Goal: Task Accomplishment & Management: Manage account settings

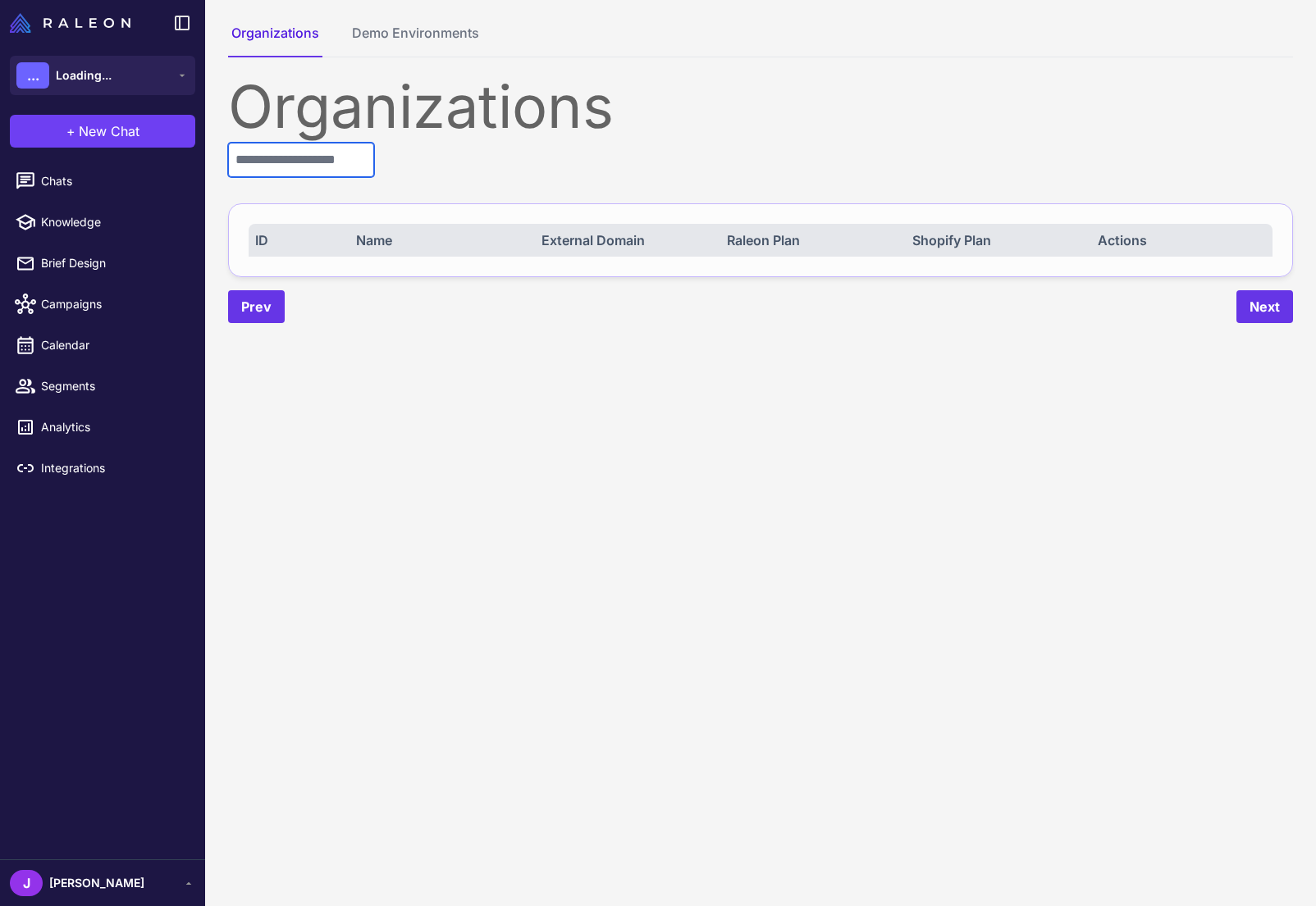
click at [297, 168] on input "text" at bounding box center [301, 159] width 146 height 35
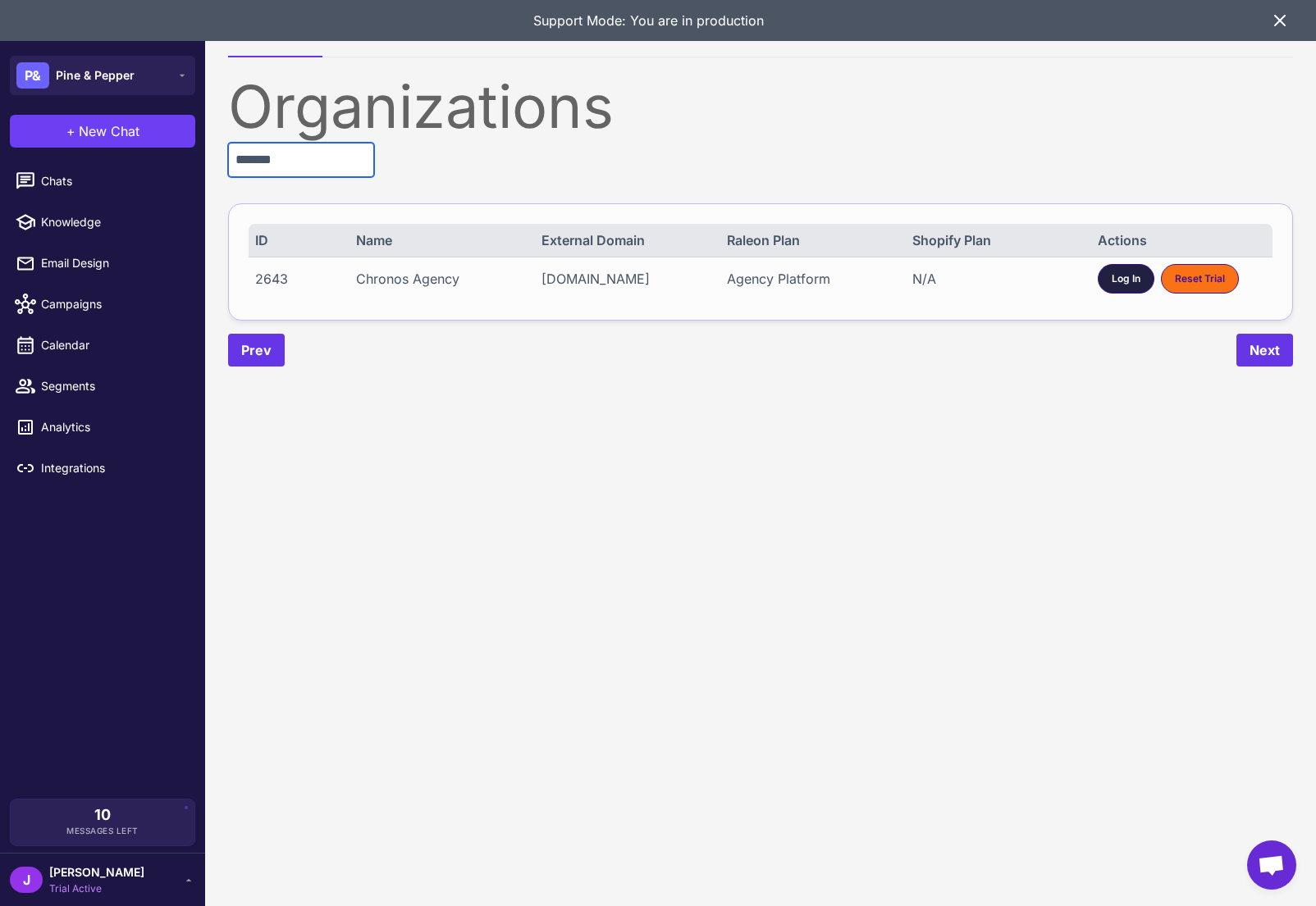
type input "*******"
click at [1109, 286] on div "Log In" at bounding box center [1125, 279] width 56 height 30
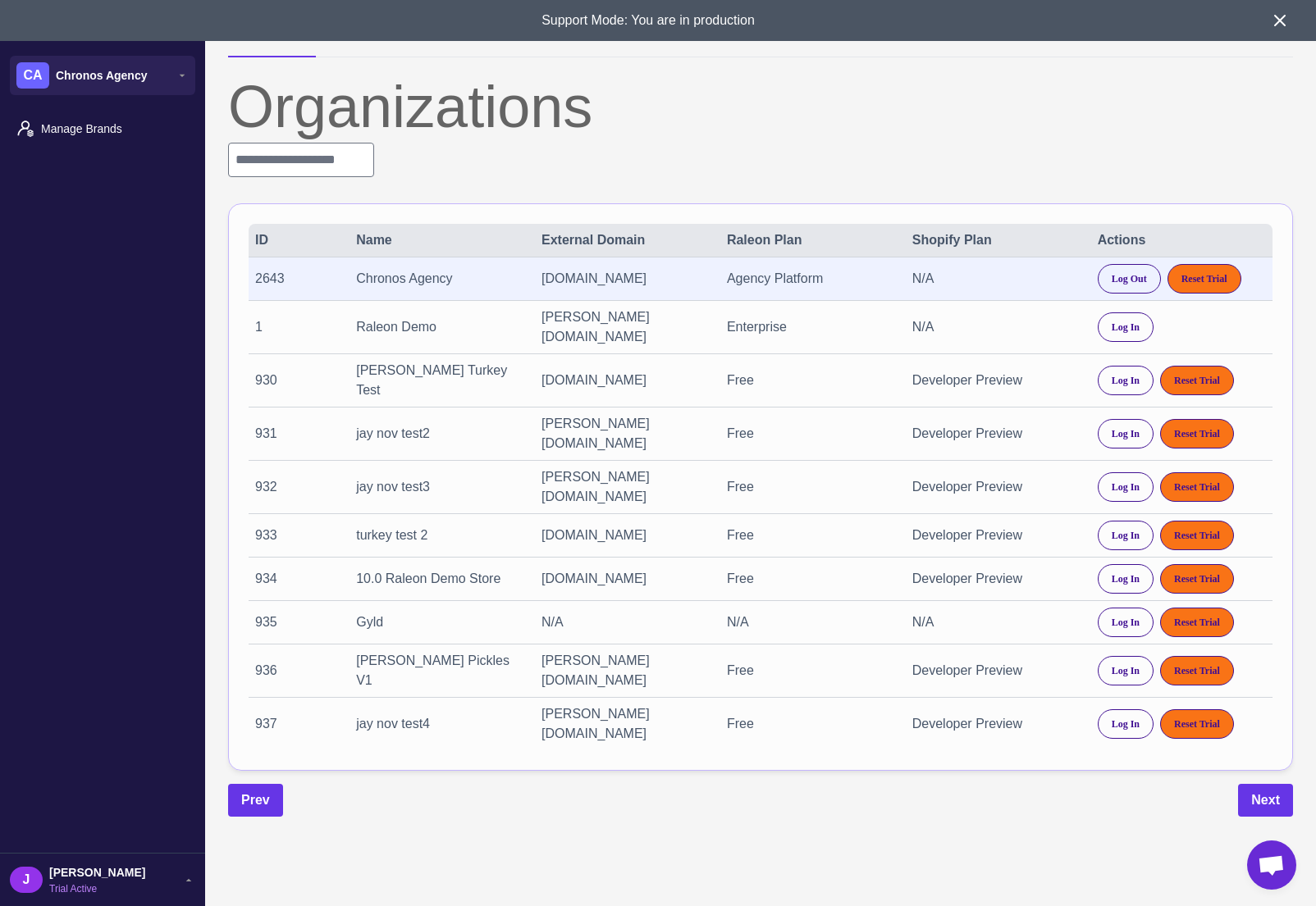
drag, startPoint x: 1247, startPoint y: 12, endPoint x: 1279, endPoint y: 26, distance: 34.9
click at [1249, 15] on div "Support Mode: You are in production" at bounding box center [648, 20] width 1244 height 41
click at [1278, 25] on icon at bounding box center [1279, 21] width 20 height 20
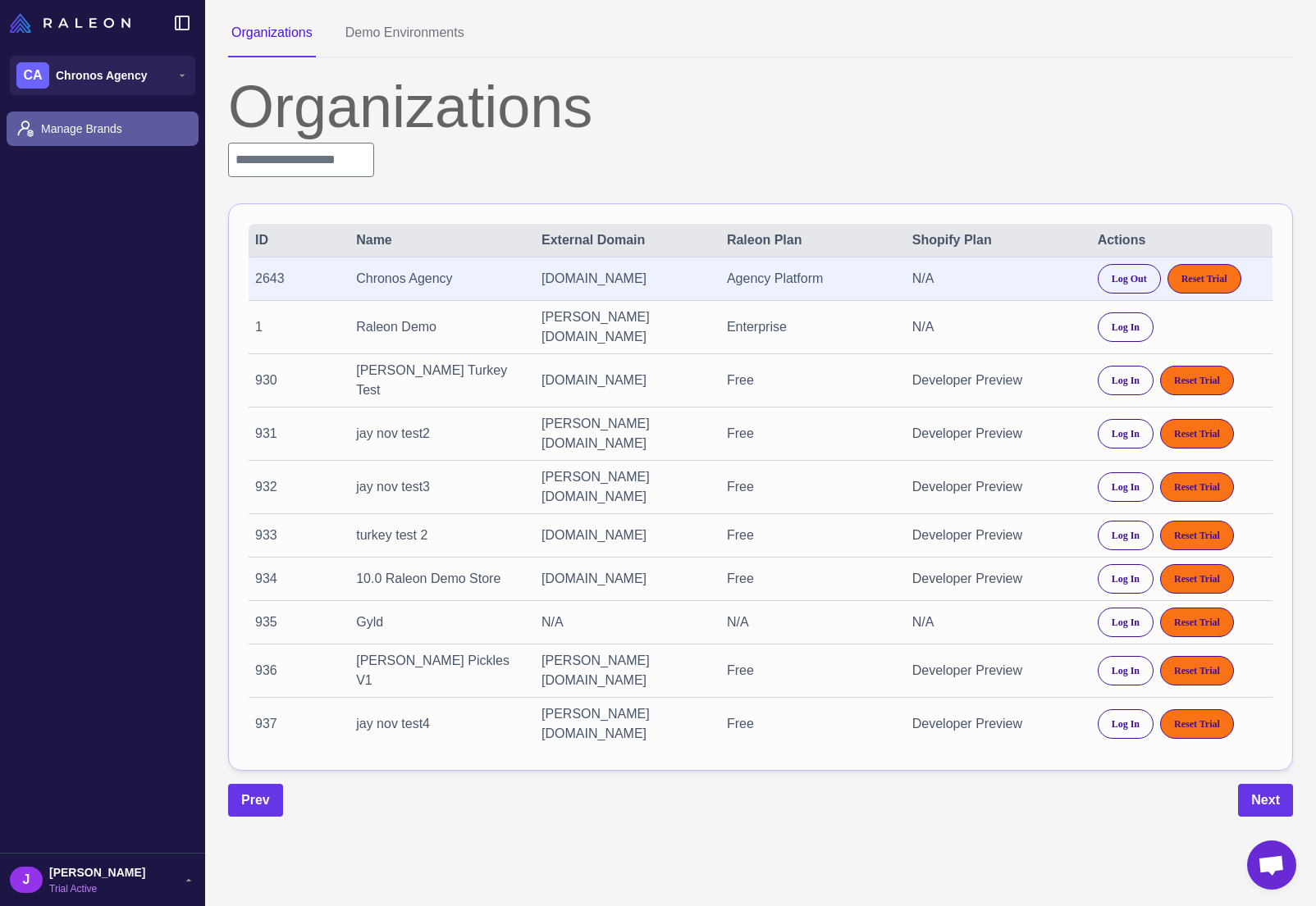
click at [81, 128] on span "Manage Brands" at bounding box center [113, 129] width 144 height 18
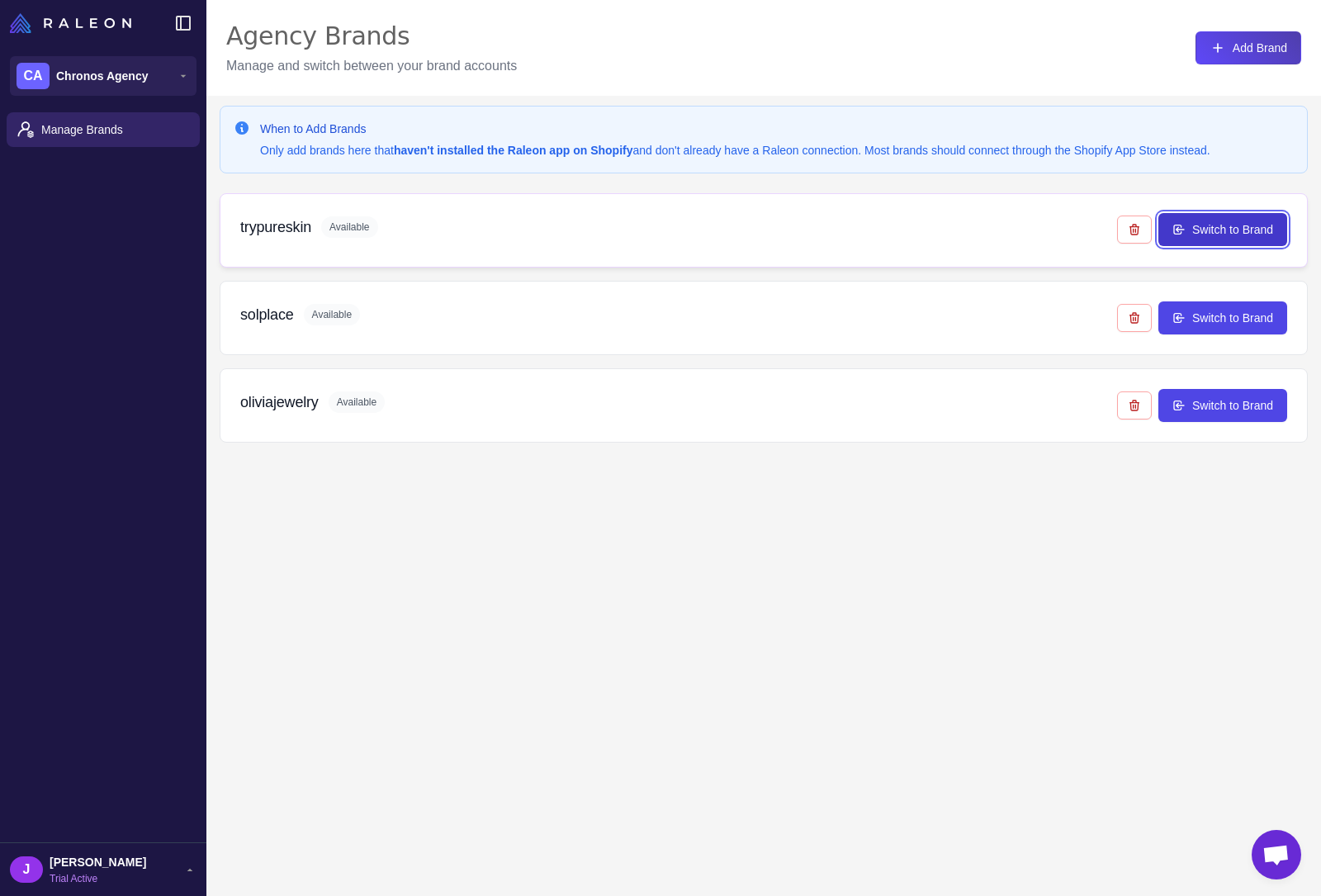
click at [1225, 226] on button "Switch to Brand" at bounding box center [1221, 229] width 128 height 33
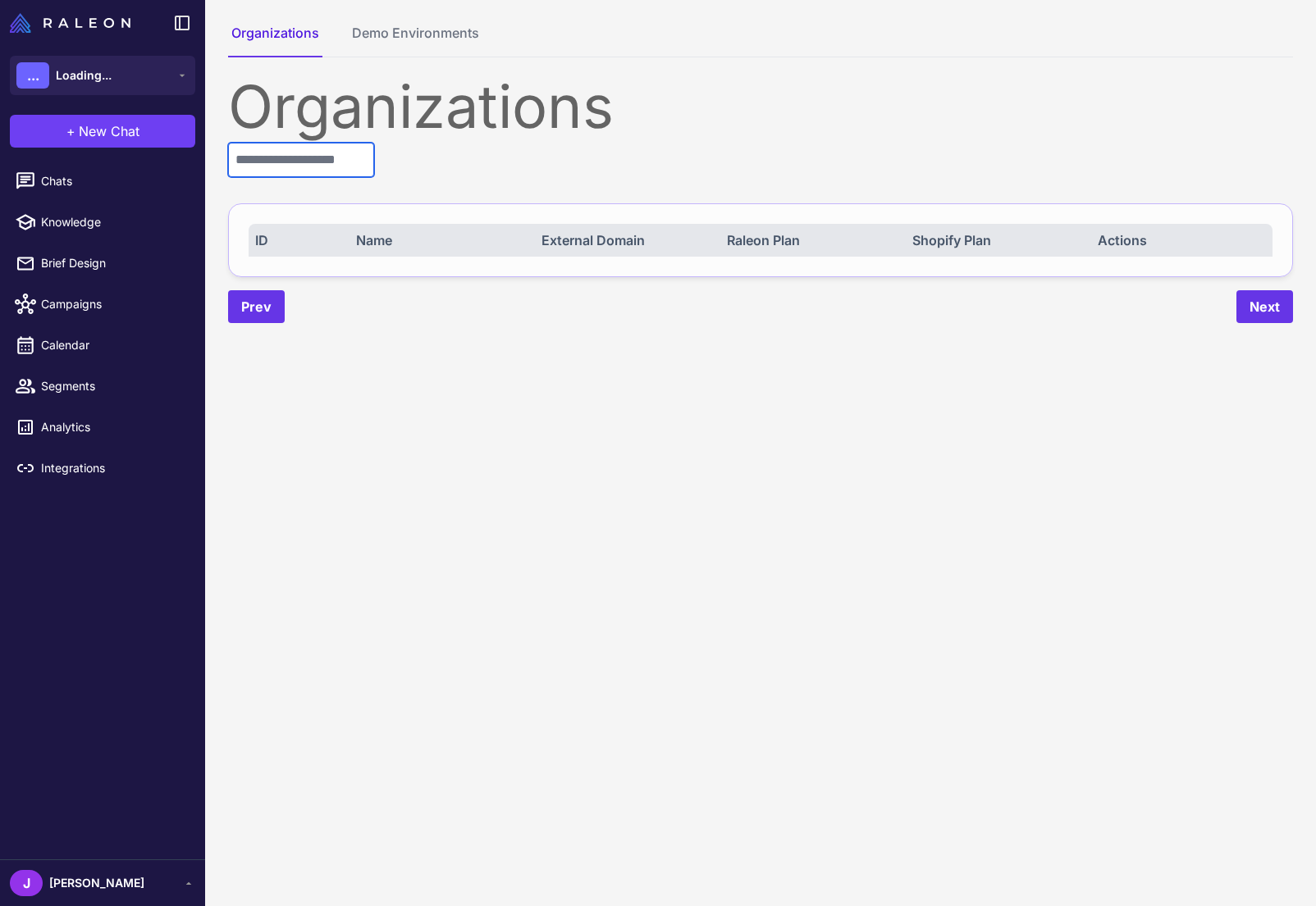
click at [315, 157] on input "text" at bounding box center [301, 159] width 146 height 35
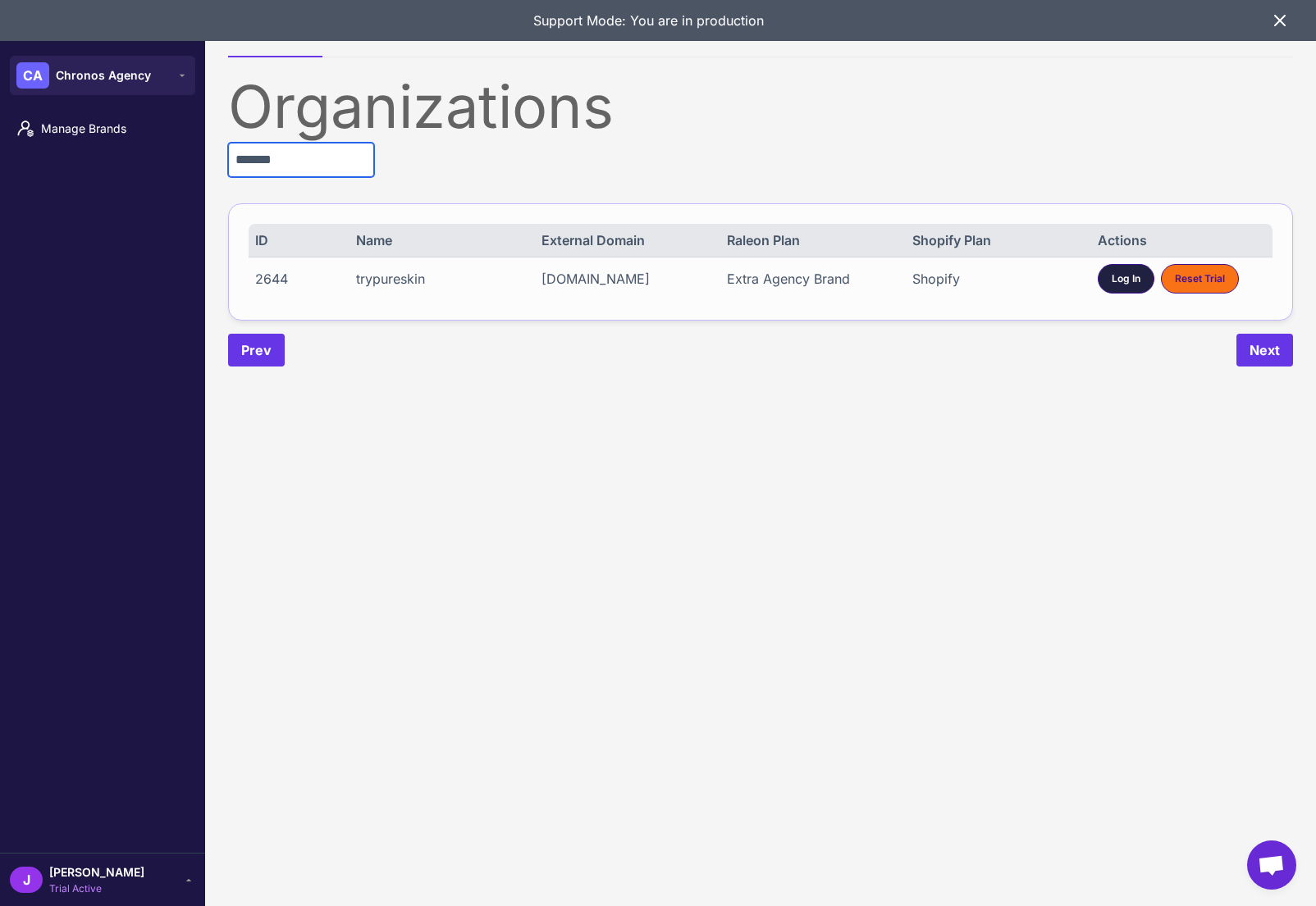
type input "*******"
click at [1122, 282] on span "Log In" at bounding box center [1125, 278] width 29 height 15
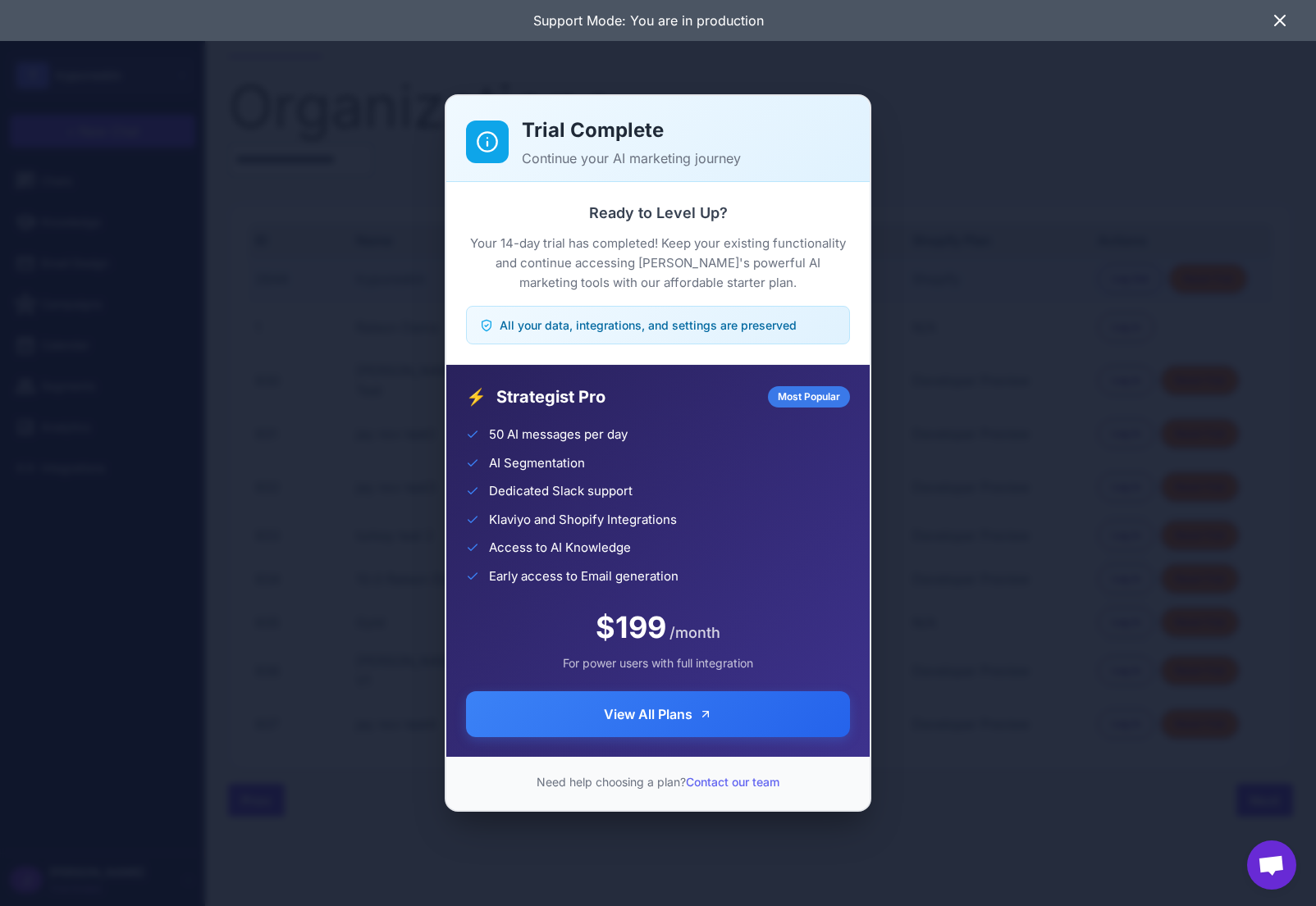
drag, startPoint x: 0, startPoint y: 0, endPoint x: 963, endPoint y: 635, distance: 1153.5
click at [963, 635] on div "Trial Complete Continue your AI marketing journey Ready to Level Up? Your 14-da…" at bounding box center [658, 453] width 1316 height 880
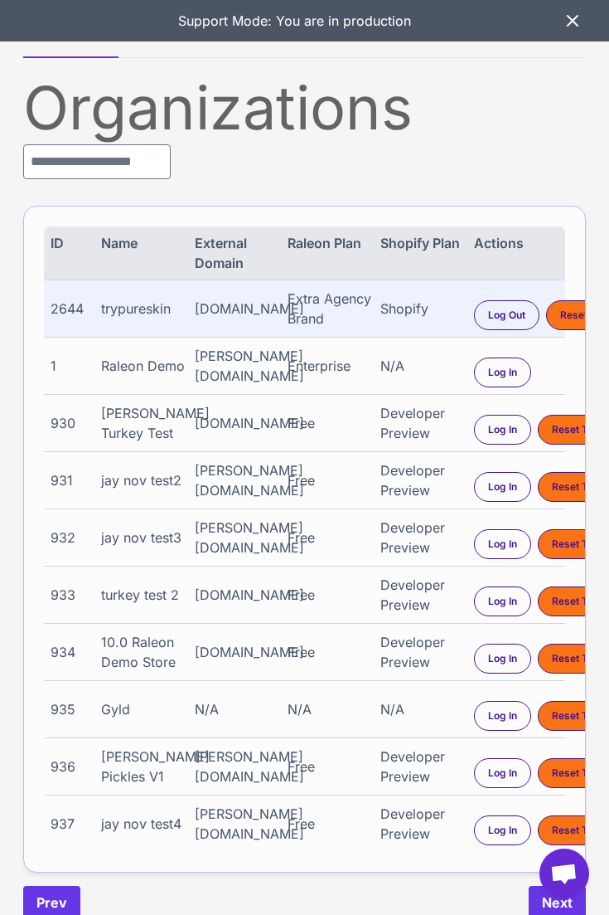
click at [570, 33] on div "Support Mode: You are in production" at bounding box center [304, 20] width 609 height 41
click at [574, 23] on icon at bounding box center [573, 21] width 20 height 20
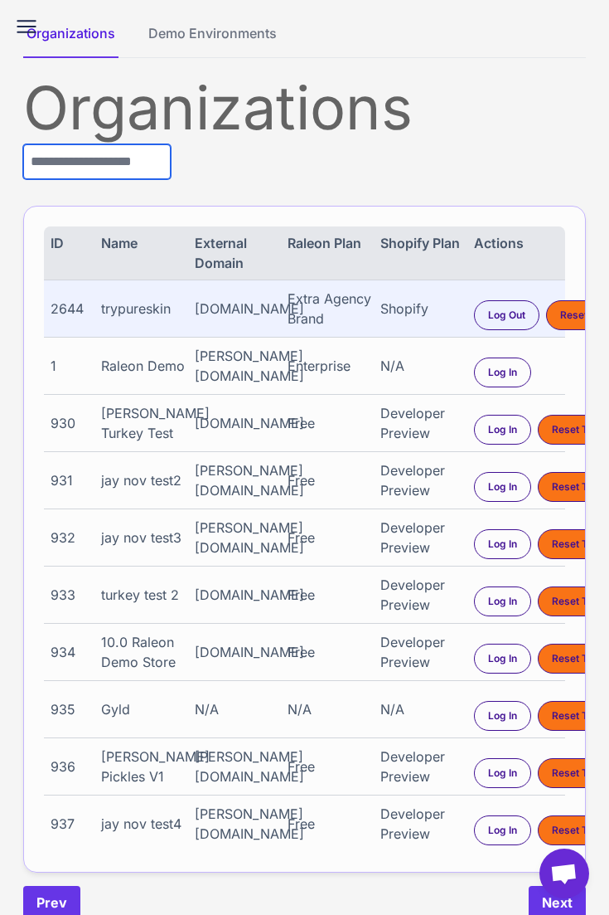
click at [132, 165] on input "text" at bounding box center [97, 161] width 148 height 35
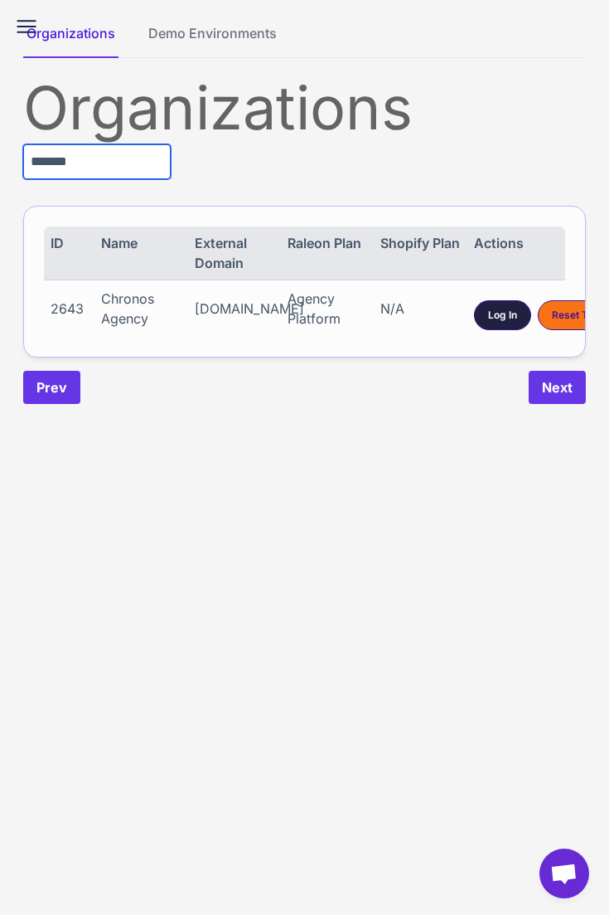
type input "*******"
click at [497, 317] on span "Log In" at bounding box center [502, 315] width 29 height 15
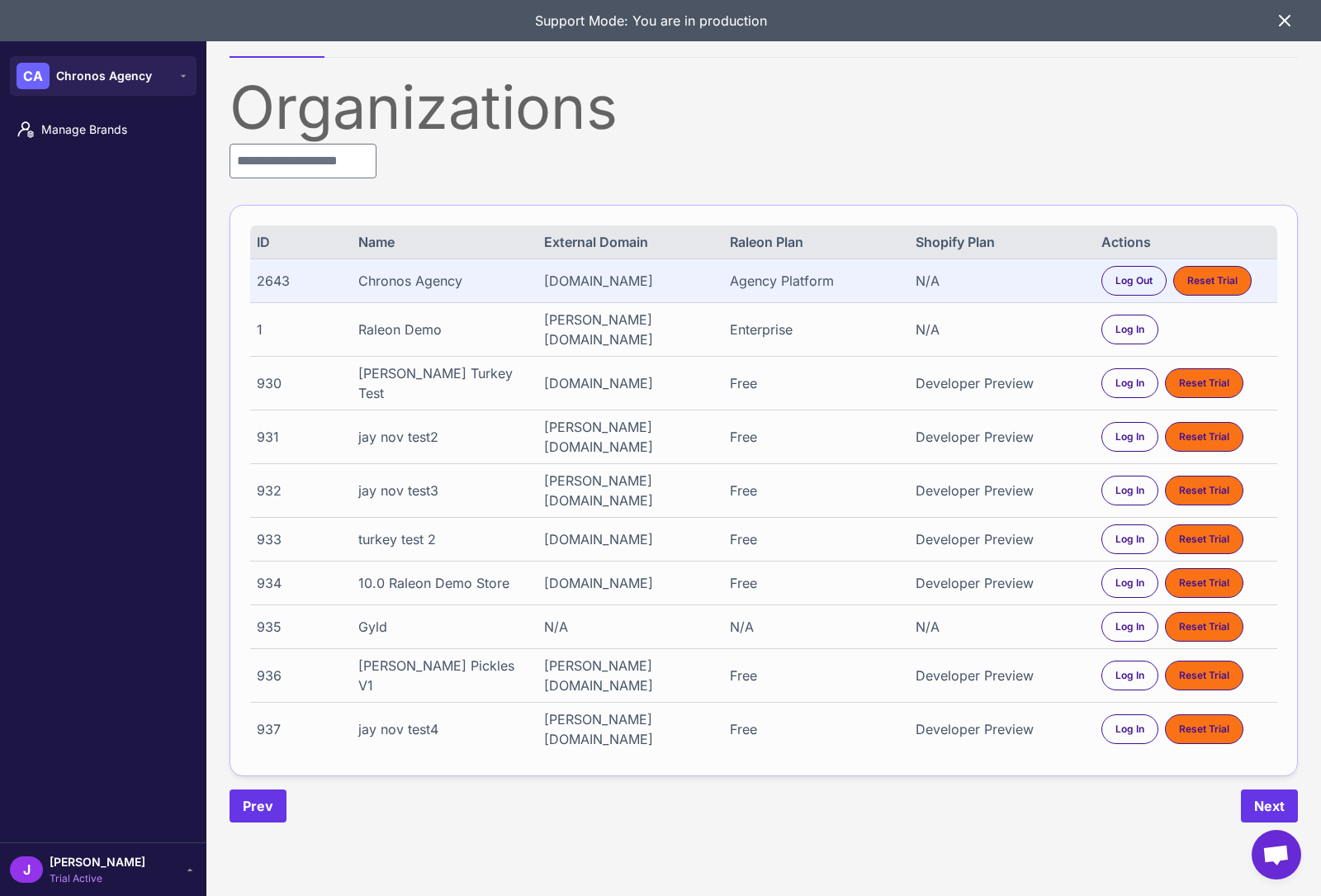
click at [71, 865] on span "[PERSON_NAME]" at bounding box center [98, 861] width 96 height 18
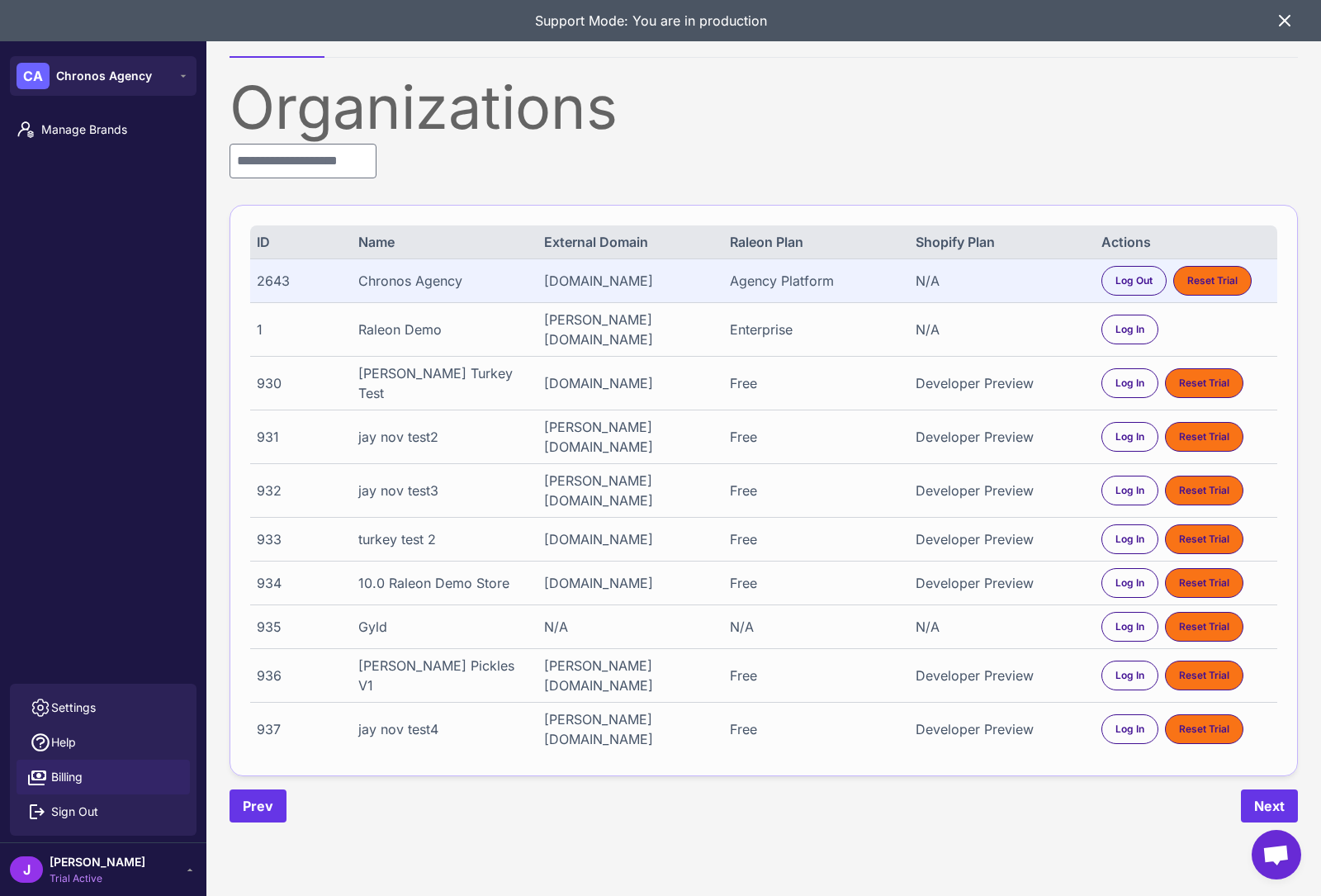
click at [62, 768] on span "Billing" at bounding box center [67, 777] width 32 height 18
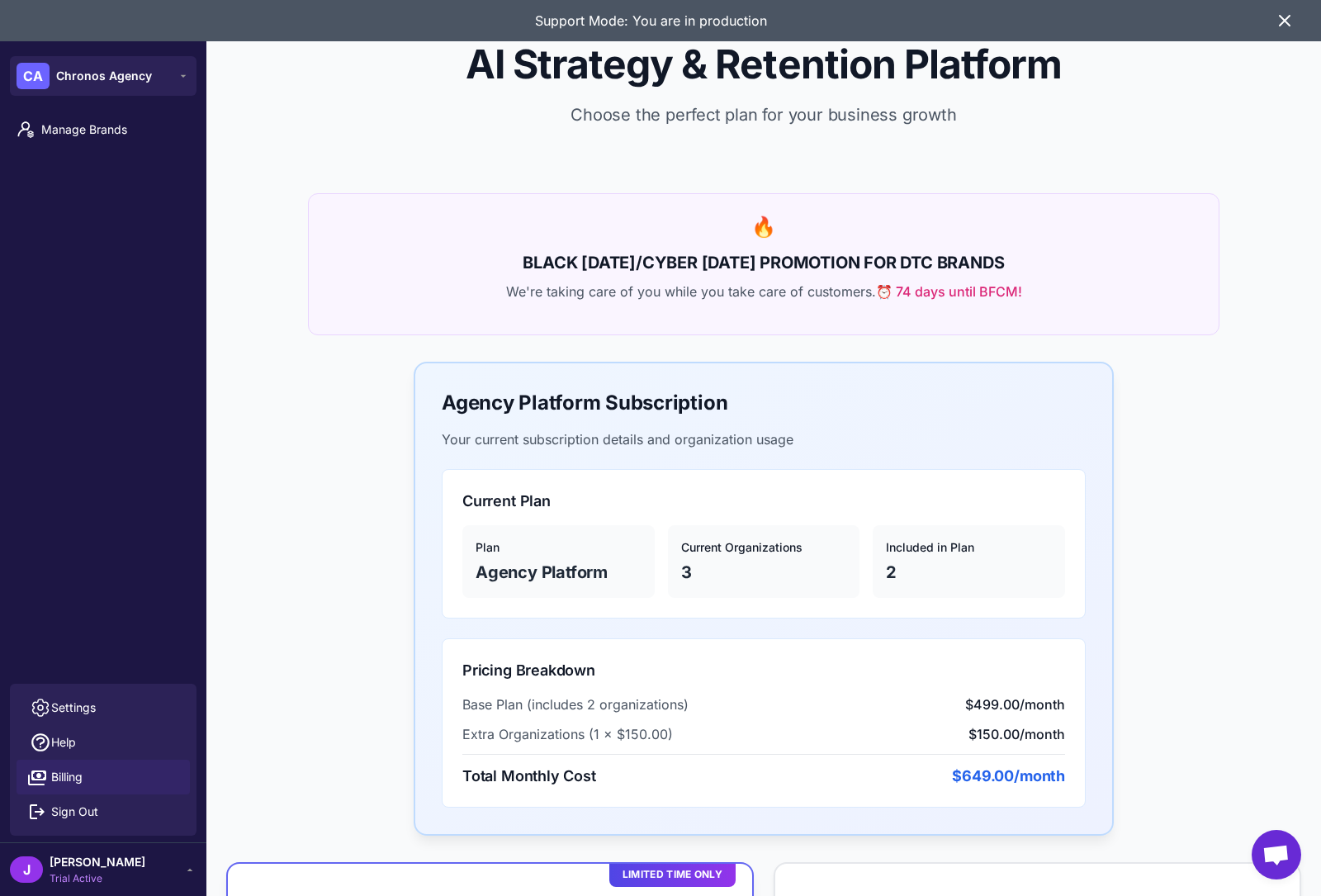
click at [126, 577] on div "Manage Brands" at bounding box center [103, 394] width 206 height 577
click at [86, 145] on link "Manage Brands" at bounding box center [104, 129] width 193 height 35
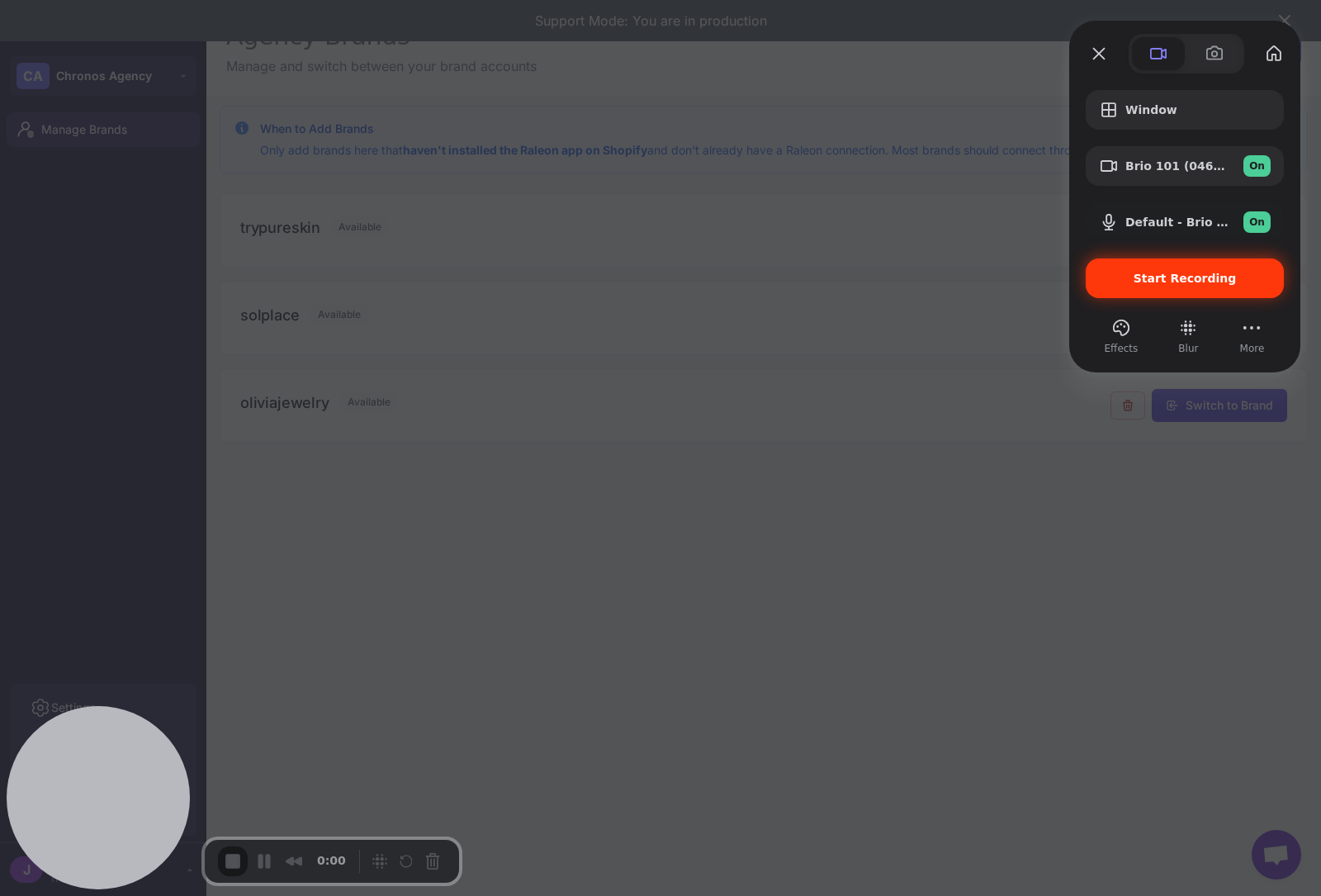
click at [606, 283] on span "Start Recording" at bounding box center [1185, 278] width 104 height 13
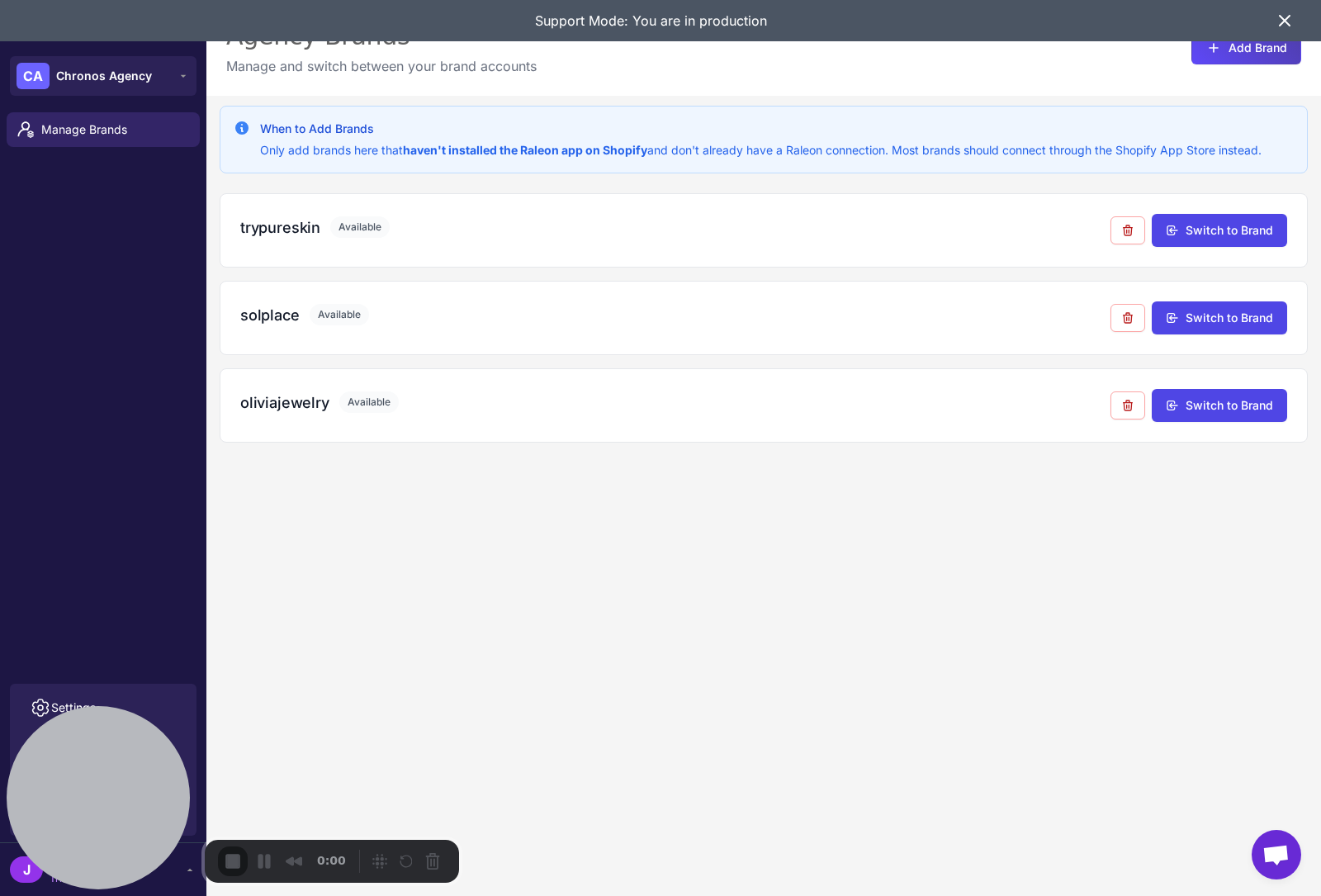
click at [606, 896] on div at bounding box center [660, 896] width 1321 height 0
click at [606, 568] on div "When to Add Brands Only add brands here that haven't installed the Raleon app o…" at bounding box center [763, 544] width 1114 height 896
drag, startPoint x: 1277, startPoint y: 17, endPoint x: 1123, endPoint y: 33, distance: 154.8
click at [606, 17] on icon at bounding box center [1284, 21] width 20 height 20
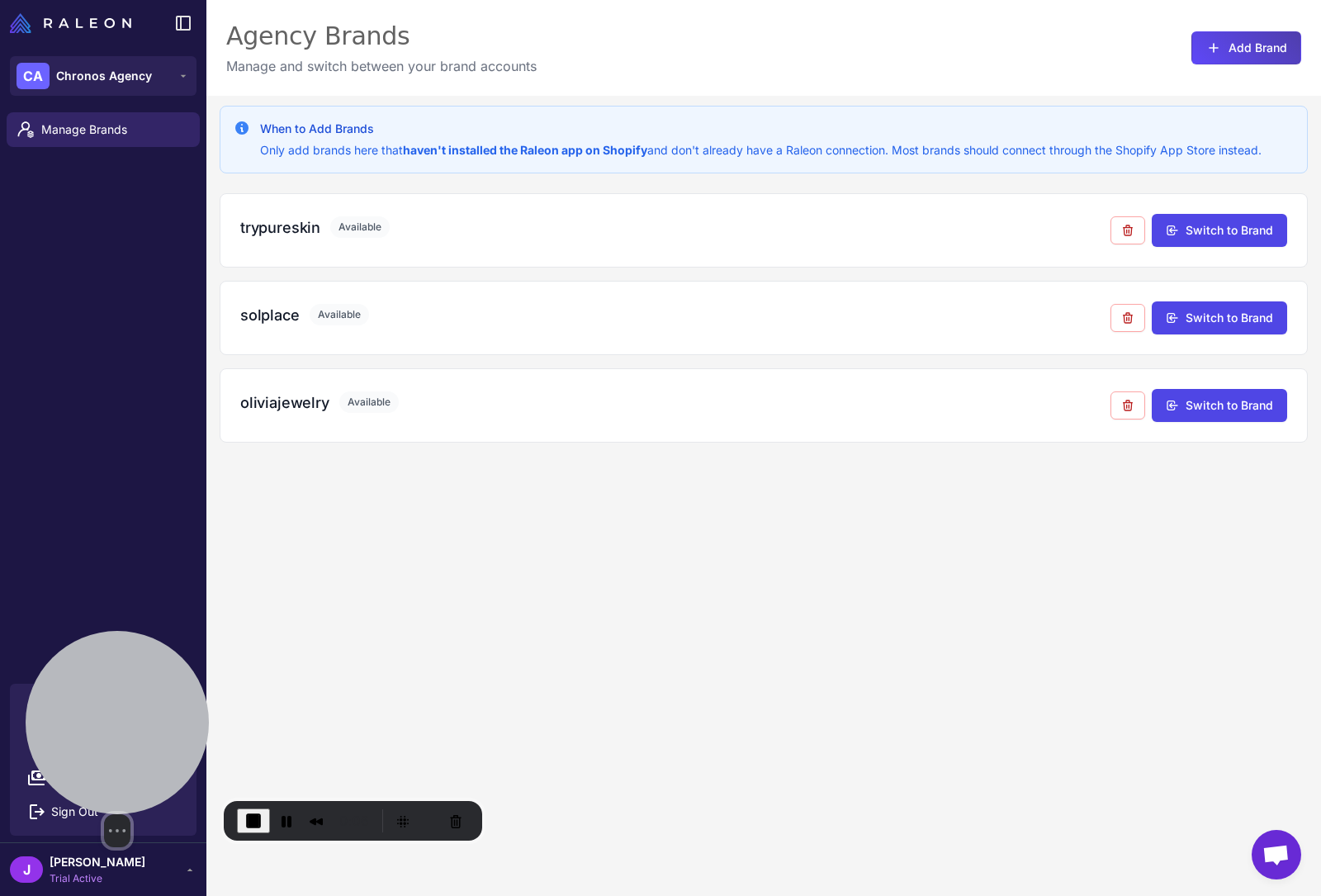
drag, startPoint x: 99, startPoint y: 780, endPoint x: 108, endPoint y: 591, distance: 189.2
click at [110, 630] on div at bounding box center [117, 722] width 183 height 183
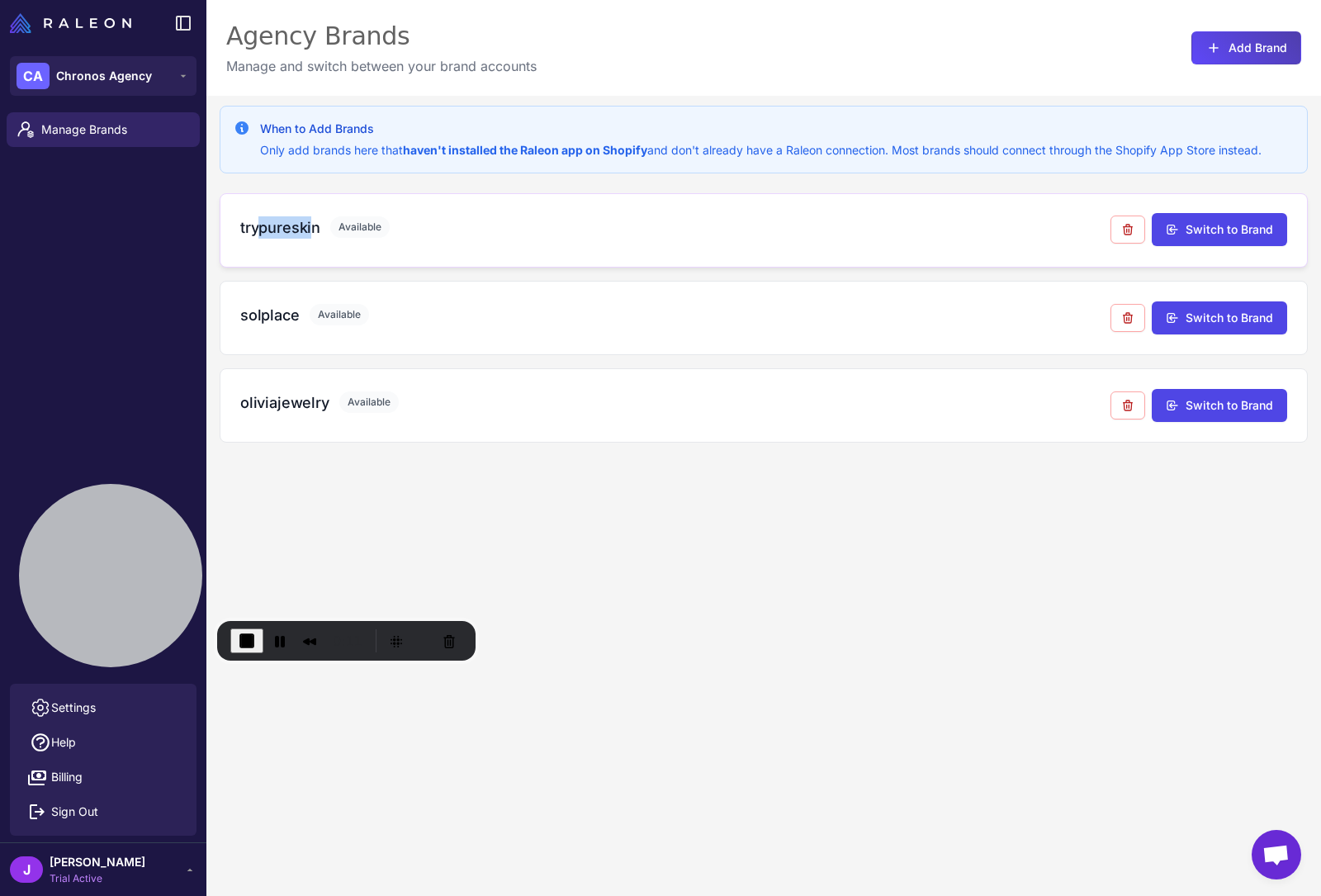
drag, startPoint x: 258, startPoint y: 225, endPoint x: 311, endPoint y: 220, distance: 53.2
click at [312, 220] on h3 "trypureskin" at bounding box center [280, 227] width 80 height 22
click at [296, 229] on h3 "trypureskin" at bounding box center [280, 227] width 80 height 22
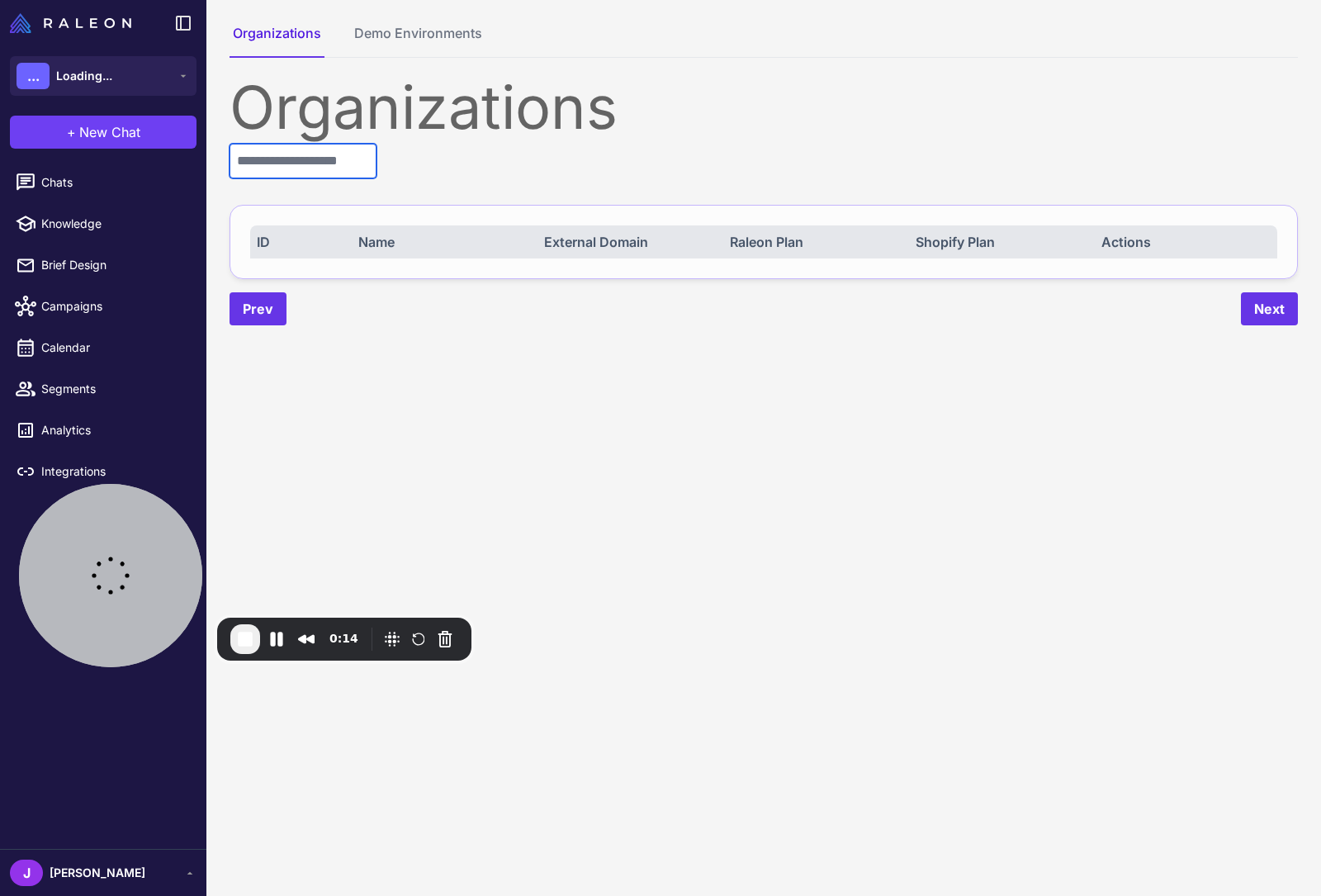
click at [288, 165] on input "text" at bounding box center [303, 160] width 147 height 35
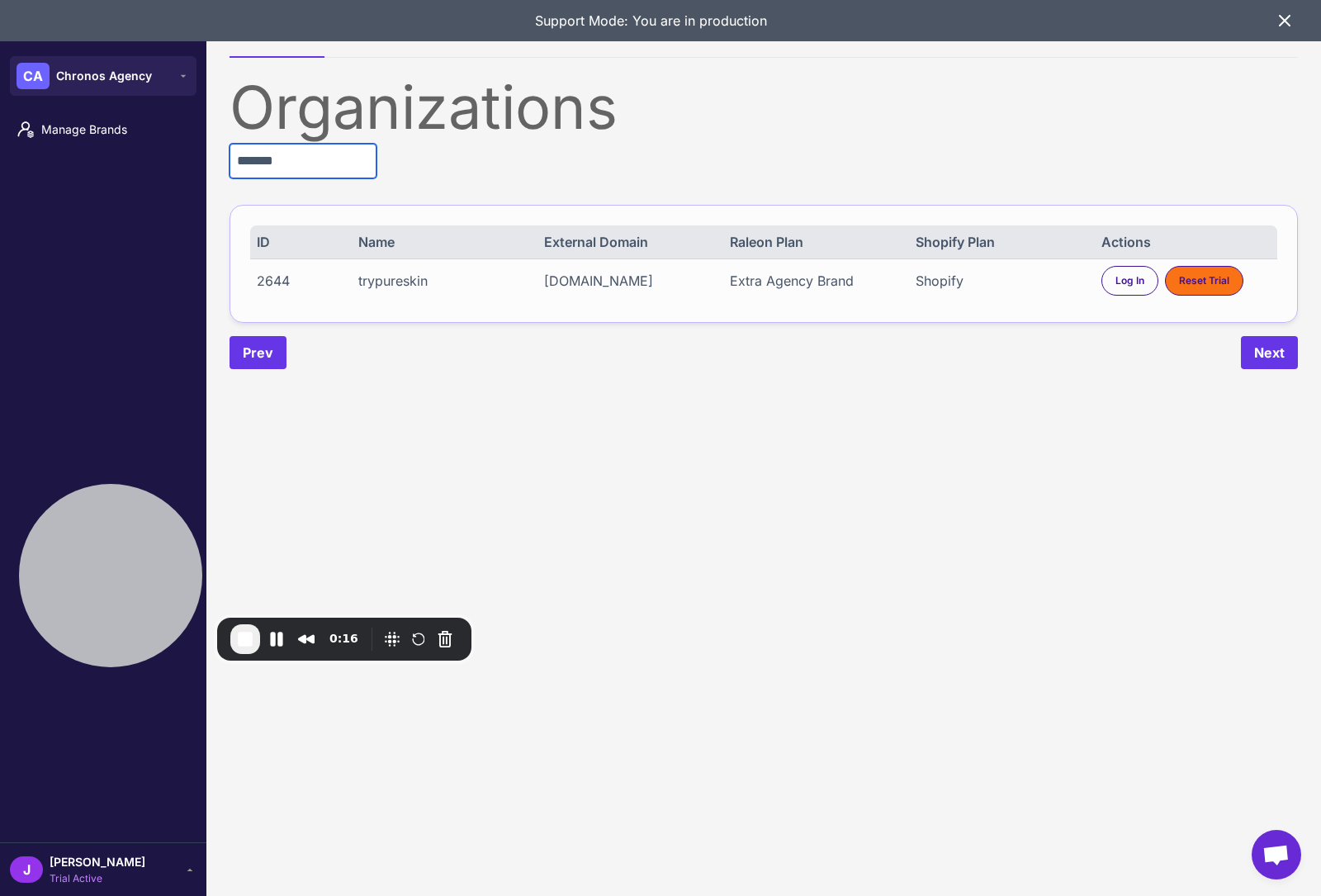
type input "*******"
drag, startPoint x: 761, startPoint y: 285, endPoint x: 903, endPoint y: 296, distance: 142.4
click at [903, 296] on div "2644 trypureskin [DOMAIN_NAME] Extra Agency Brand Shopify Log In Reset Trial" at bounding box center [763, 281] width 1026 height 44
click at [1135, 278] on span "Log In" at bounding box center [1129, 280] width 29 height 15
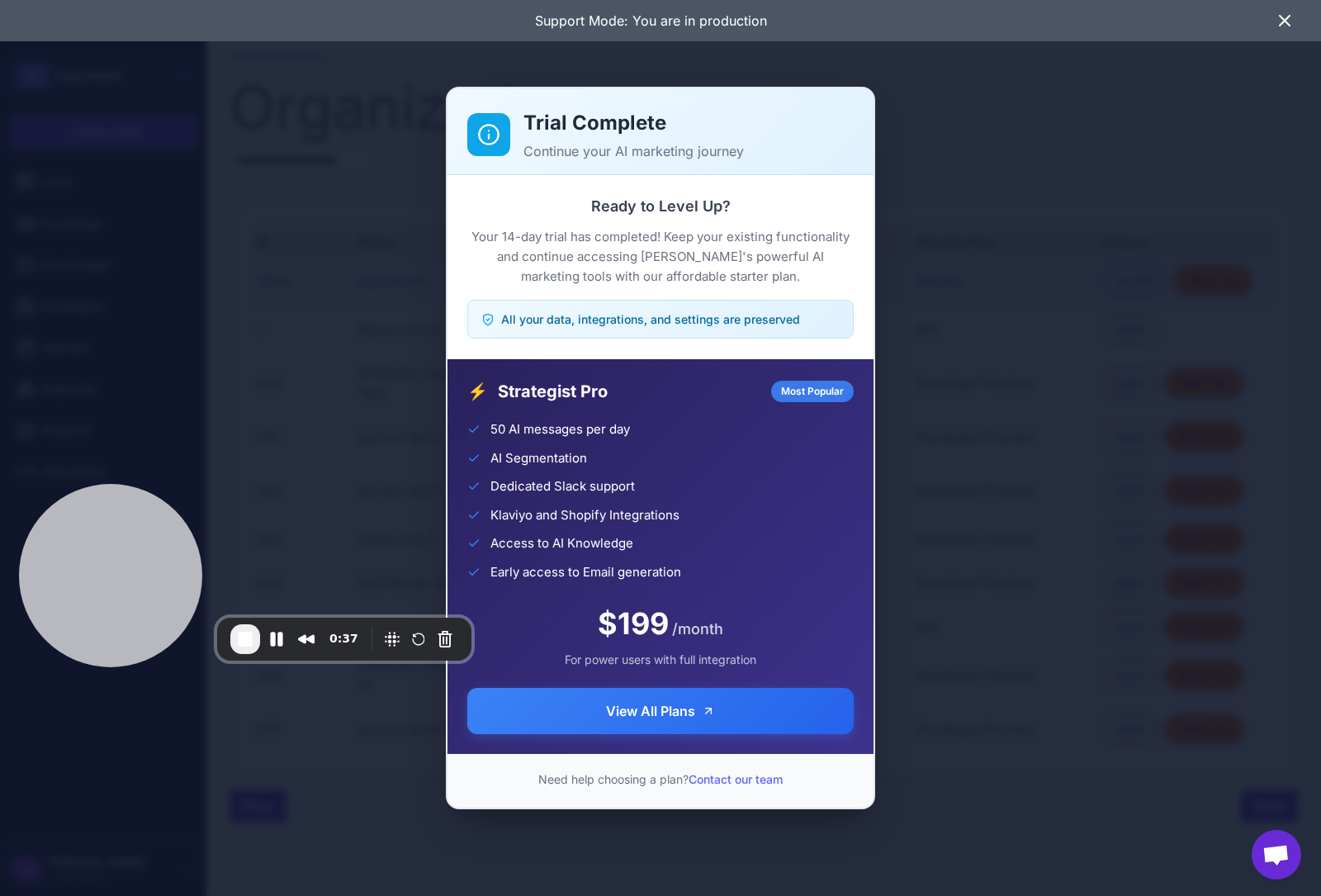
click at [247, 645] on span "End Recording" at bounding box center [245, 639] width 20 height 20
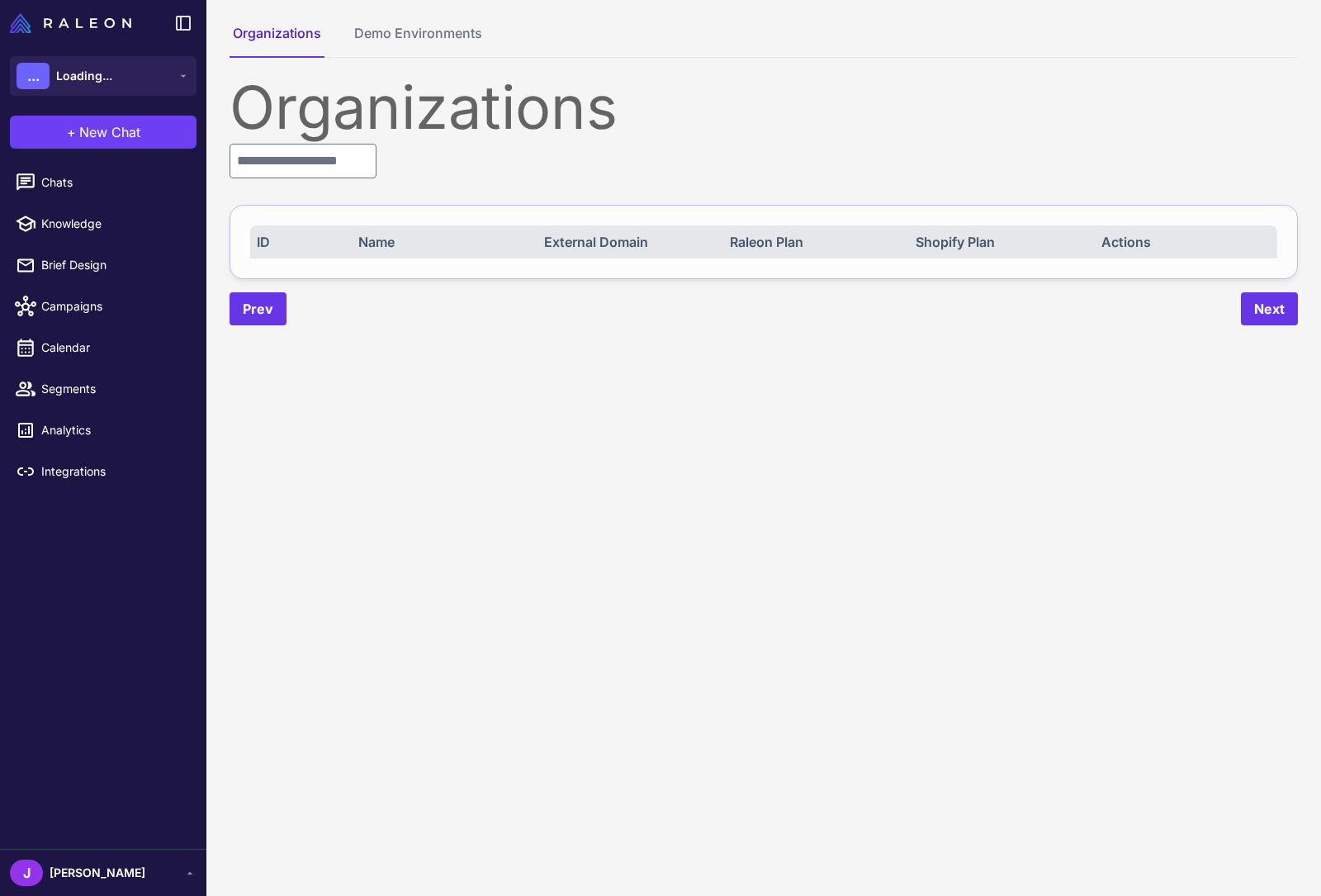
drag, startPoint x: 1272, startPoint y: 795, endPoint x: 1310, endPoint y: 876, distance: 89.5
click at [1276, 795] on content "Organizations Demo Environments Organizations ID Name External Domain Raleon Pl…" at bounding box center [763, 448] width 1114 height 896
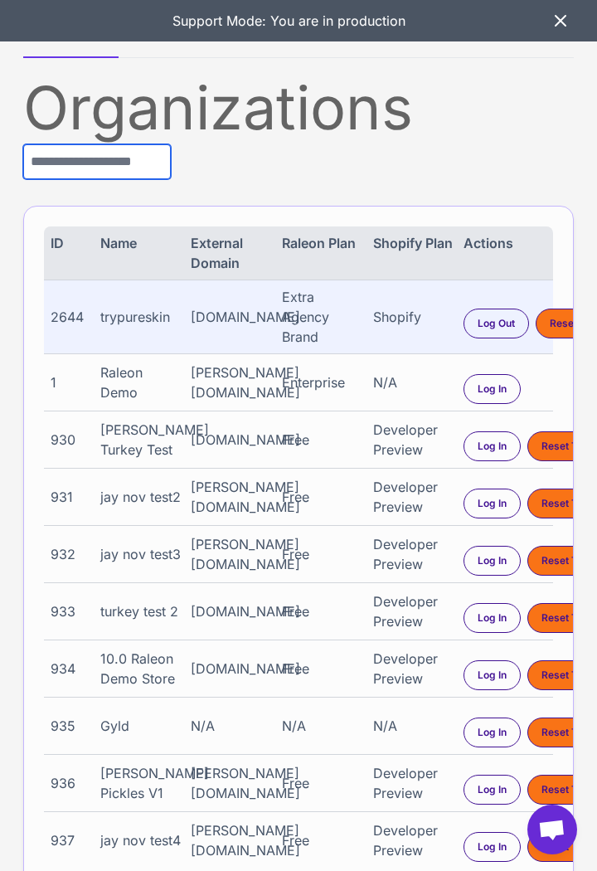
click at [67, 166] on input "text" at bounding box center [97, 161] width 148 height 35
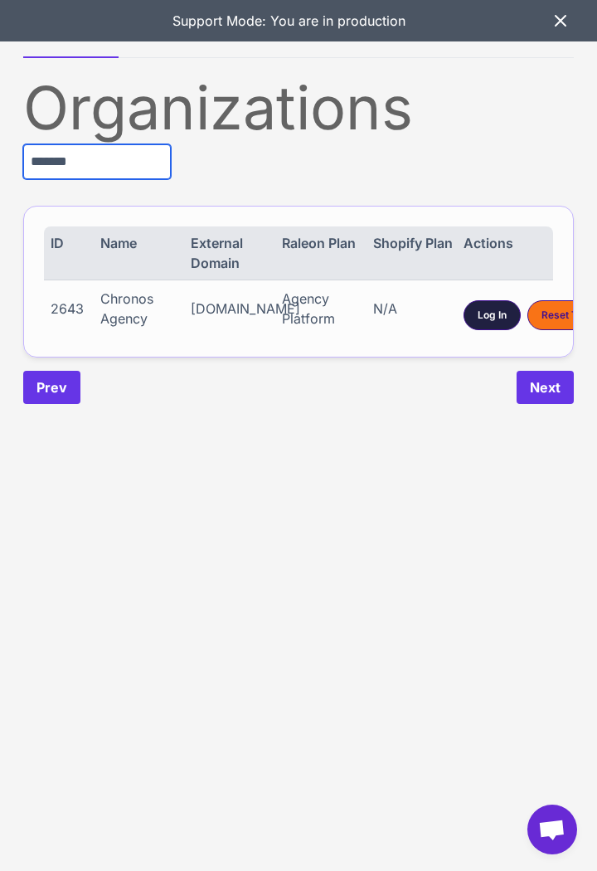
type input "*******"
click at [472, 303] on div "Log In" at bounding box center [491, 315] width 57 height 30
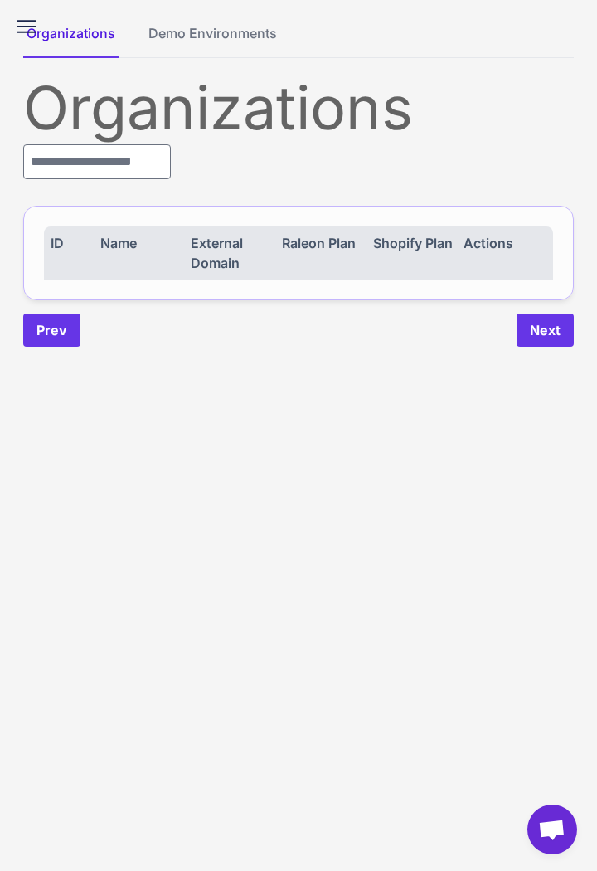
click at [29, 24] on icon at bounding box center [26, 26] width 27 height 27
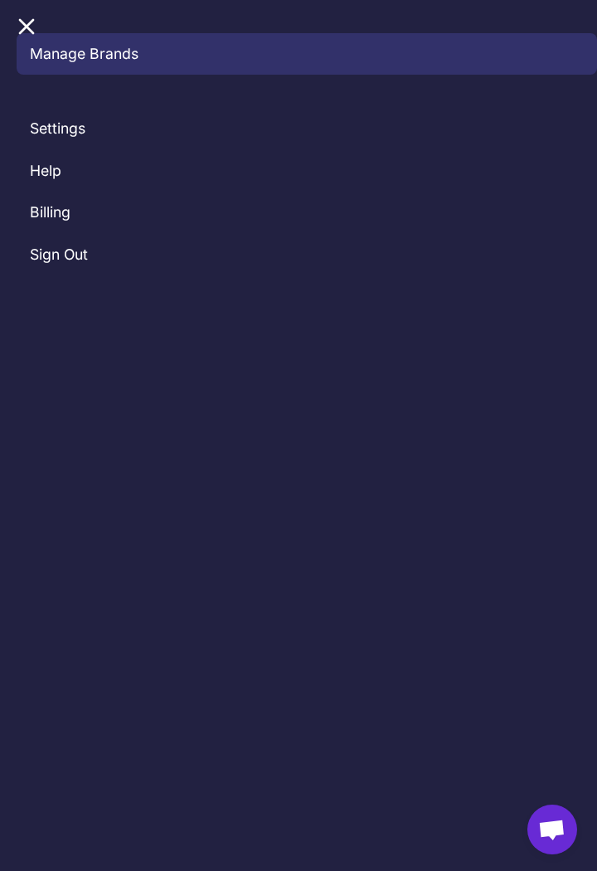
click at [40, 48] on link "Manage Brands" at bounding box center [307, 53] width 580 height 41
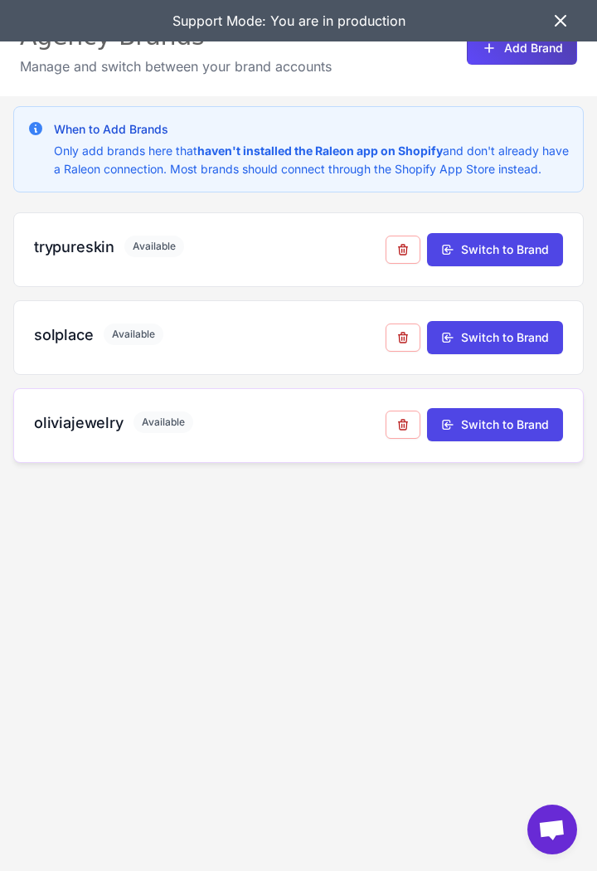
click at [76, 434] on h3 "oliviajewelry" at bounding box center [79, 422] width 90 height 22
copy h3 "oliviajewelry"
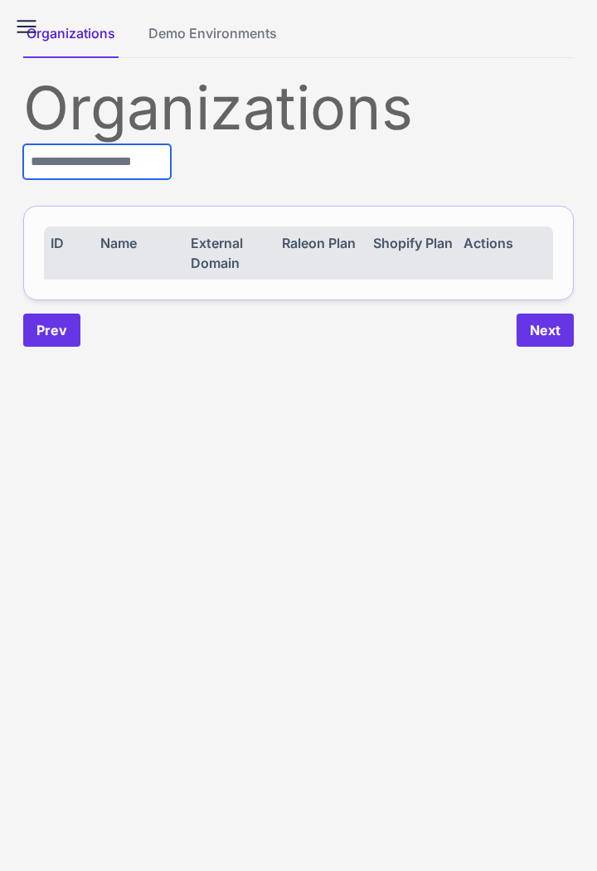
click at [121, 172] on input "text" at bounding box center [97, 161] width 148 height 35
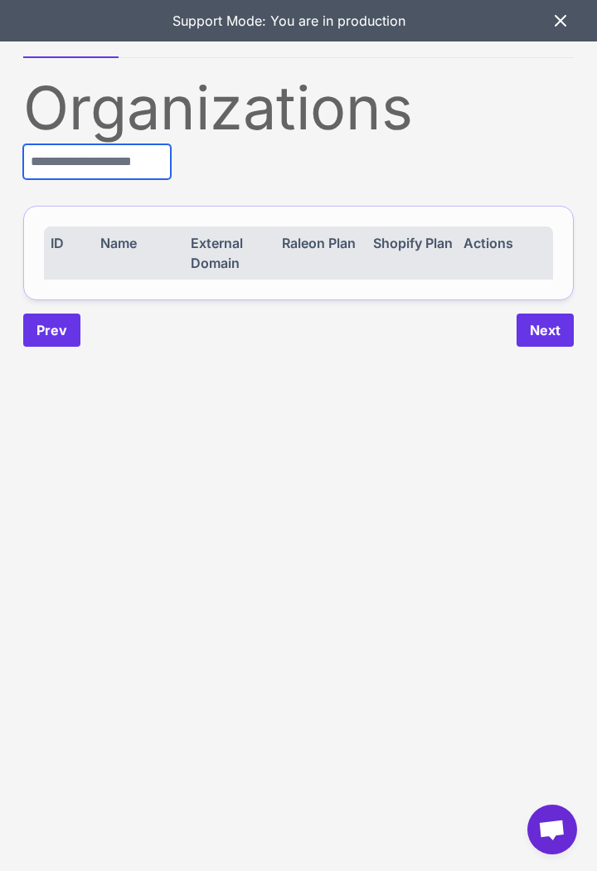
paste input "**********"
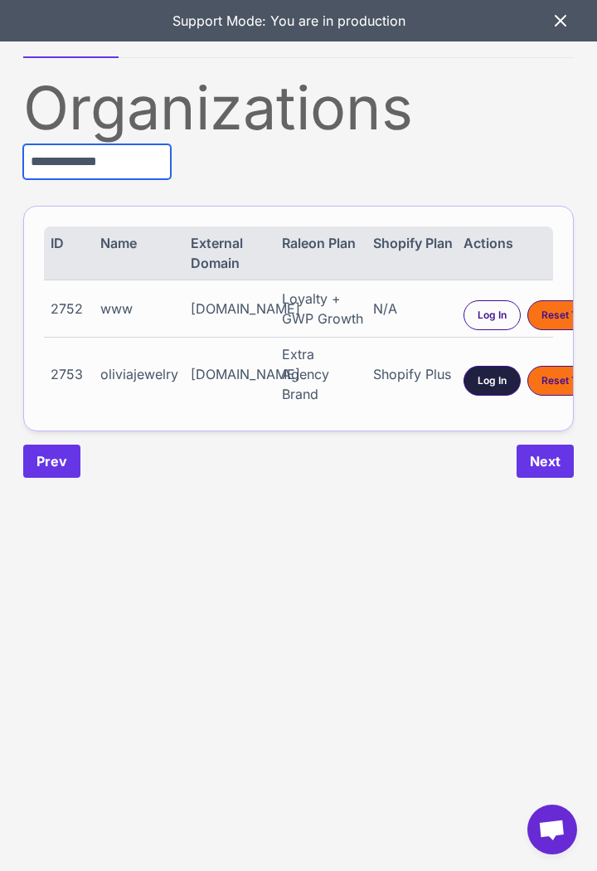
type input "**********"
click at [484, 376] on span "Log In" at bounding box center [492, 380] width 29 height 15
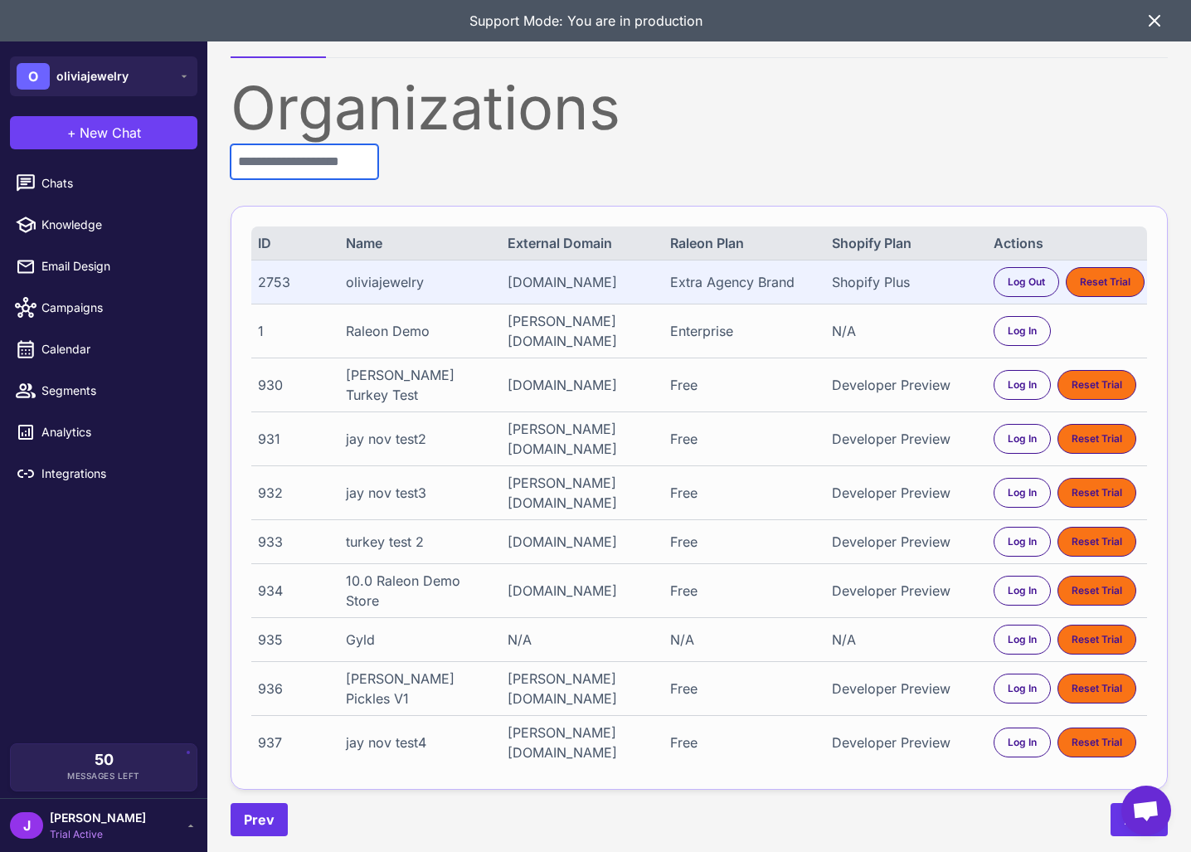
click at [331, 154] on input "text" at bounding box center [304, 161] width 148 height 35
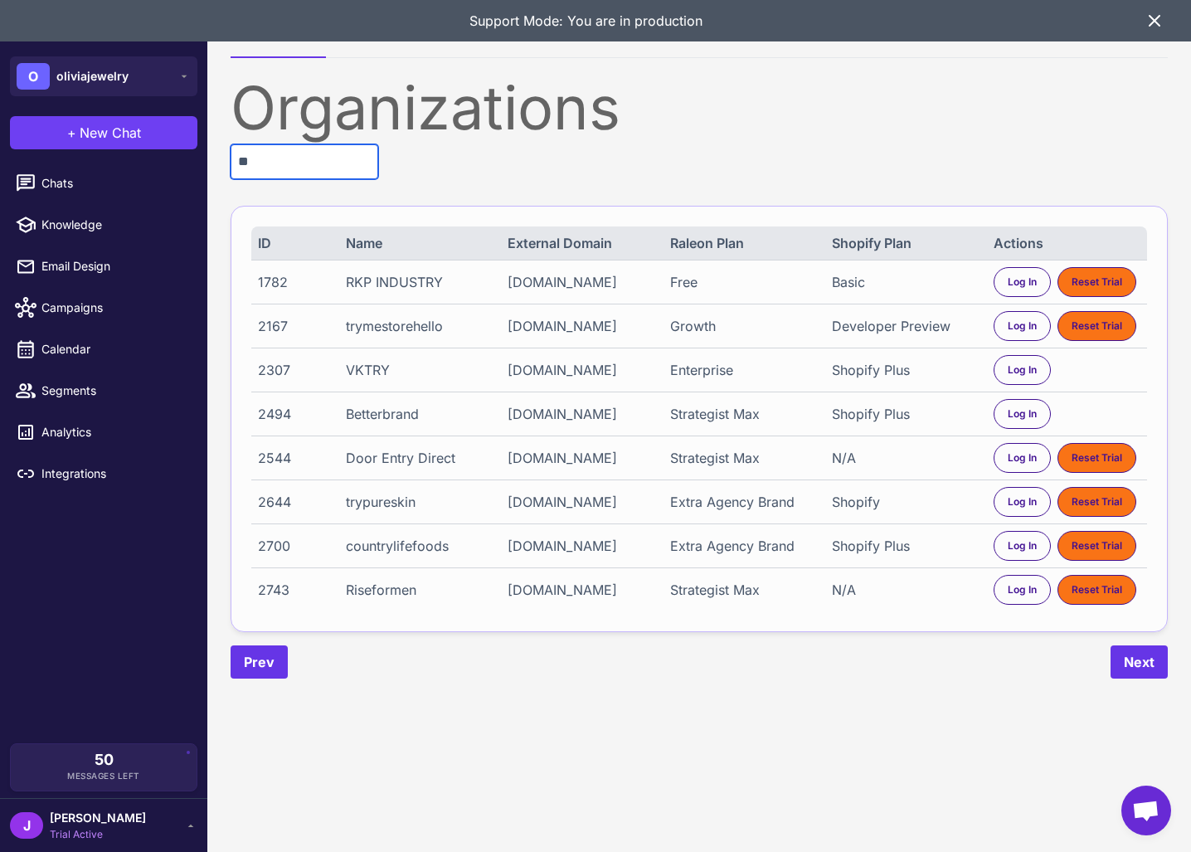
type input "*"
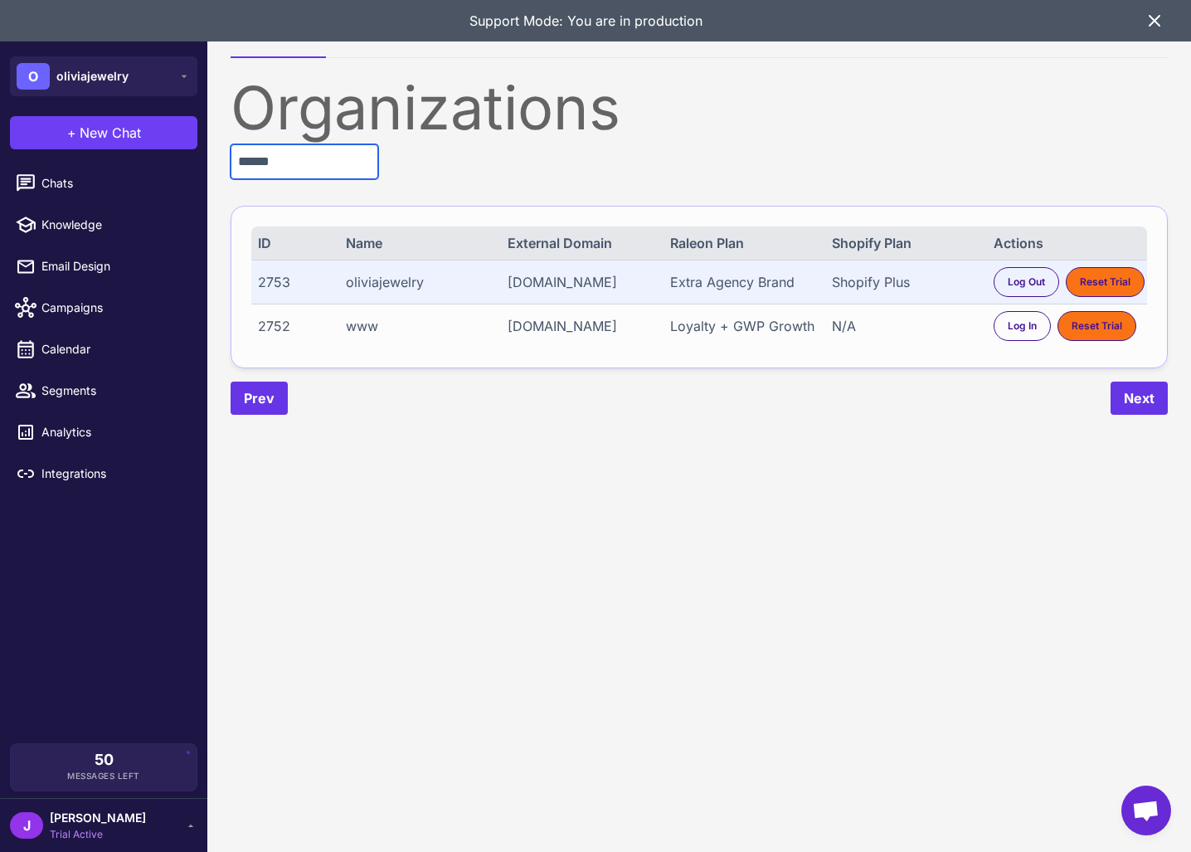
type input "******"
click at [575, 333] on div "[DOMAIN_NAME]" at bounding box center [580, 326] width 147 height 20
click at [596, 284] on div "Extra Agency Brand" at bounding box center [743, 282] width 147 height 20
click at [128, 824] on div "J Jay Trial Active" at bounding box center [103, 824] width 187 height 33
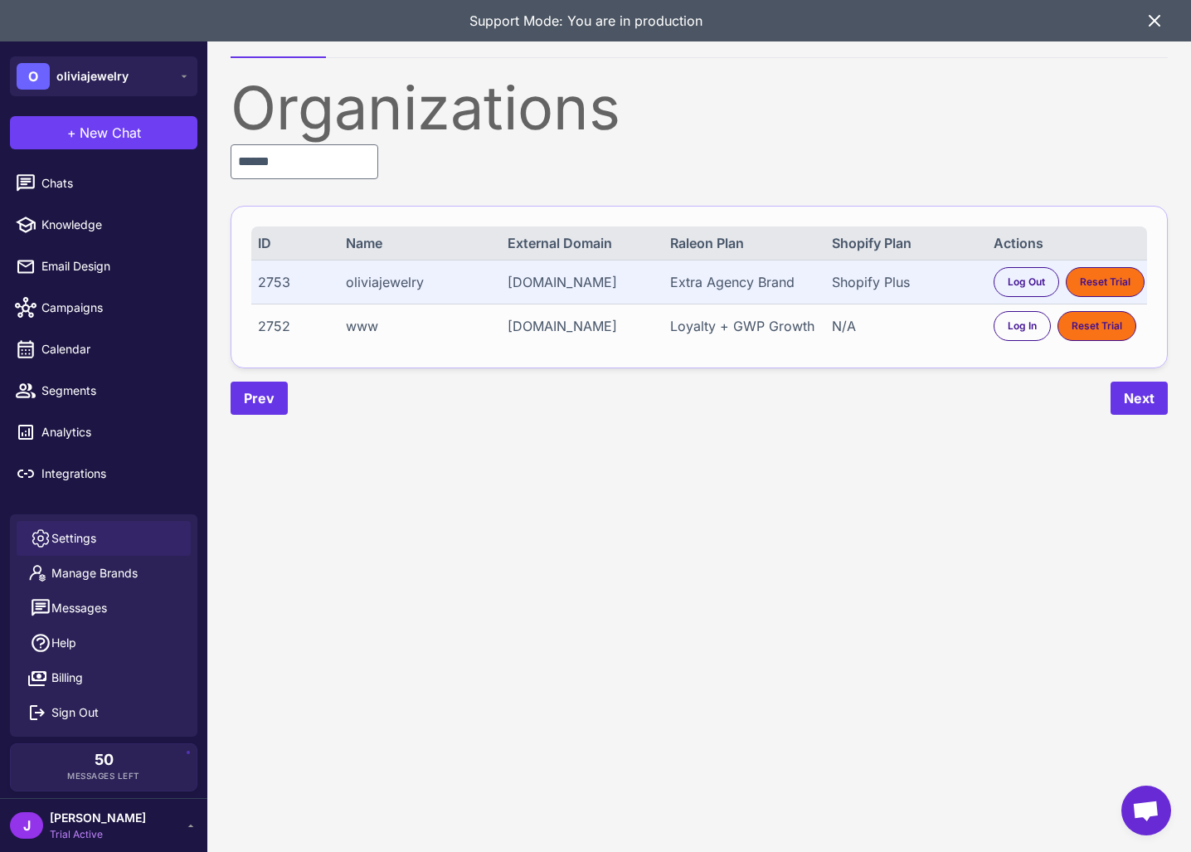
click at [81, 538] on span "Settings" at bounding box center [73, 538] width 45 height 18
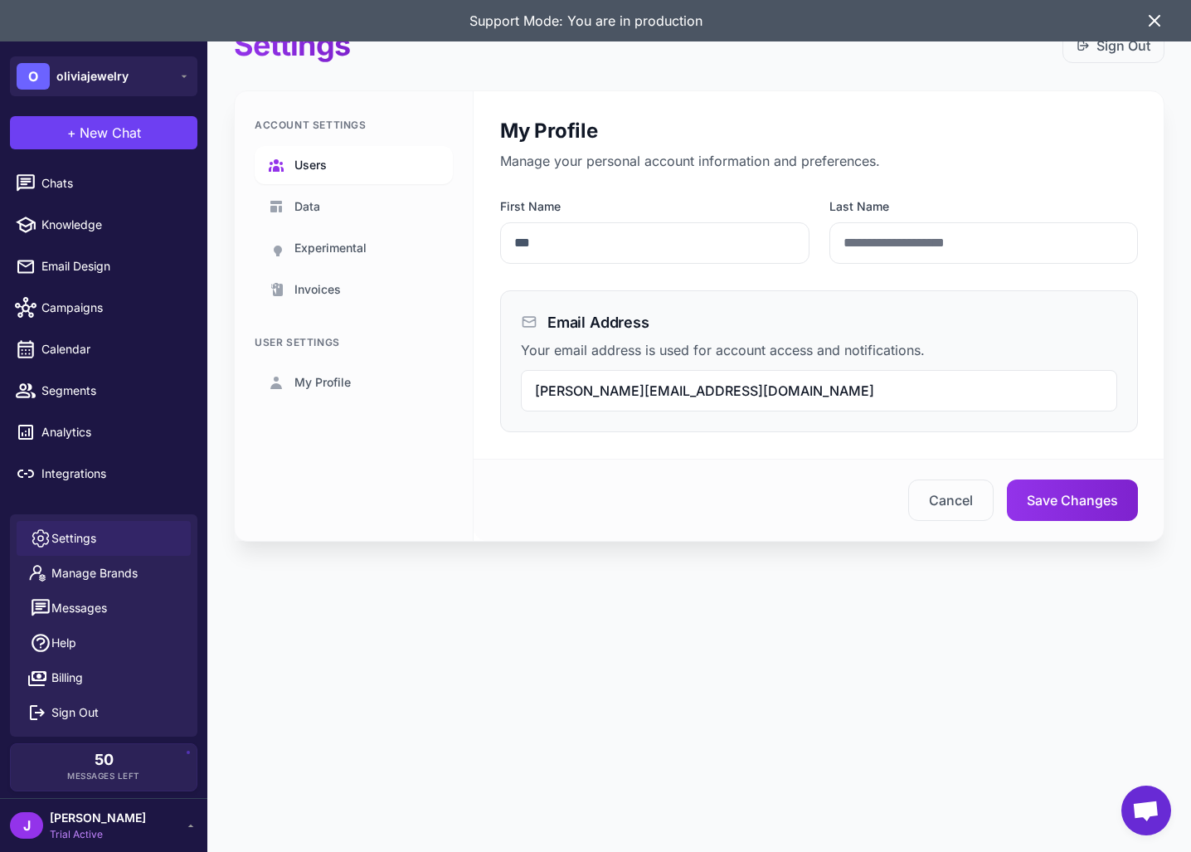
click at [313, 176] on link "Users" at bounding box center [354, 165] width 198 height 38
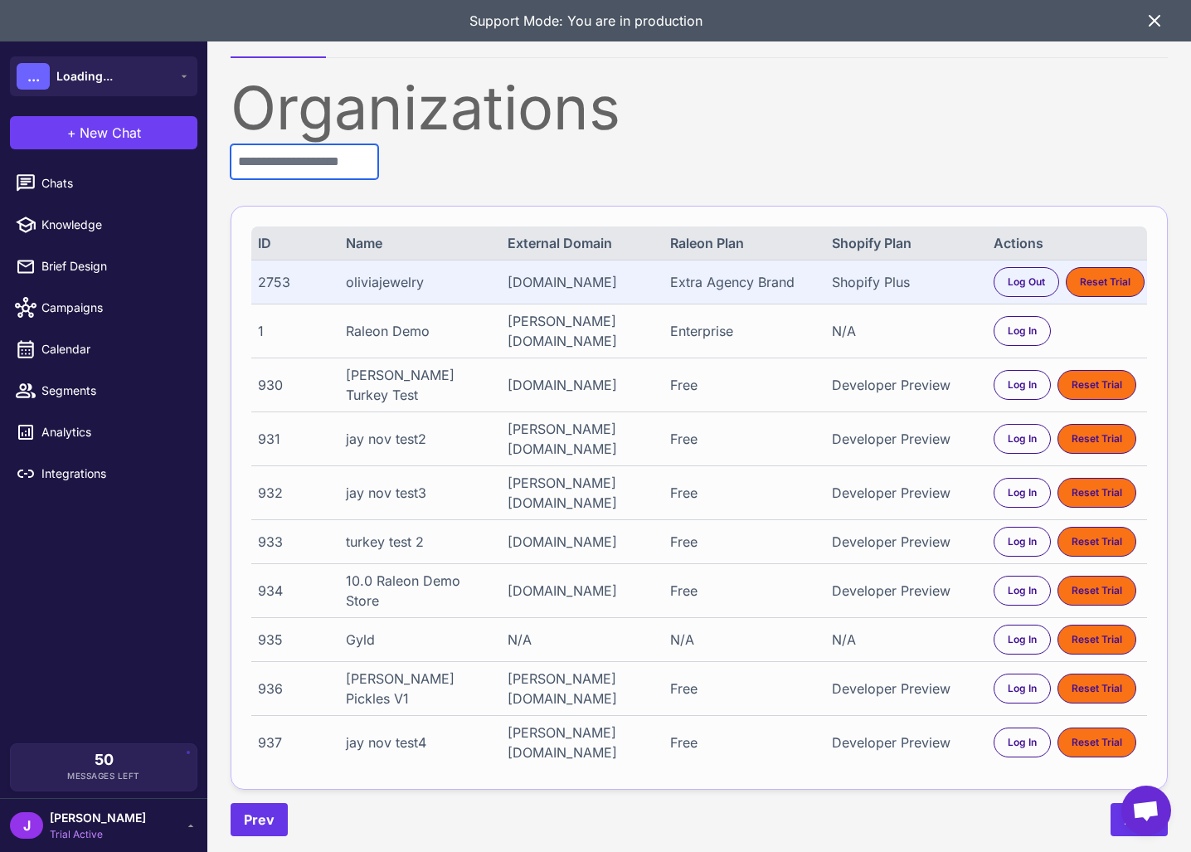
click at [293, 172] on input "text" at bounding box center [304, 161] width 148 height 35
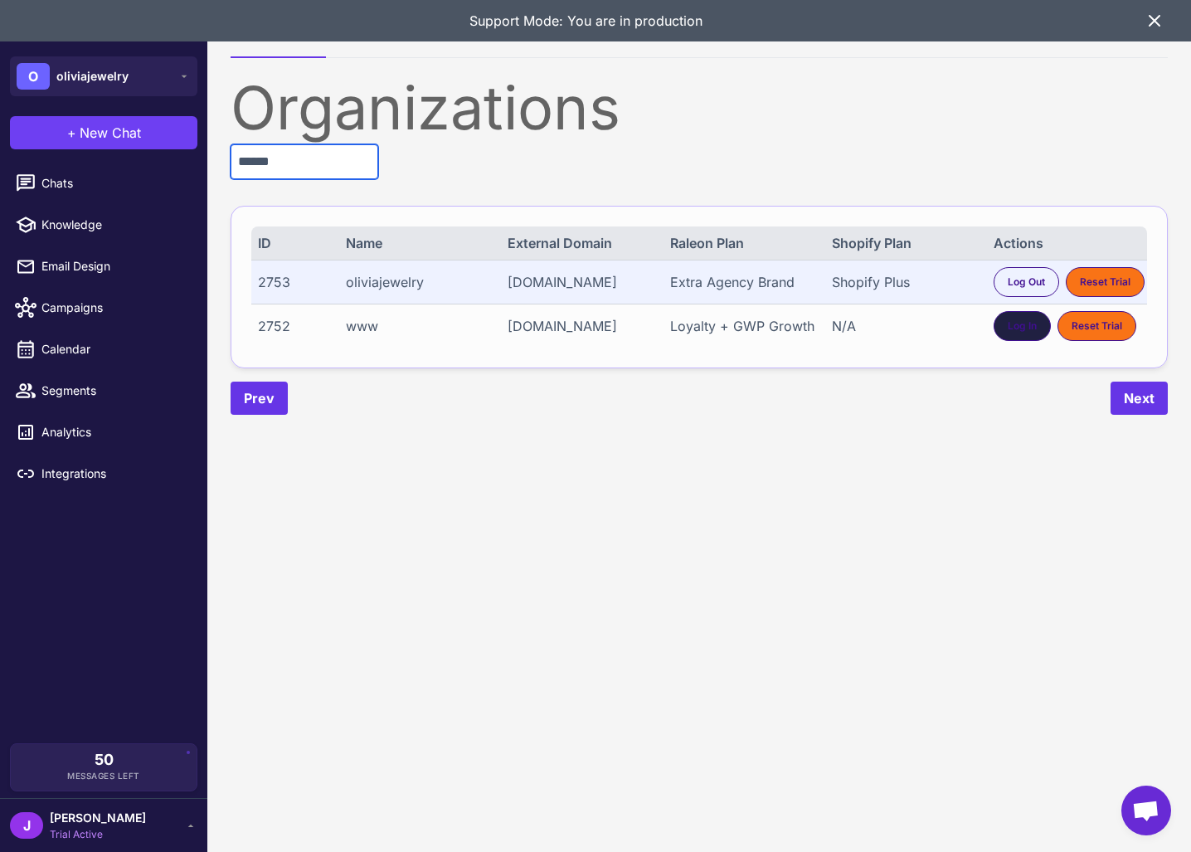
type input "******"
click at [1037, 327] on div "Log In" at bounding box center [1021, 326] width 57 height 30
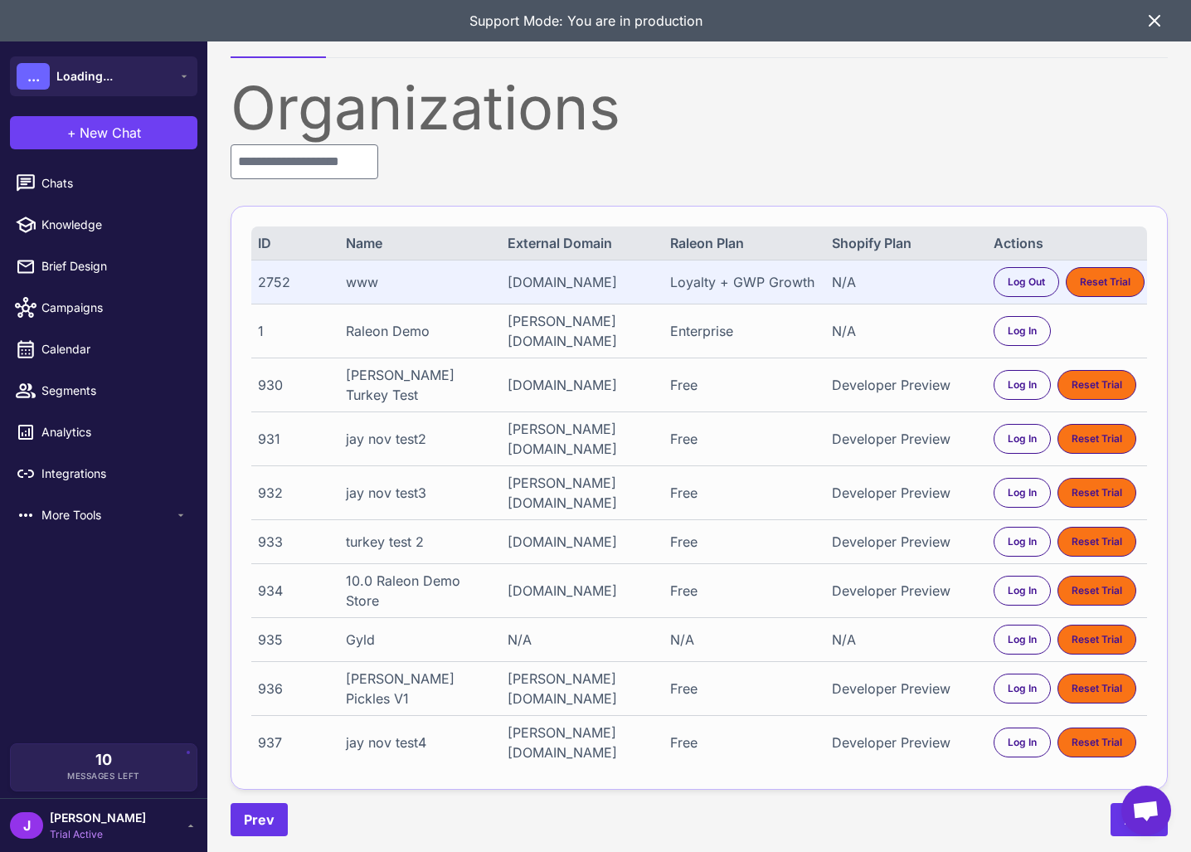
click at [100, 827] on span "Trial Active" at bounding box center [98, 834] width 96 height 15
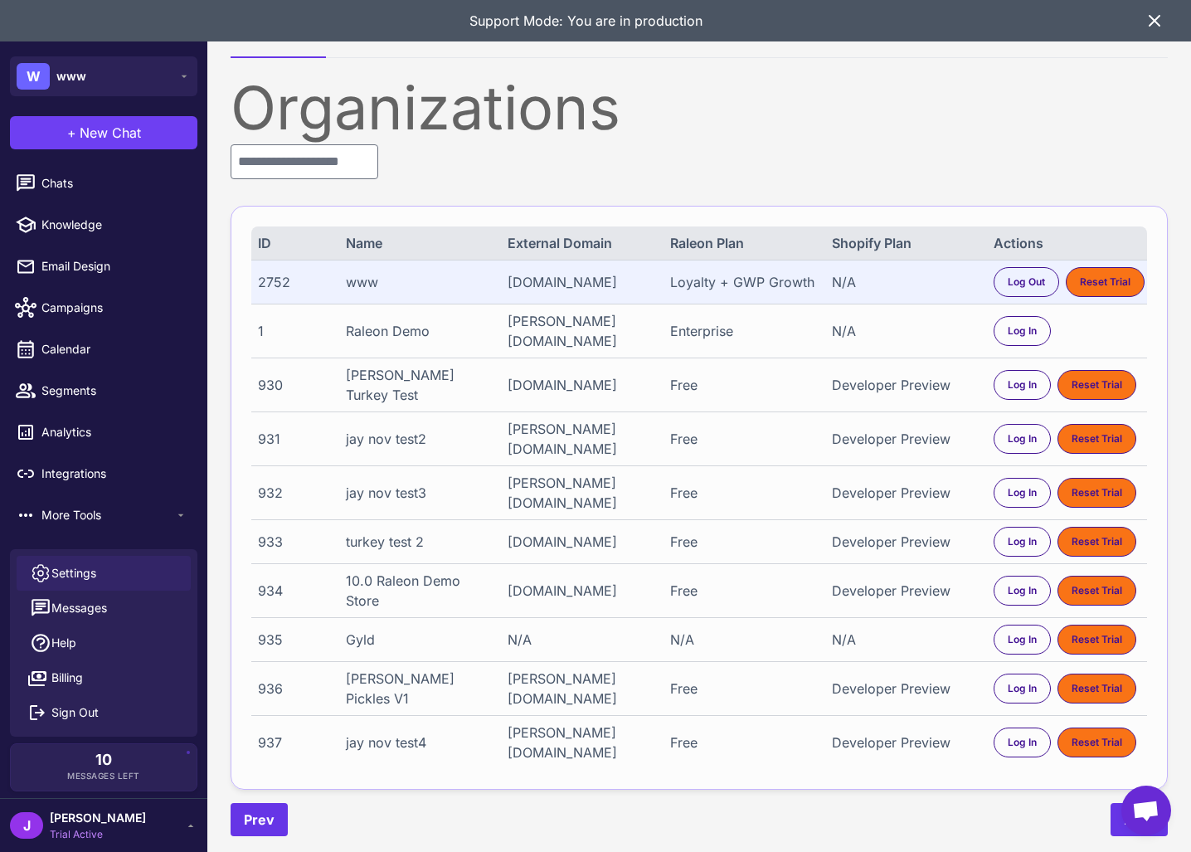
click at [82, 567] on span "Settings" at bounding box center [73, 573] width 45 height 18
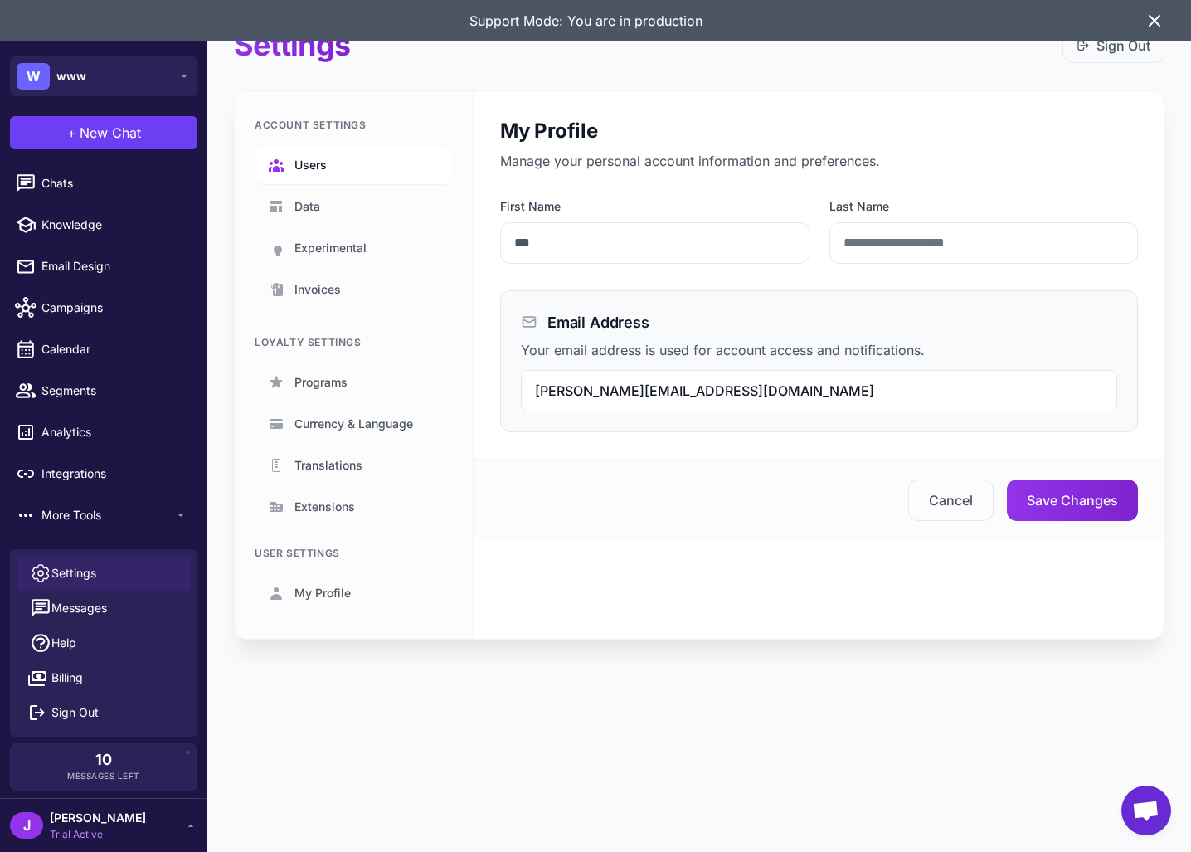
click at [323, 172] on span "Users" at bounding box center [310, 165] width 32 height 18
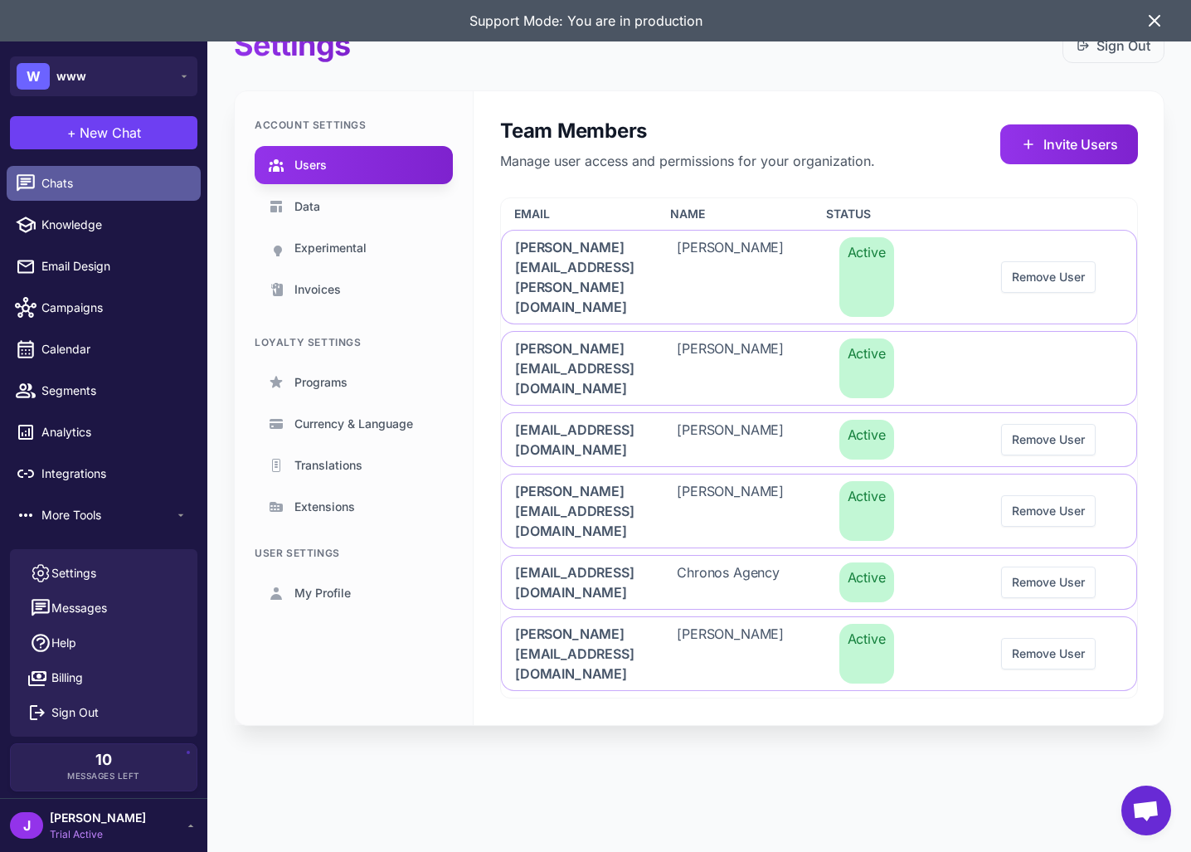
click at [57, 185] on span "Chats" at bounding box center [114, 183] width 146 height 18
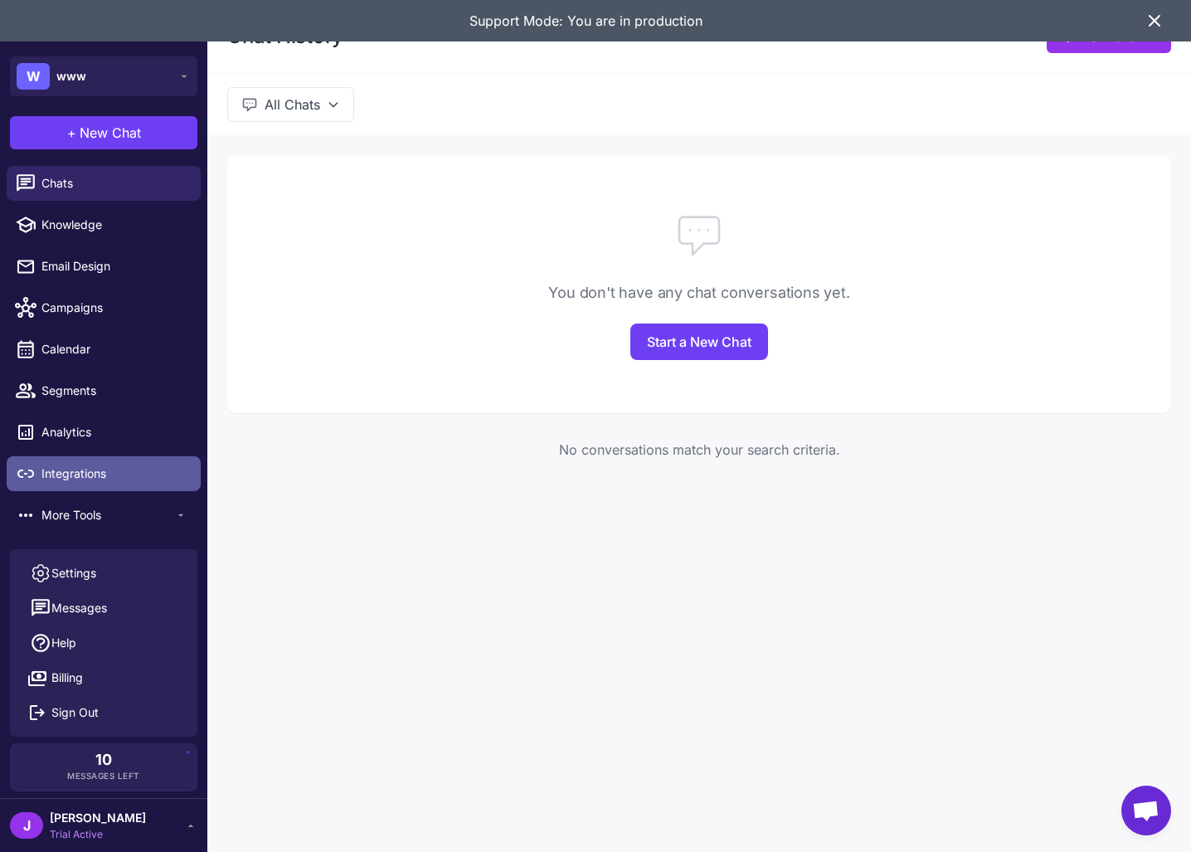
click at [76, 485] on link "Integrations" at bounding box center [104, 473] width 194 height 35
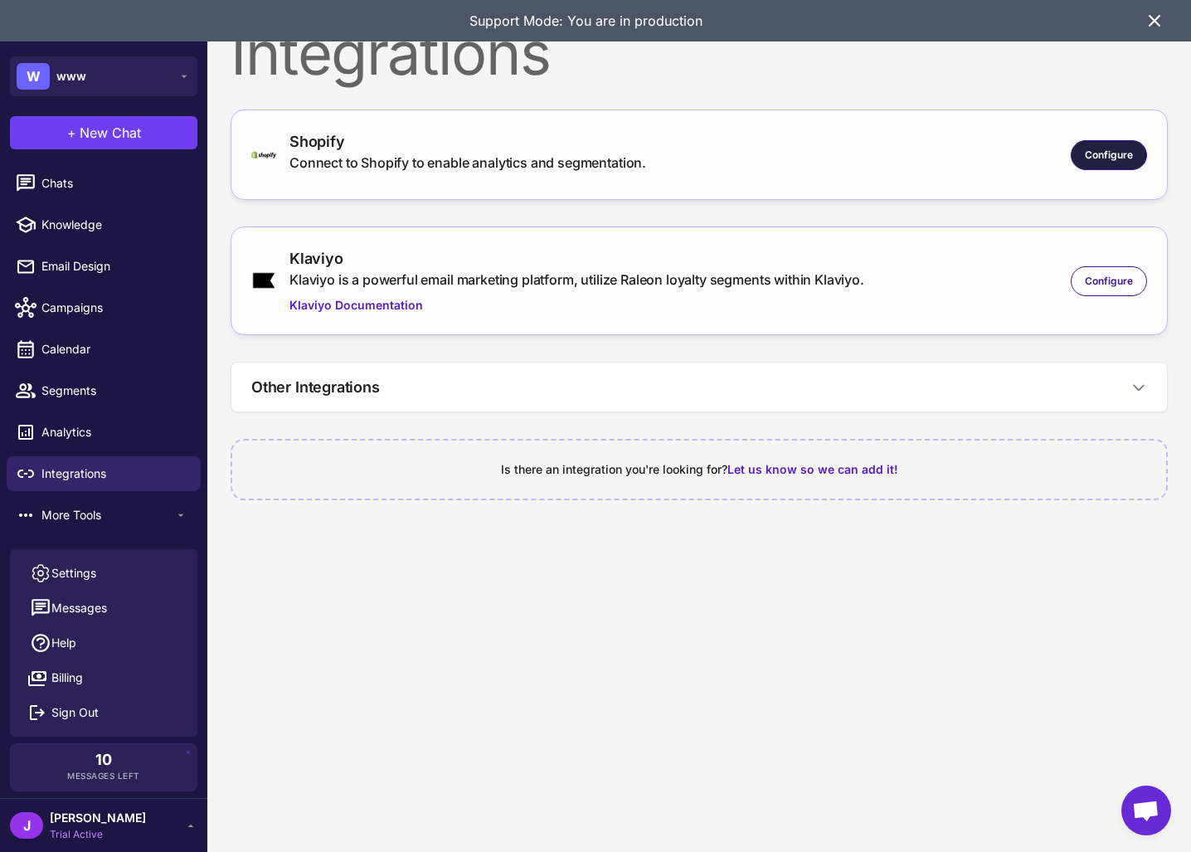
click at [1110, 143] on div "Configure" at bounding box center [1108, 155] width 76 height 30
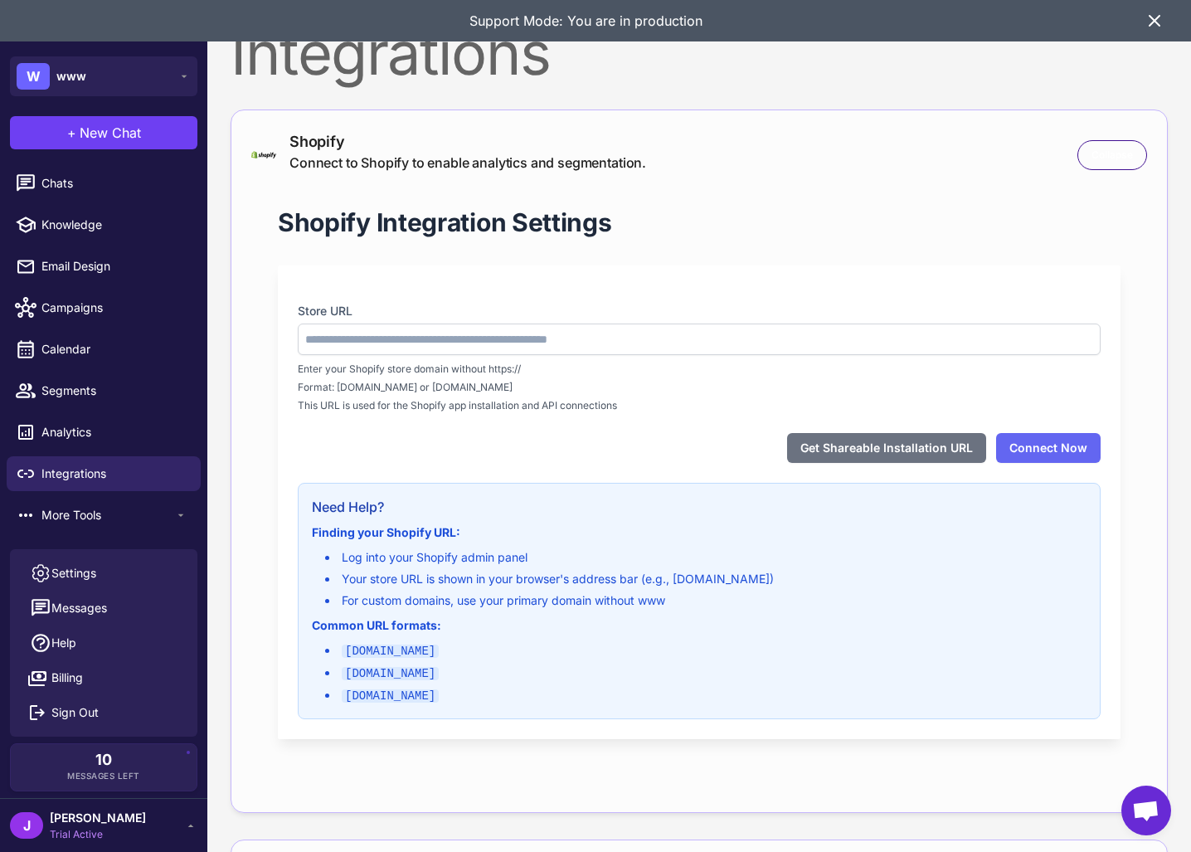
type input "**********"
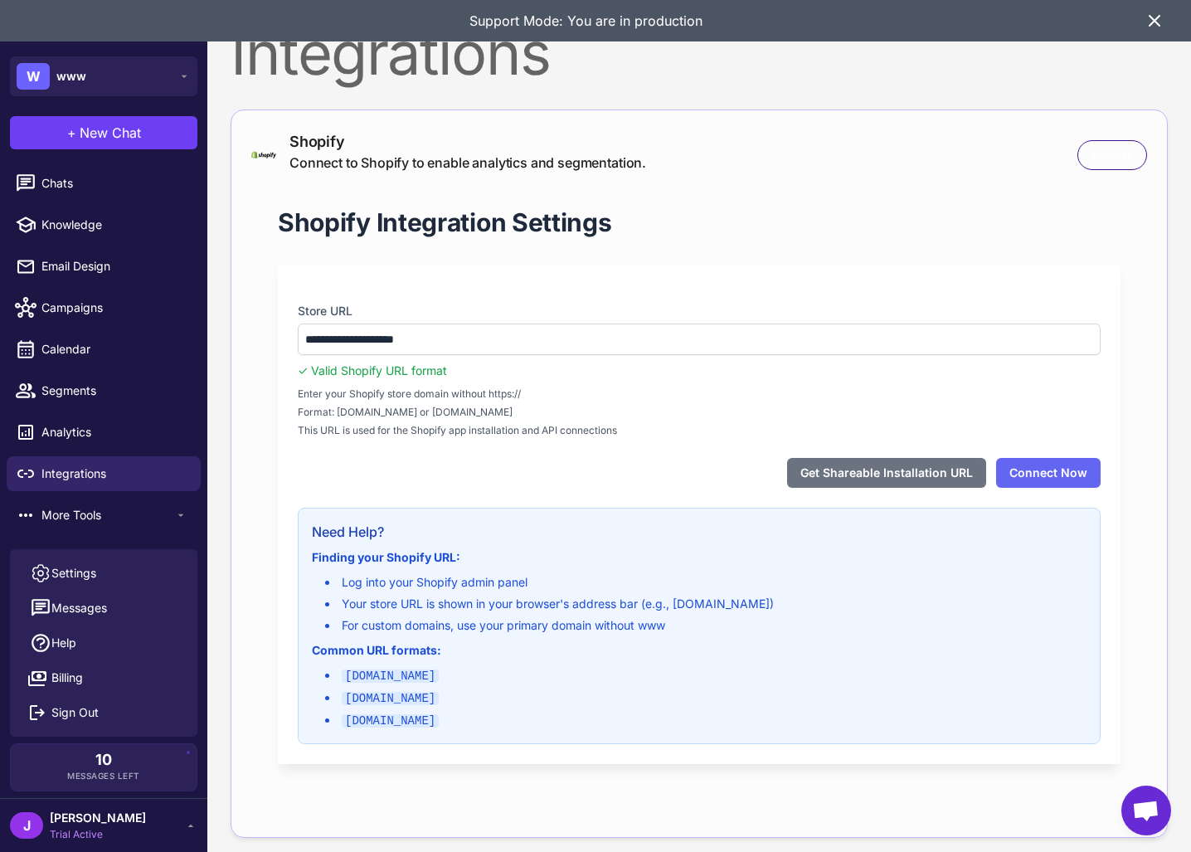
click at [1110, 143] on div "Collapse" at bounding box center [1112, 155] width 70 height 30
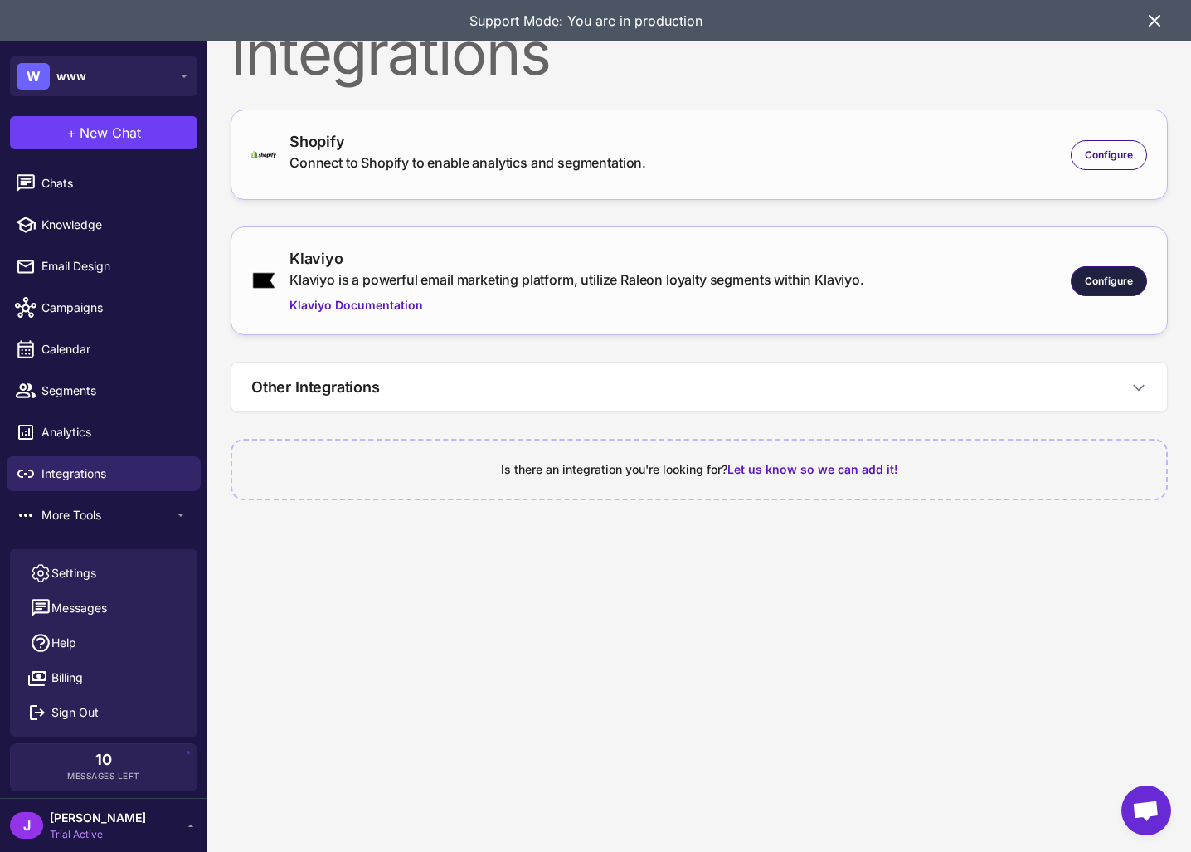
click at [1096, 281] on span "Configure" at bounding box center [1108, 281] width 48 height 15
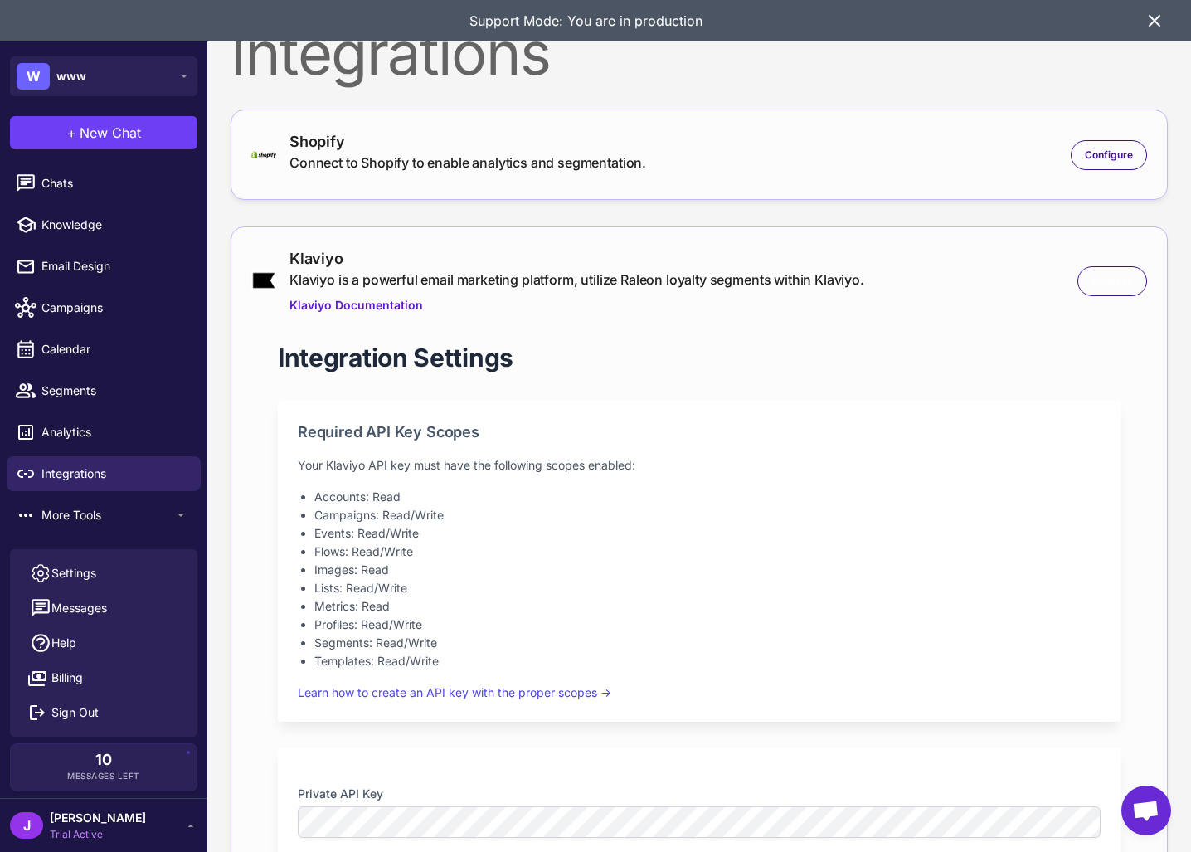
click at [1096, 281] on span "Collapse" at bounding box center [1111, 281] width 41 height 15
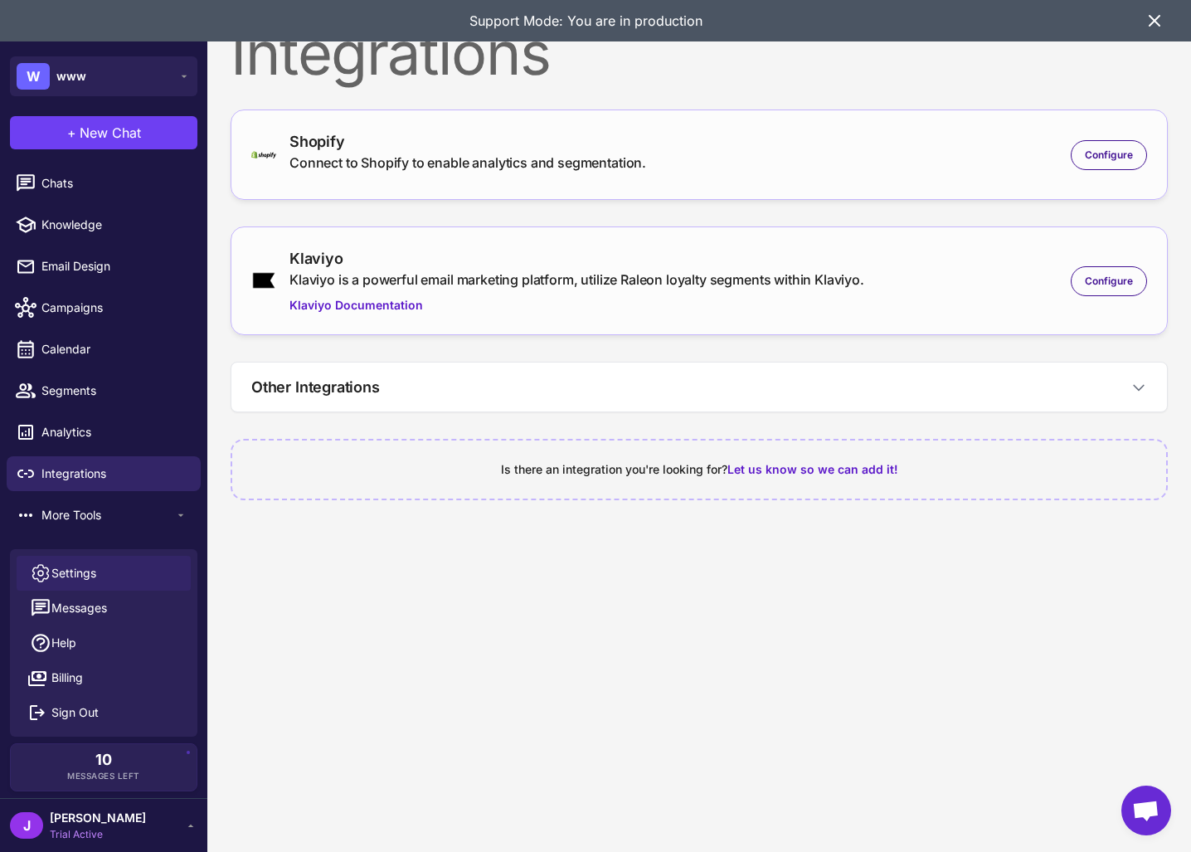
click at [93, 572] on span "Settings" at bounding box center [73, 573] width 45 height 18
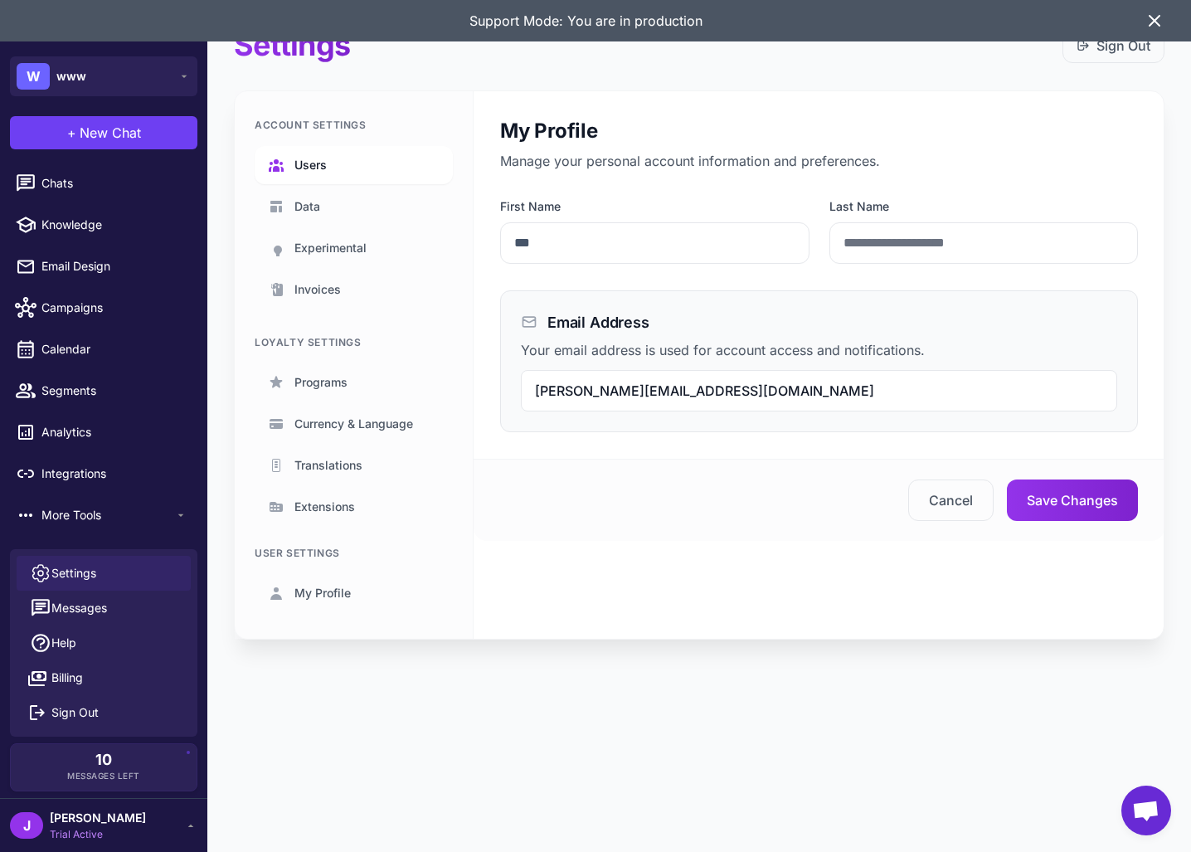
click at [308, 160] on span "Users" at bounding box center [310, 165] width 32 height 18
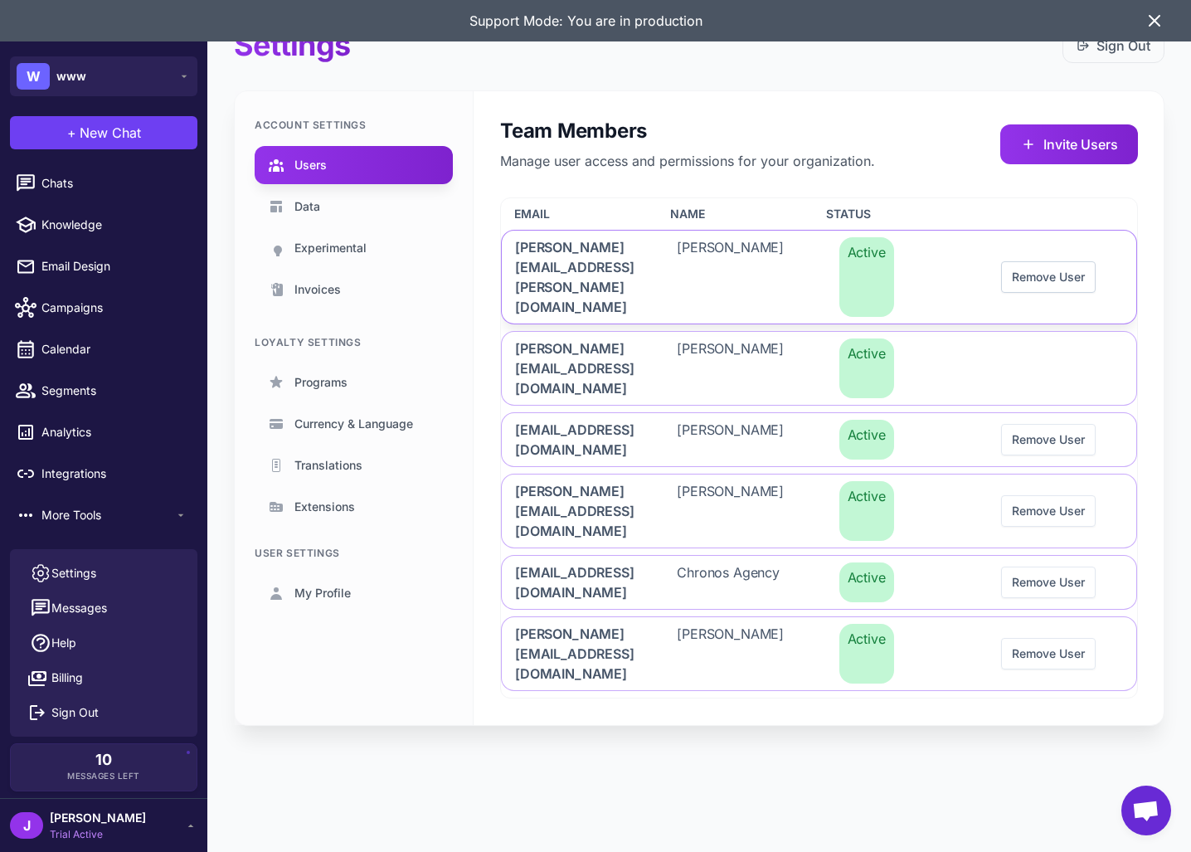
click at [1035, 261] on button "Remove User" at bounding box center [1048, 277] width 95 height 32
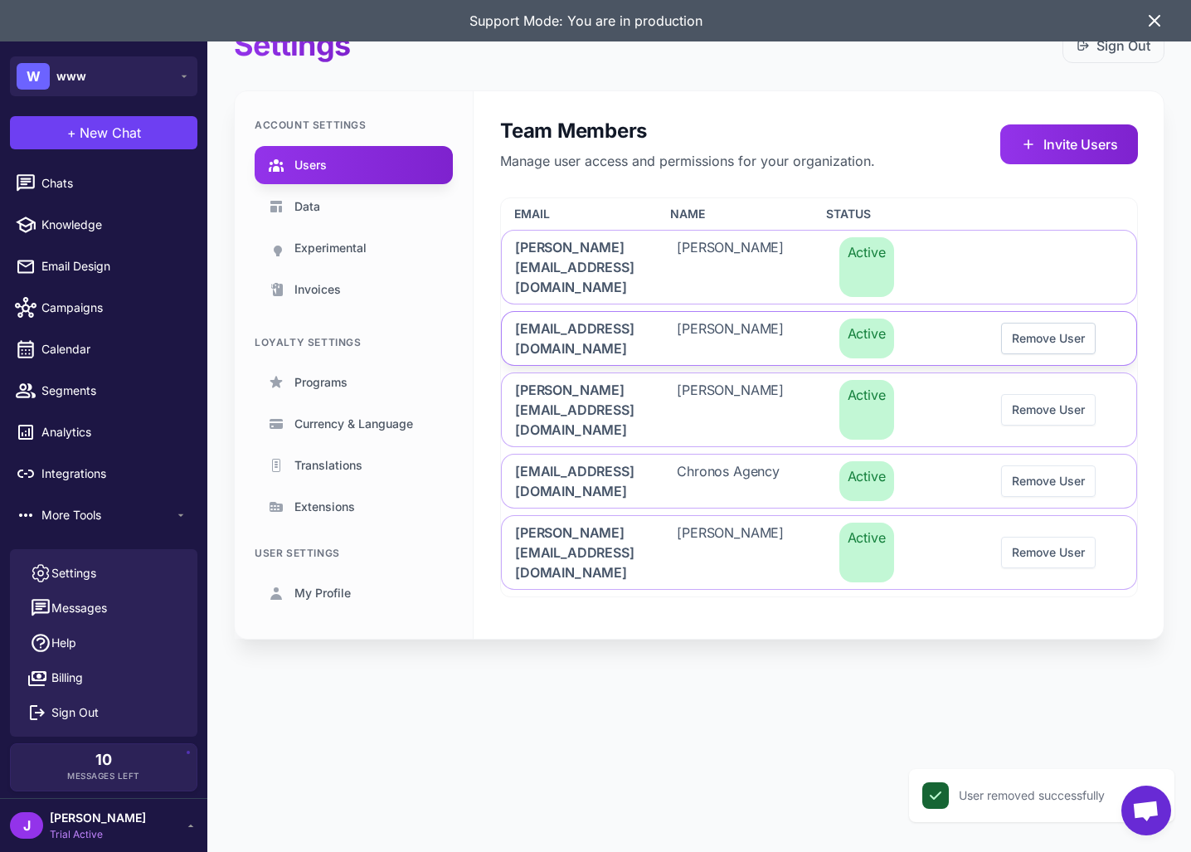
click at [1046, 323] on button "Remove User" at bounding box center [1048, 339] width 95 height 32
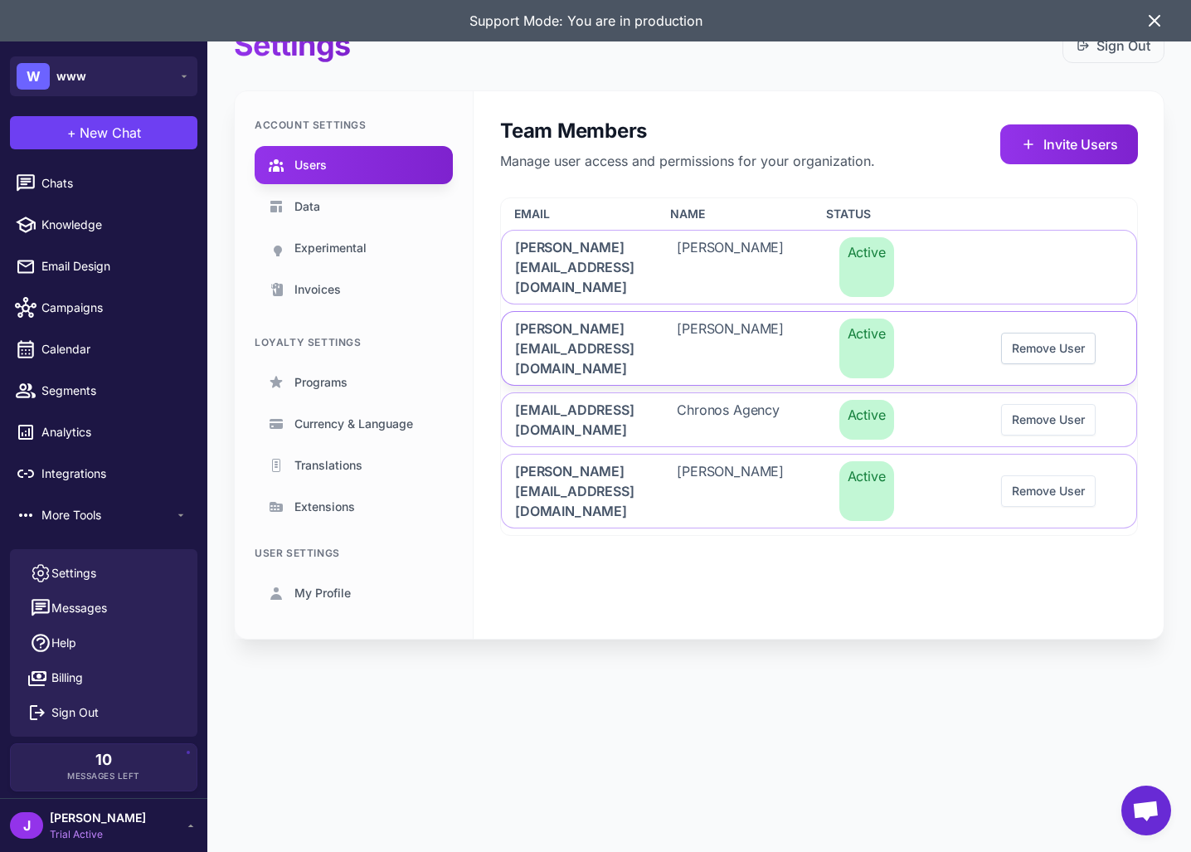
click at [1046, 332] on button "Remove User" at bounding box center [1048, 348] width 95 height 32
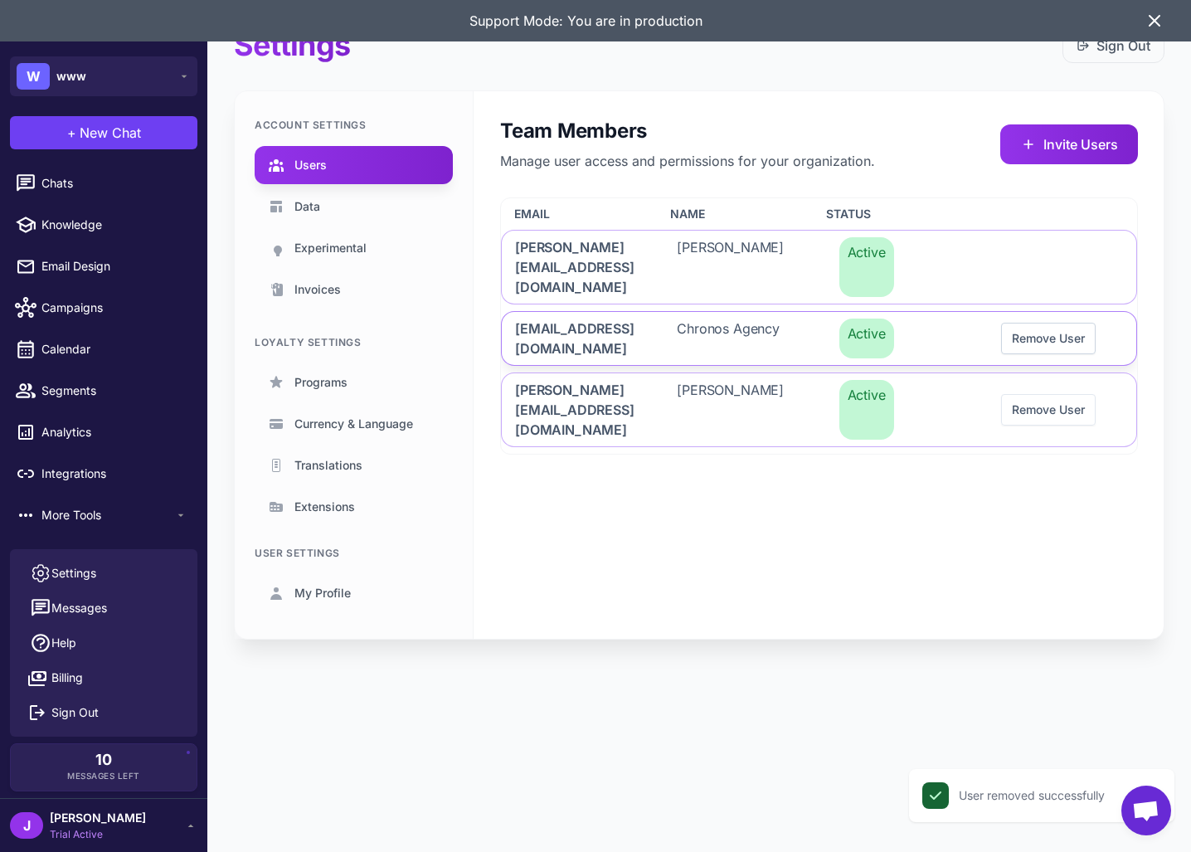
click at [1031, 323] on button "Remove User" at bounding box center [1048, 339] width 95 height 32
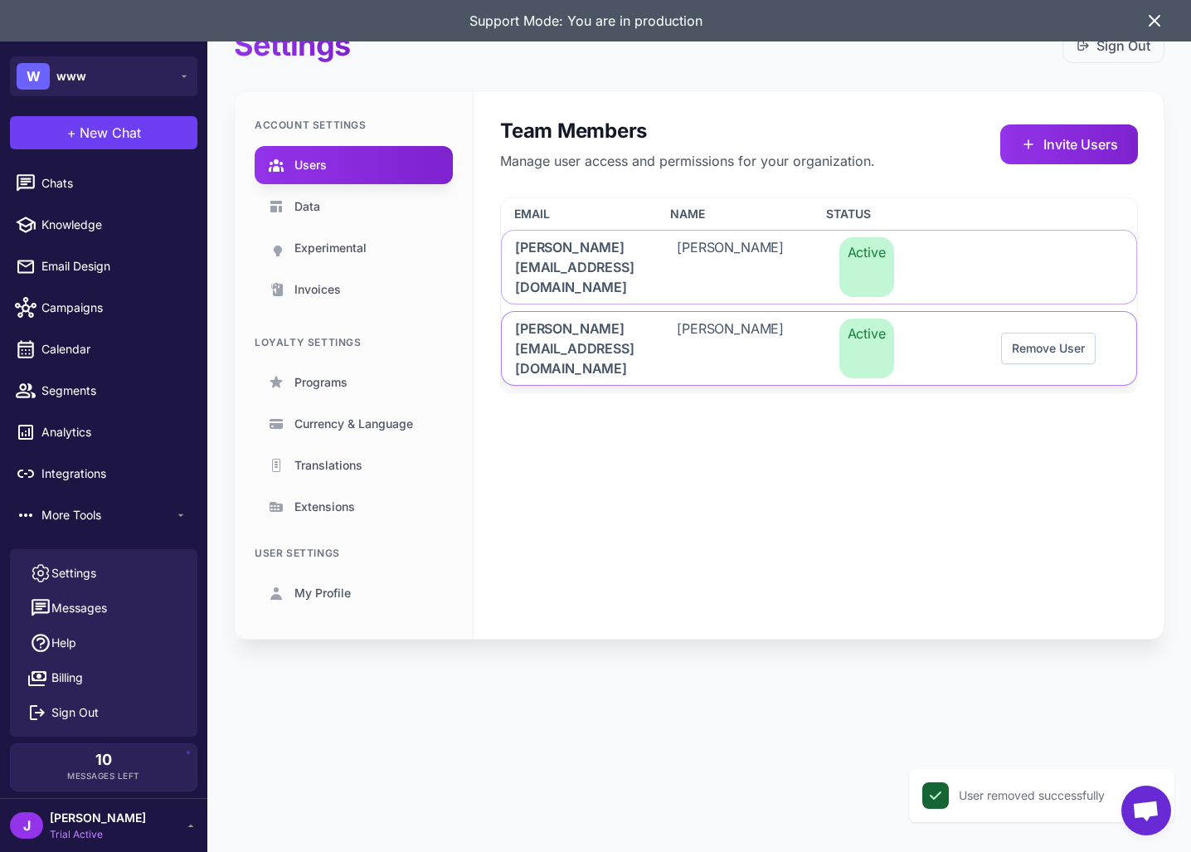
click at [1070, 332] on button "Remove User" at bounding box center [1048, 348] width 95 height 32
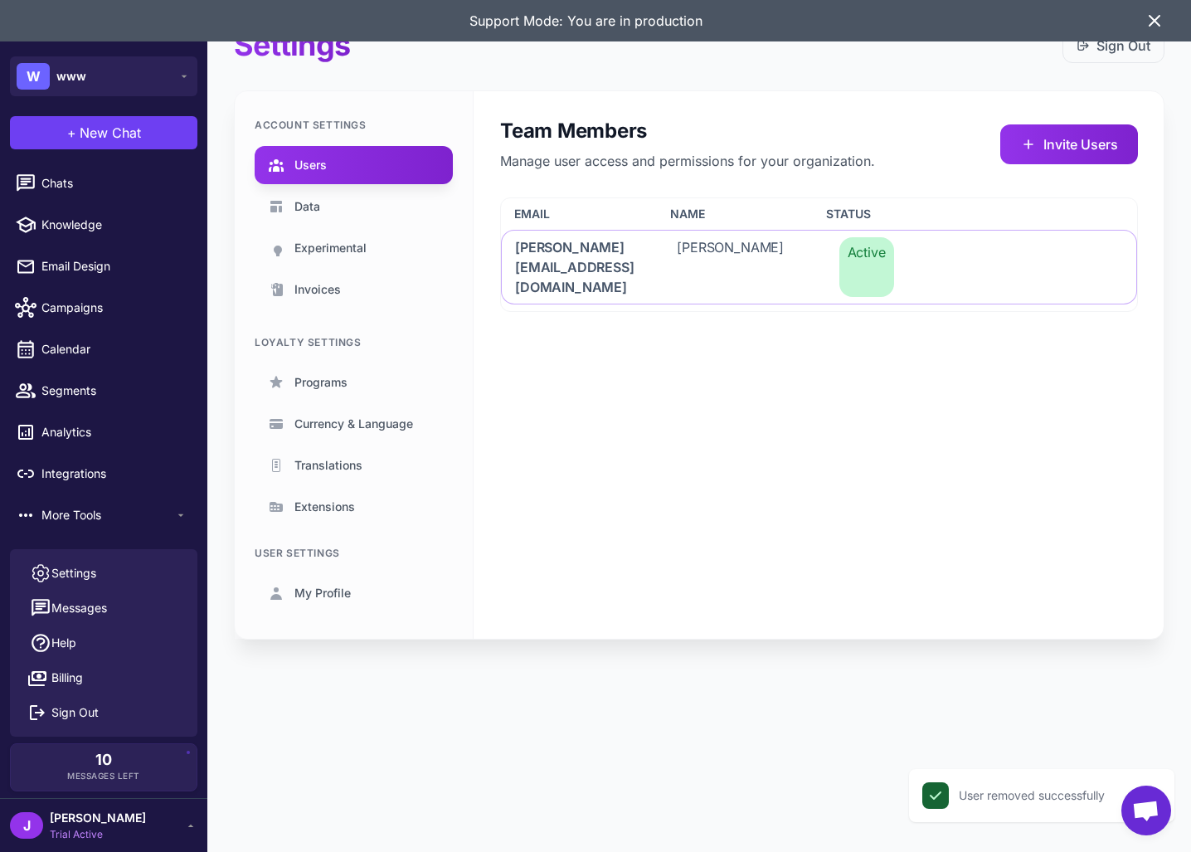
drag, startPoint x: 673, startPoint y: 347, endPoint x: 517, endPoint y: 508, distance: 224.0
click at [674, 346] on div "Team Members Manage user access and permissions for your organization. Invite U…" at bounding box center [818, 364] width 691 height 547
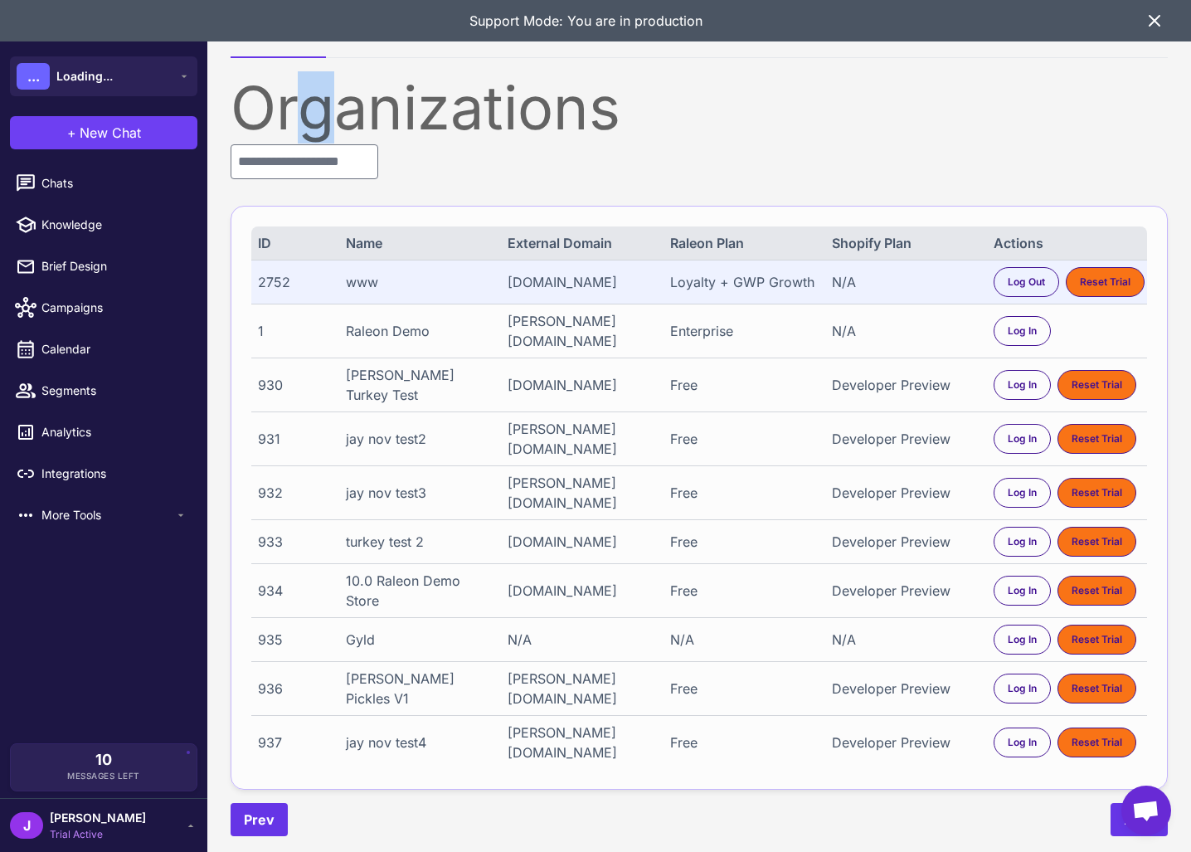
drag, startPoint x: 318, startPoint y: 129, endPoint x: 316, endPoint y: 159, distance: 30.8
click at [313, 136] on div "Organizations" at bounding box center [698, 108] width 937 height 60
click at [315, 171] on input "text" at bounding box center [304, 161] width 148 height 35
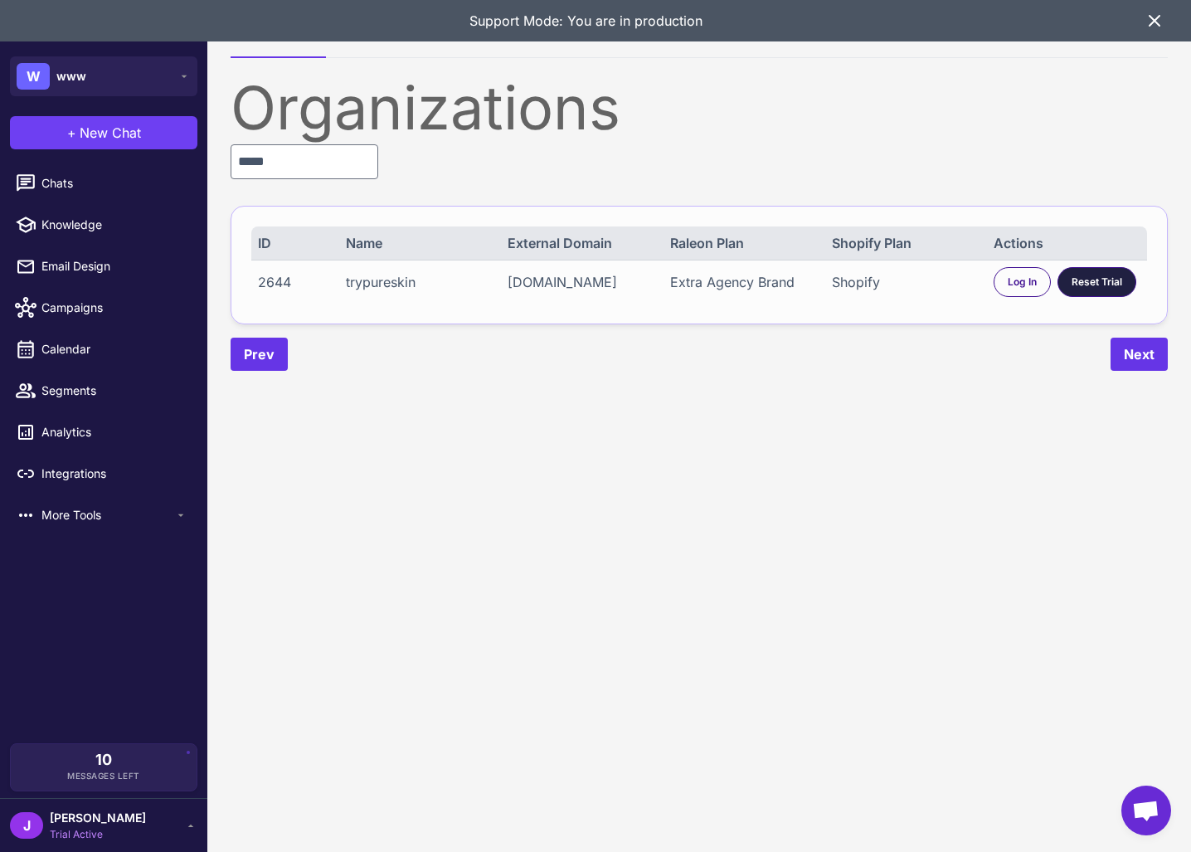
click at [1094, 294] on div "Reset Trial" at bounding box center [1096, 282] width 79 height 30
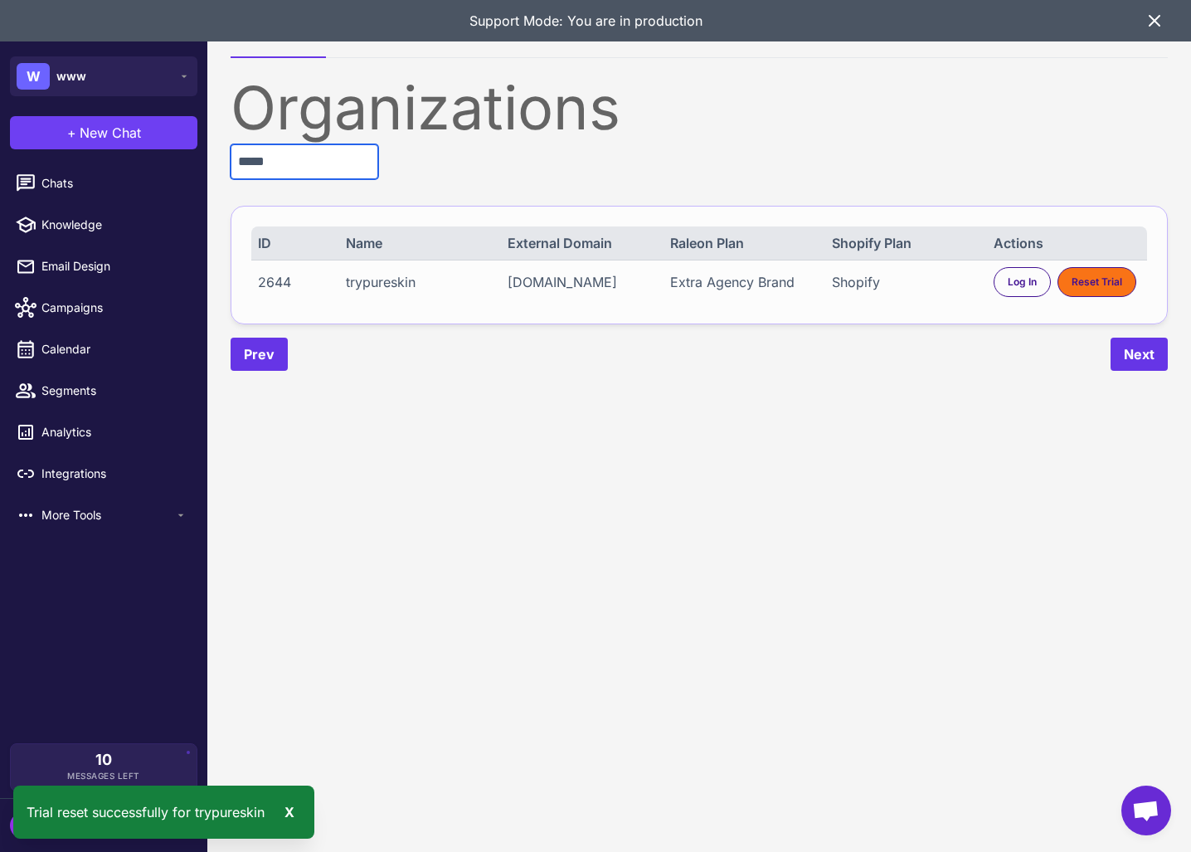
click at [284, 161] on input "*****" at bounding box center [304, 161] width 148 height 35
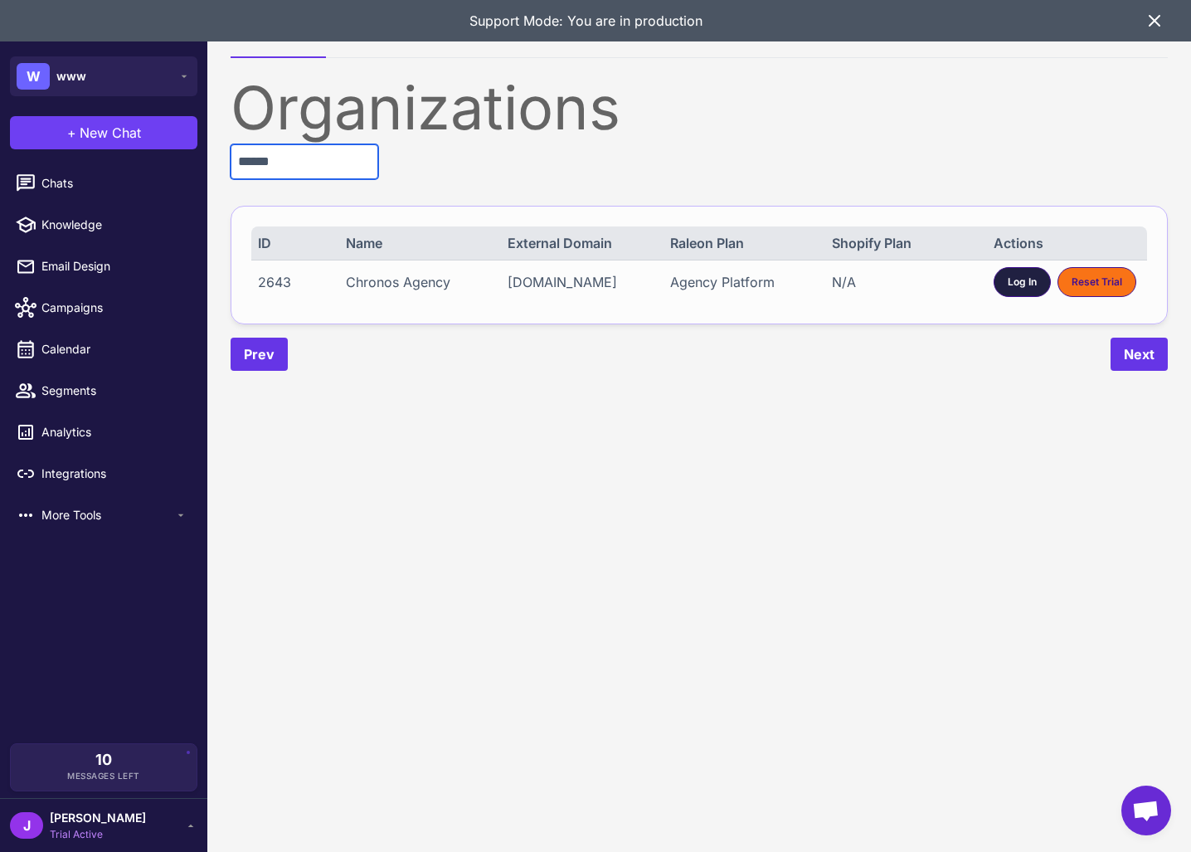
type input "******"
click at [1036, 276] on span "Log In" at bounding box center [1021, 281] width 29 height 15
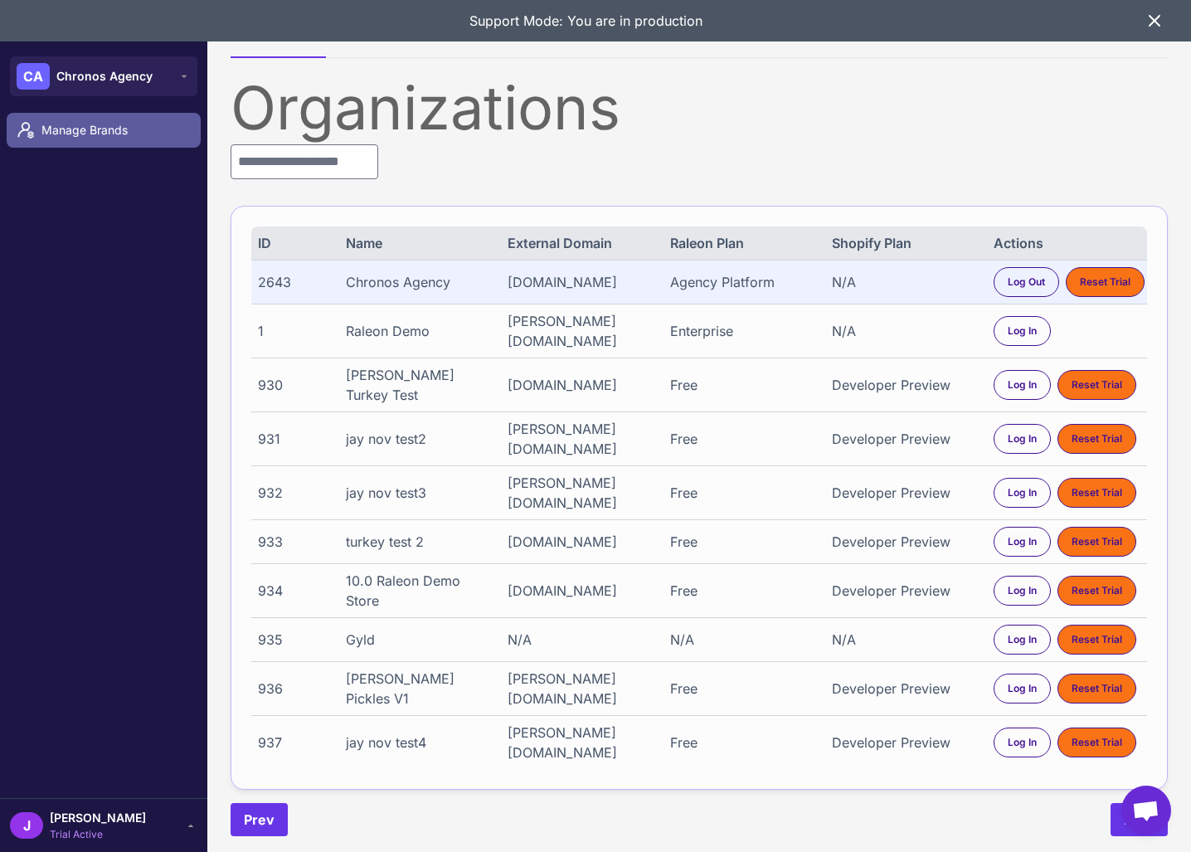
click at [52, 129] on span "Manage Brands" at bounding box center [114, 130] width 146 height 18
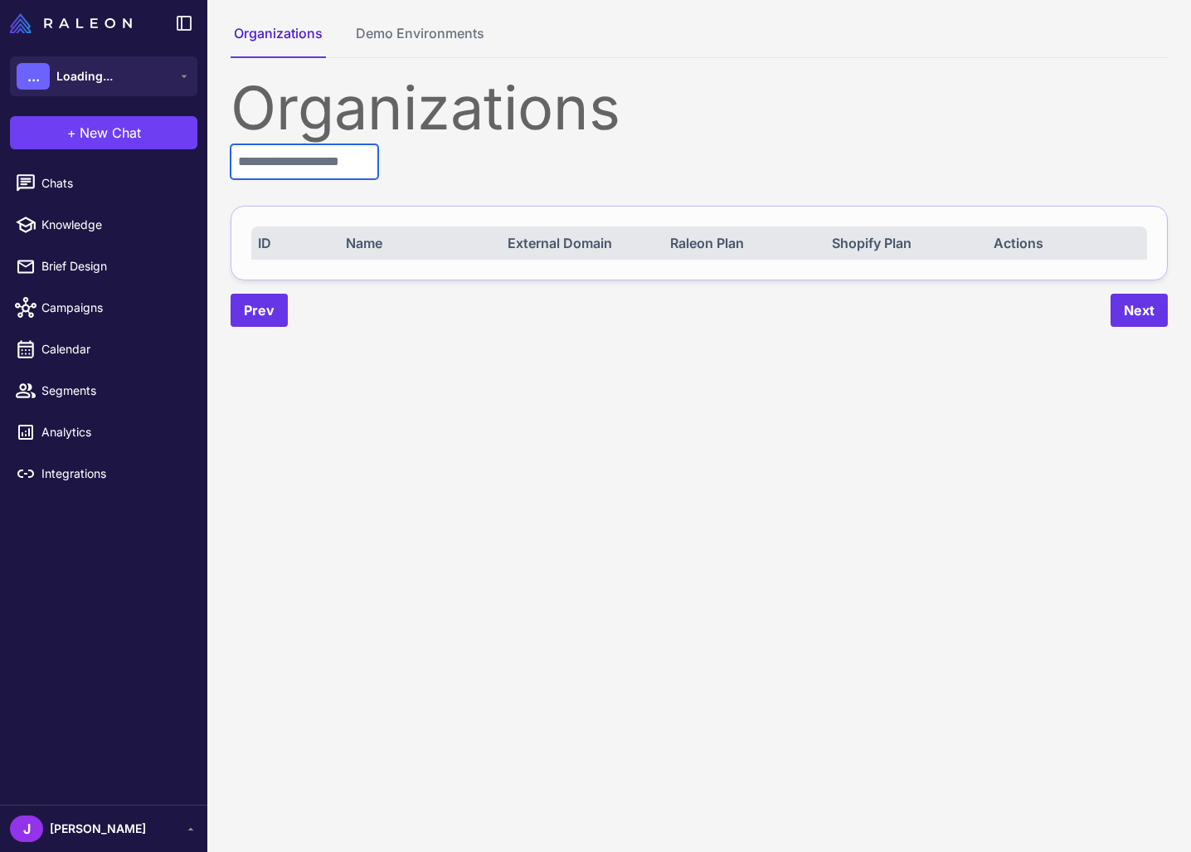
click at [270, 167] on input "text" at bounding box center [304, 161] width 148 height 35
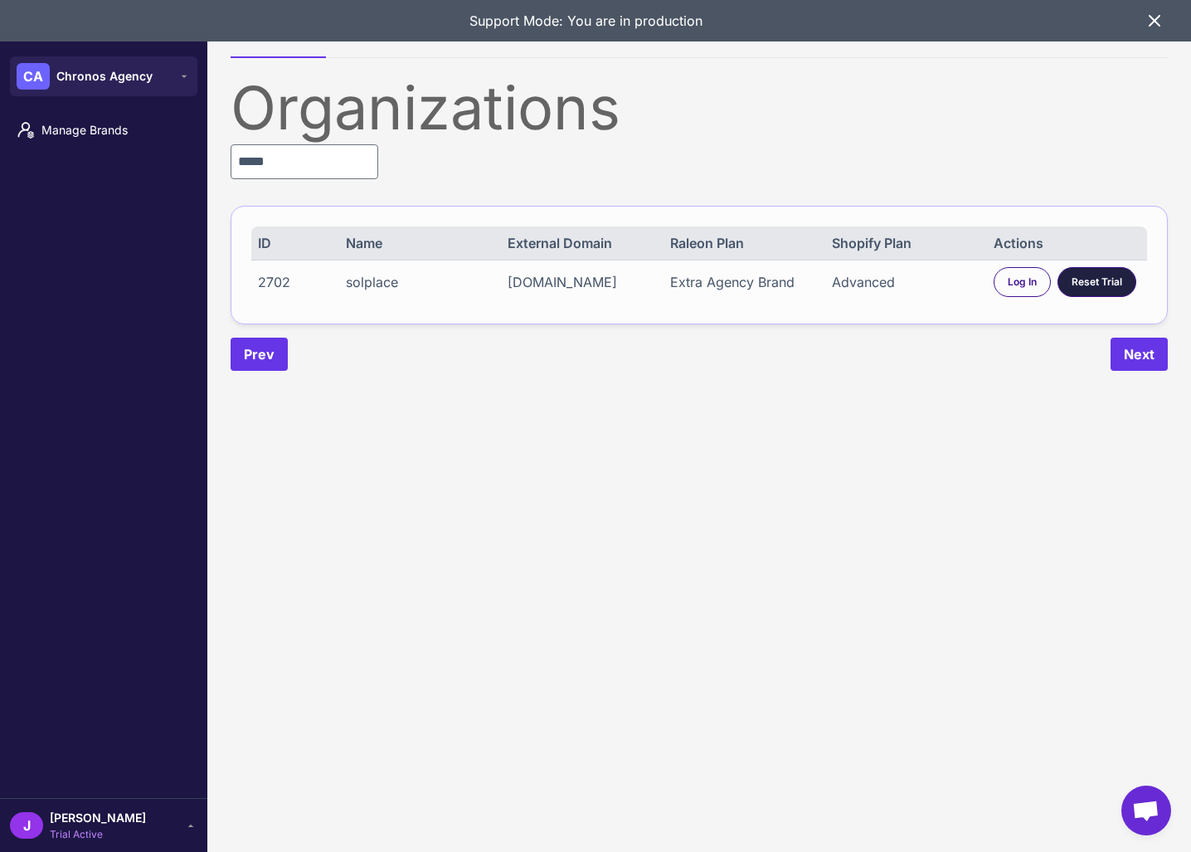
click at [1103, 286] on span "Reset Trial" at bounding box center [1096, 281] width 51 height 15
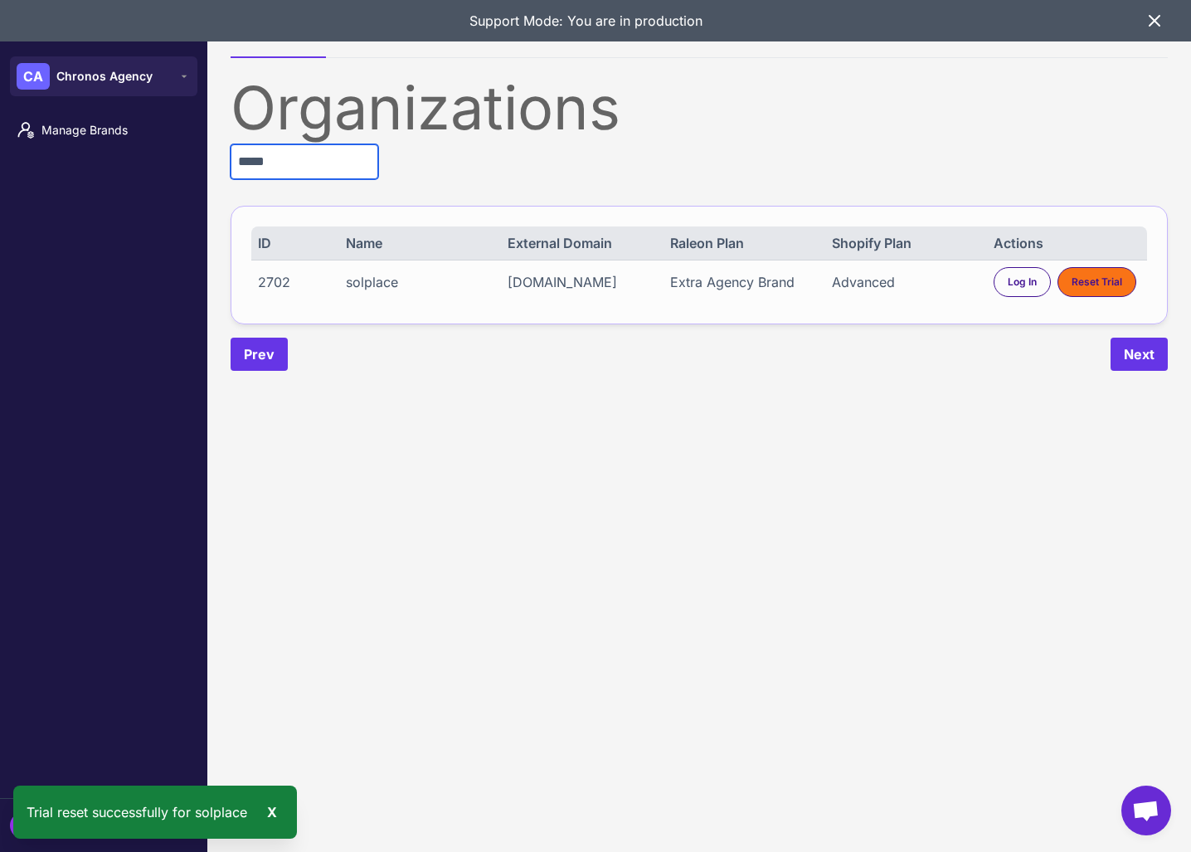
click at [294, 158] on input "*****" at bounding box center [304, 161] width 148 height 35
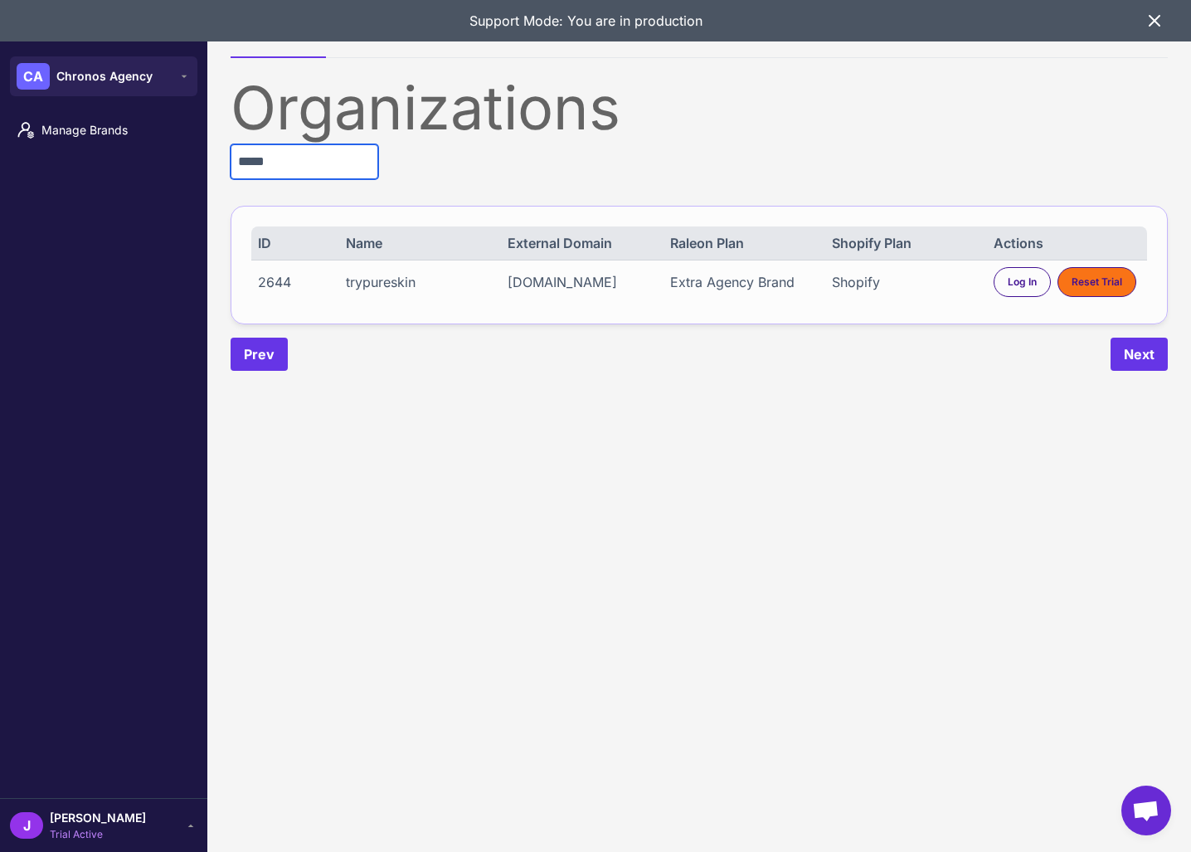
click at [303, 156] on input "*****" at bounding box center [304, 161] width 148 height 35
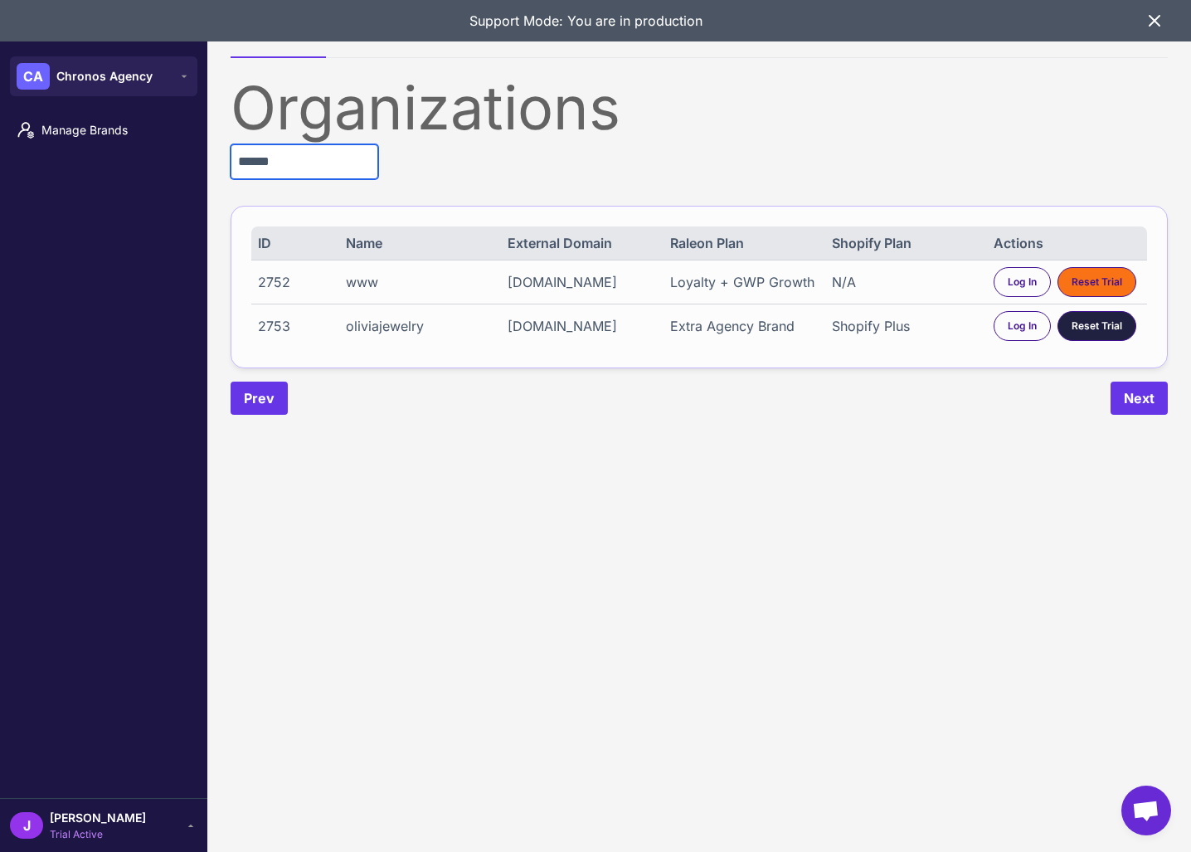
type input "******"
click at [1097, 327] on span "Reset Trial" at bounding box center [1096, 325] width 51 height 15
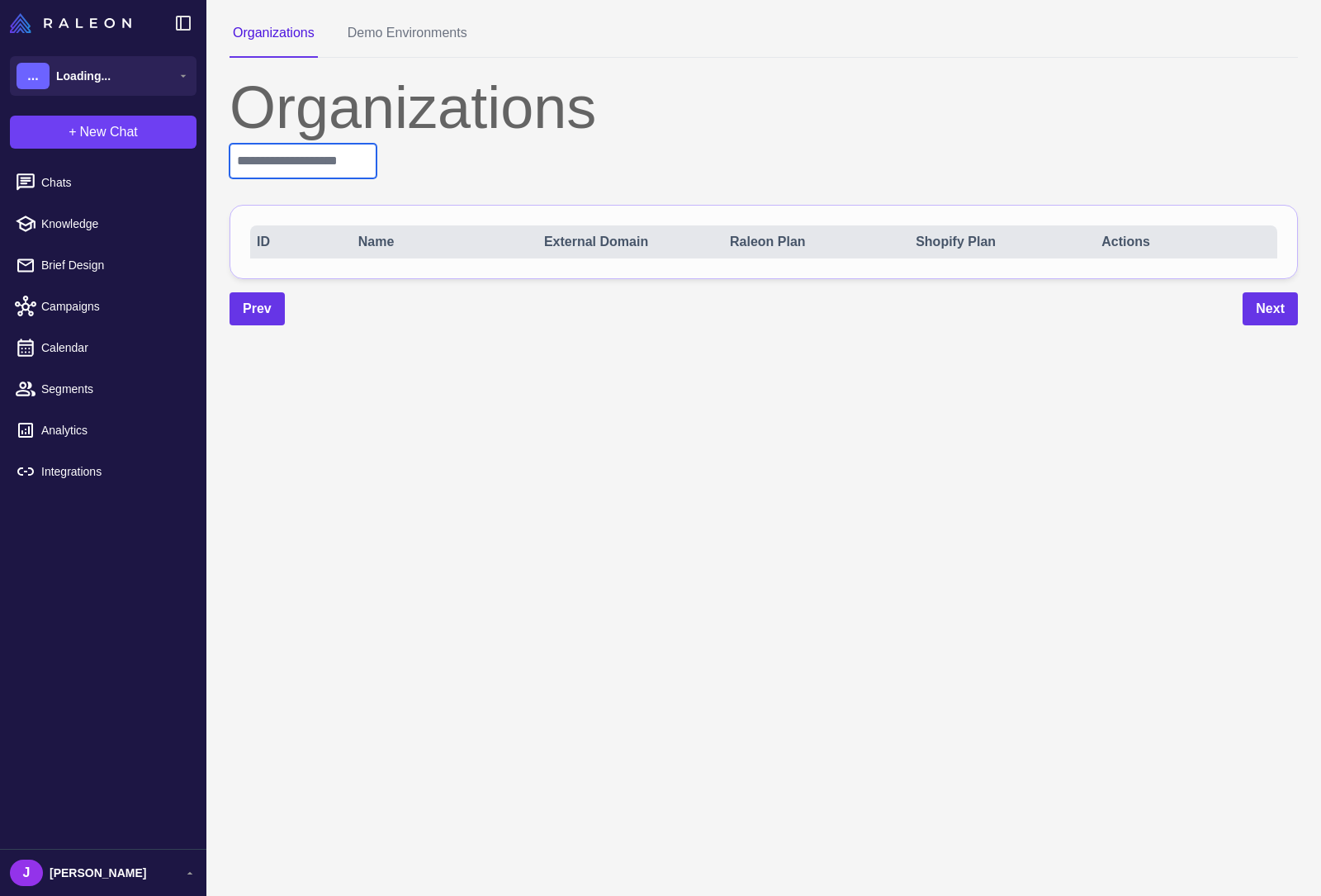
click at [289, 162] on input "text" at bounding box center [303, 160] width 147 height 35
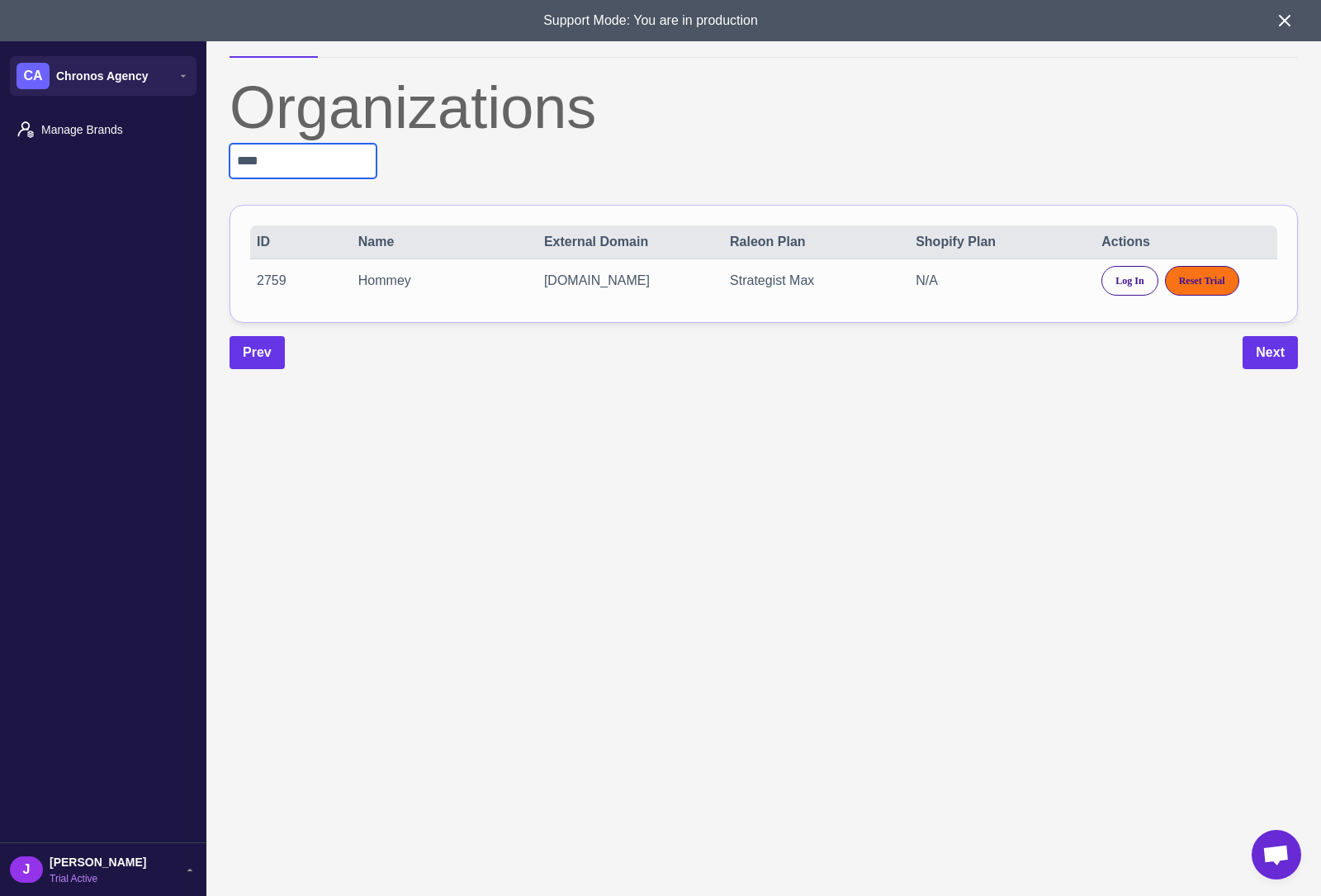
type input "****"
click at [582, 281] on div "gethommey.com.au" at bounding box center [628, 281] width 169 height 20
click at [587, 284] on div "gethommey.com.au" at bounding box center [628, 281] width 169 height 20
click at [1126, 274] on span "Log In" at bounding box center [1129, 280] width 28 height 15
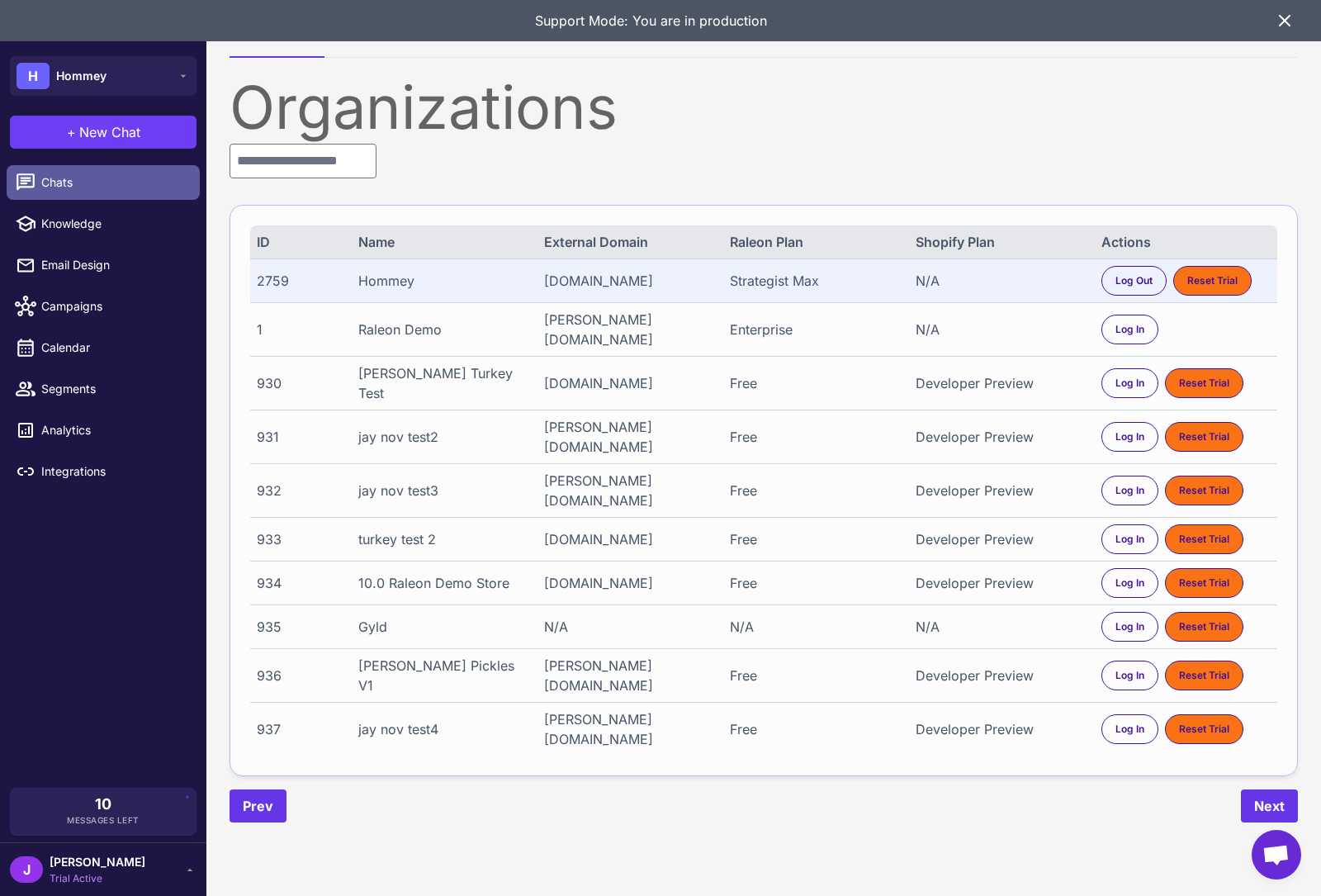
click at [70, 184] on span "Chats" at bounding box center [113, 182] width 145 height 18
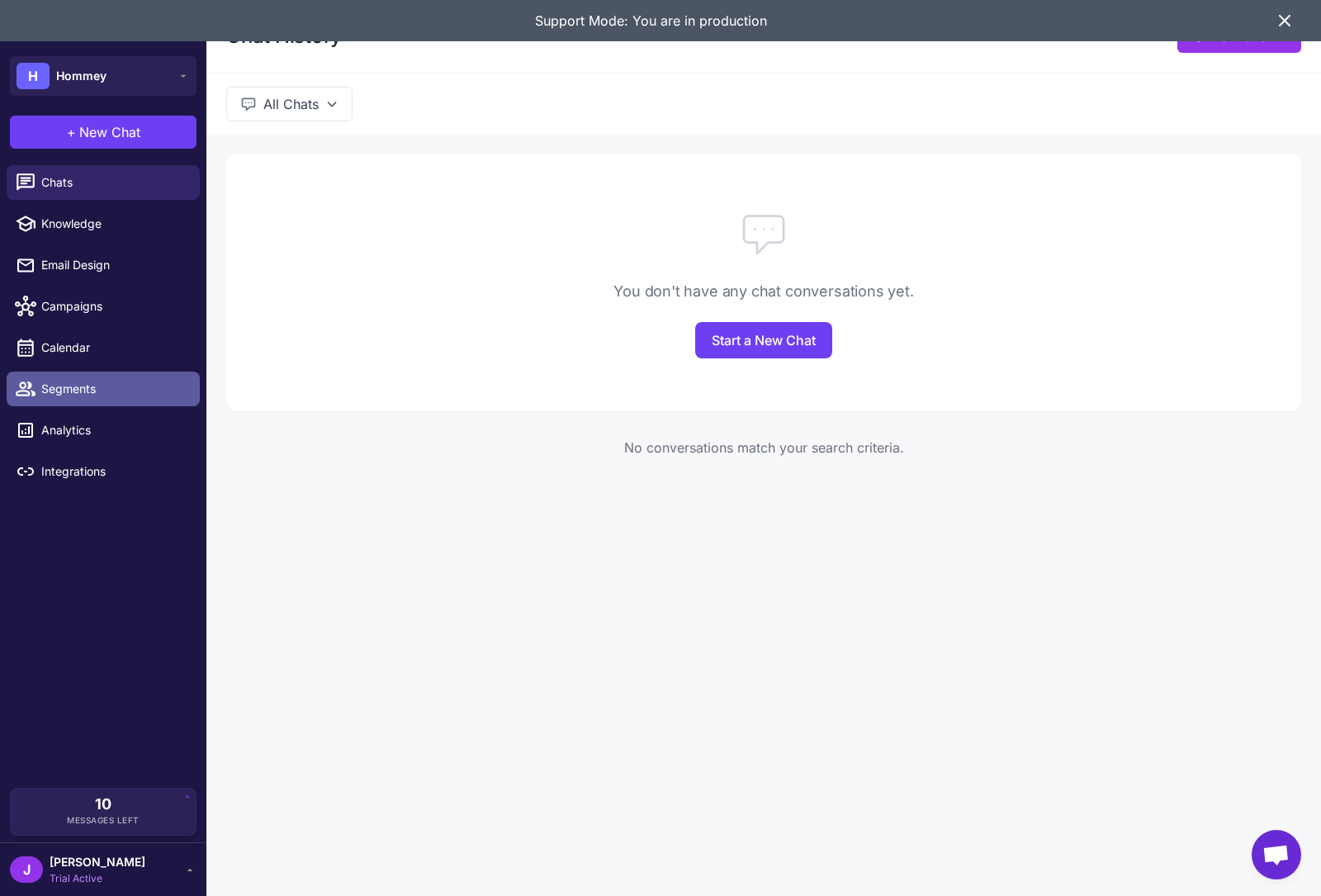
click at [61, 402] on link "Segments" at bounding box center [104, 388] width 193 height 35
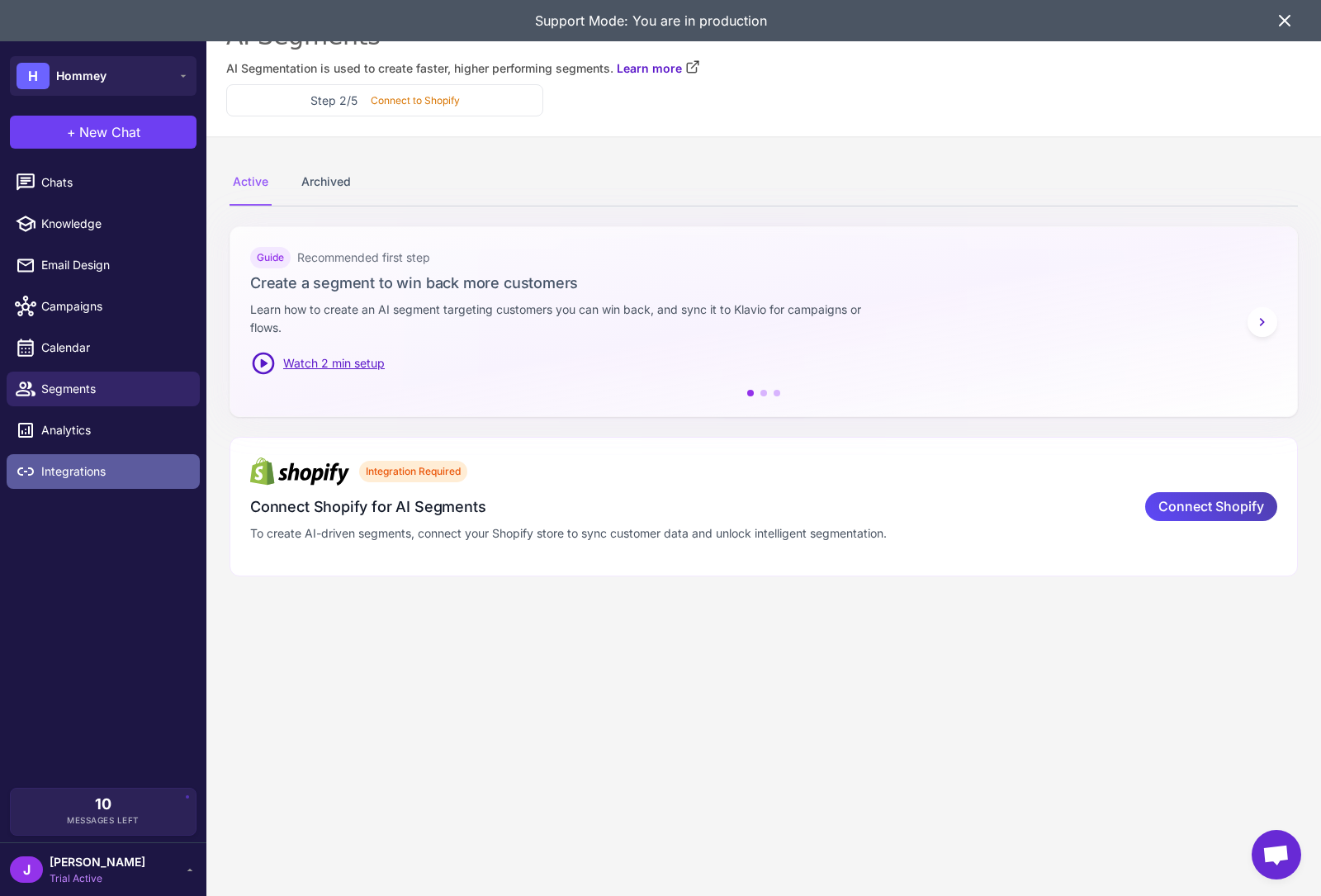
click at [110, 475] on span "Integrations" at bounding box center [113, 471] width 145 height 18
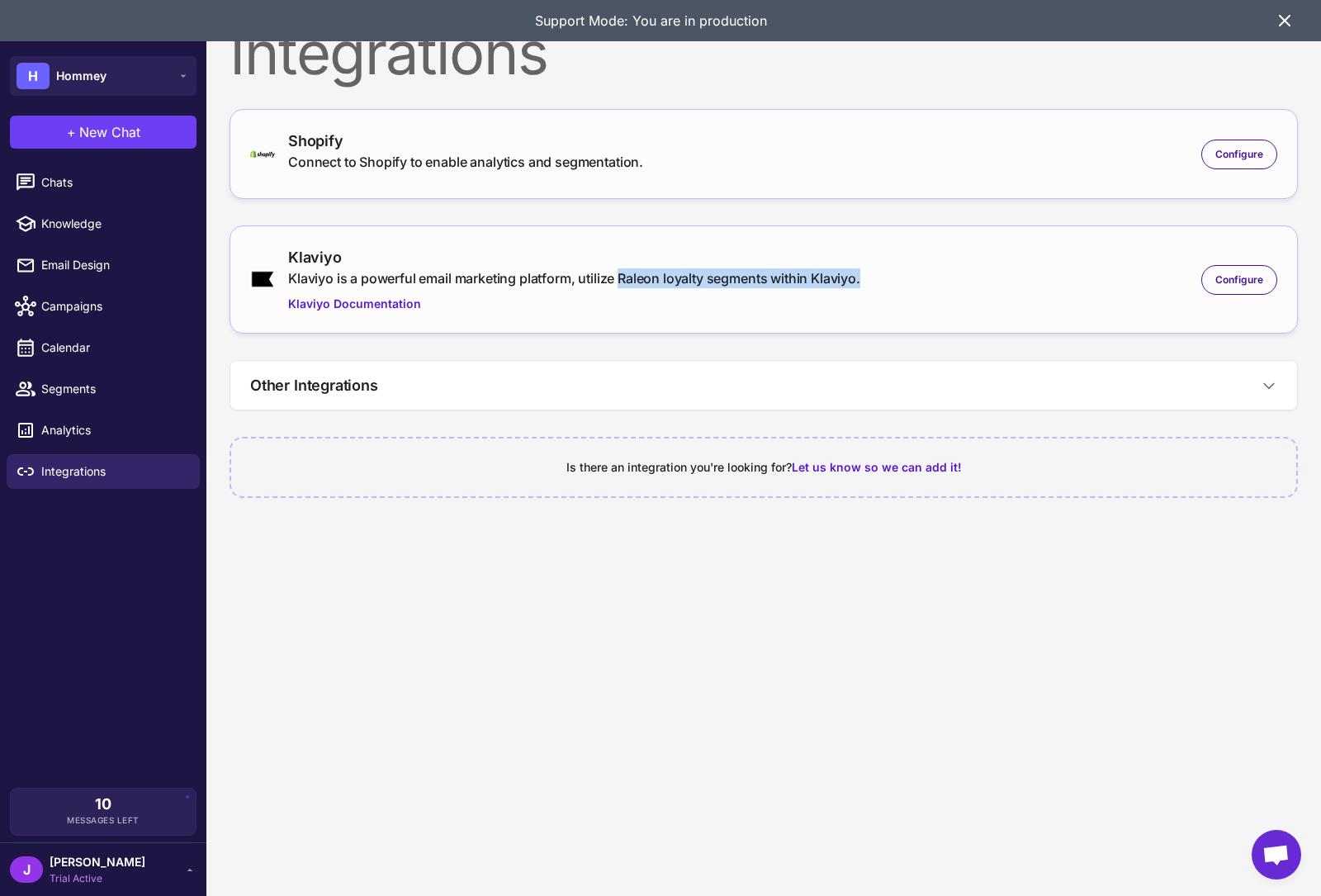
drag, startPoint x: 608, startPoint y: 288, endPoint x: 678, endPoint y: 288, distance: 70.0
click at [626, 285] on div "Klaviyo Klaviyo is a powerful email marketing platform, utilize Raleon loyalty …" at bounding box center [573, 279] width 572 height 67
click at [1250, 276] on span "Configure" at bounding box center [1238, 280] width 48 height 15
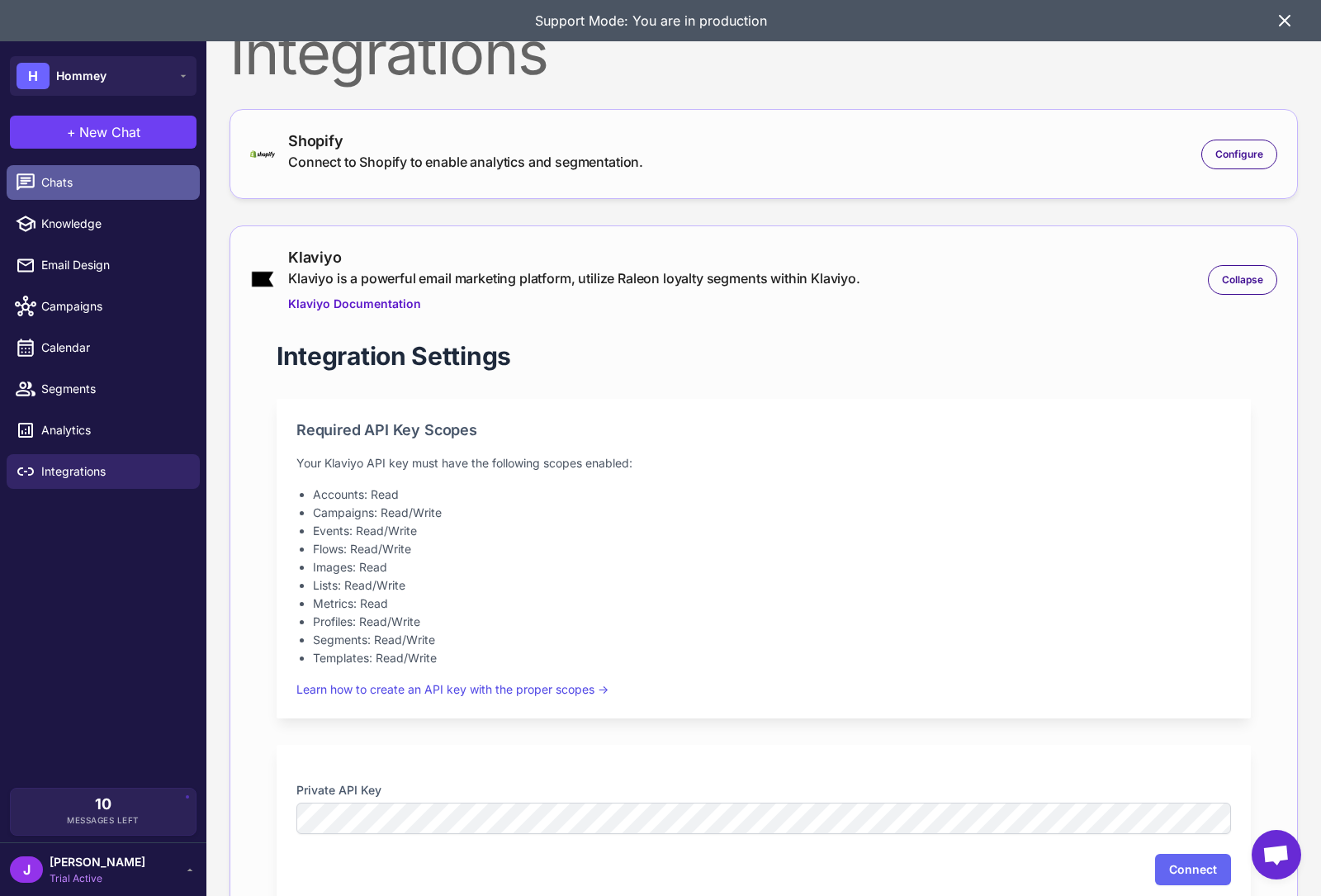
click at [52, 194] on link "Chats" at bounding box center [104, 182] width 193 height 35
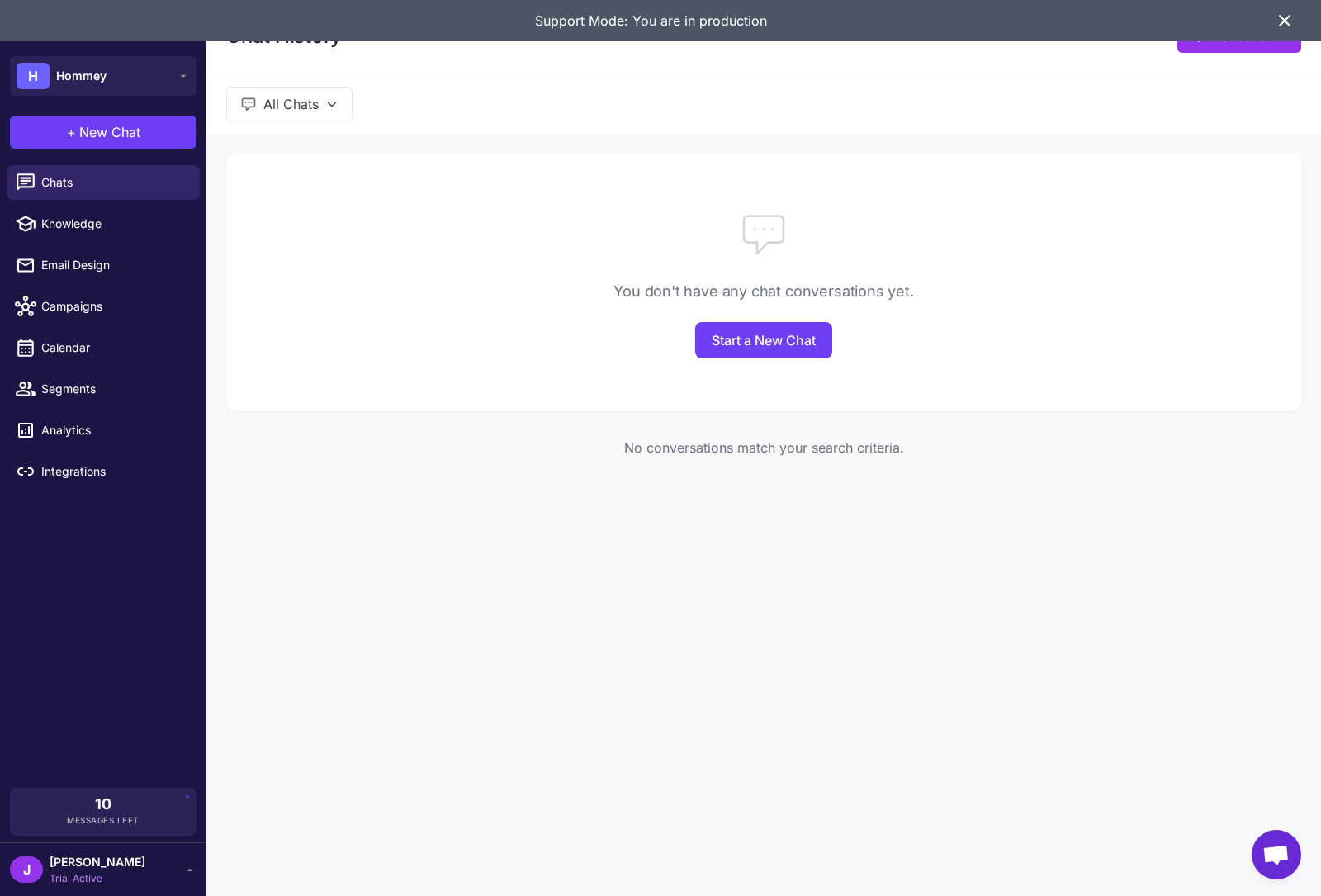
click at [1281, 25] on icon at bounding box center [1284, 21] width 20 height 20
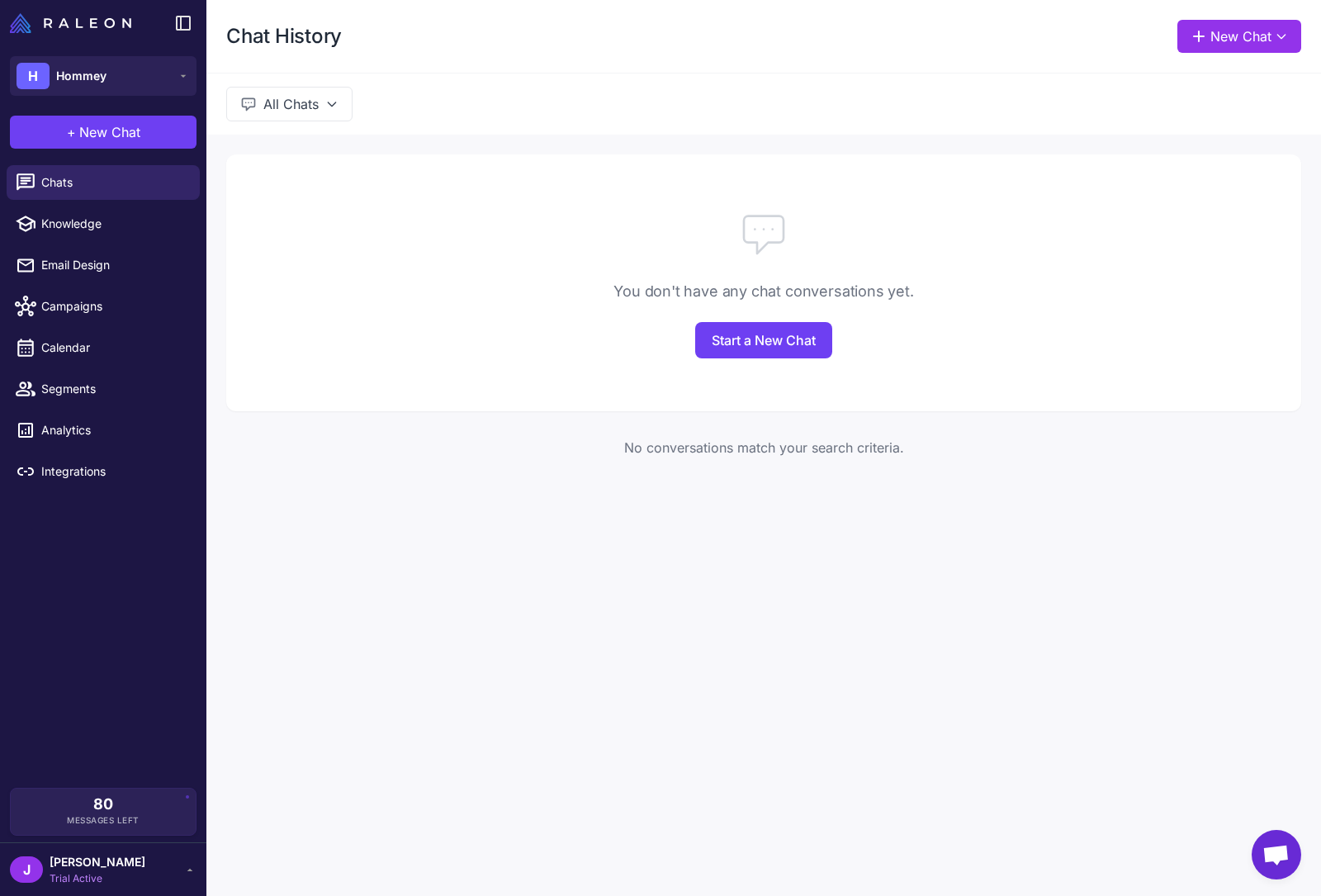
click at [664, 656] on div "Chat History New Chat All Chats You don't have any chat conversations yet. Star…" at bounding box center [763, 448] width 1114 height 896
click at [126, 825] on div "80 Messages Left" at bounding box center [103, 810] width 186 height 48
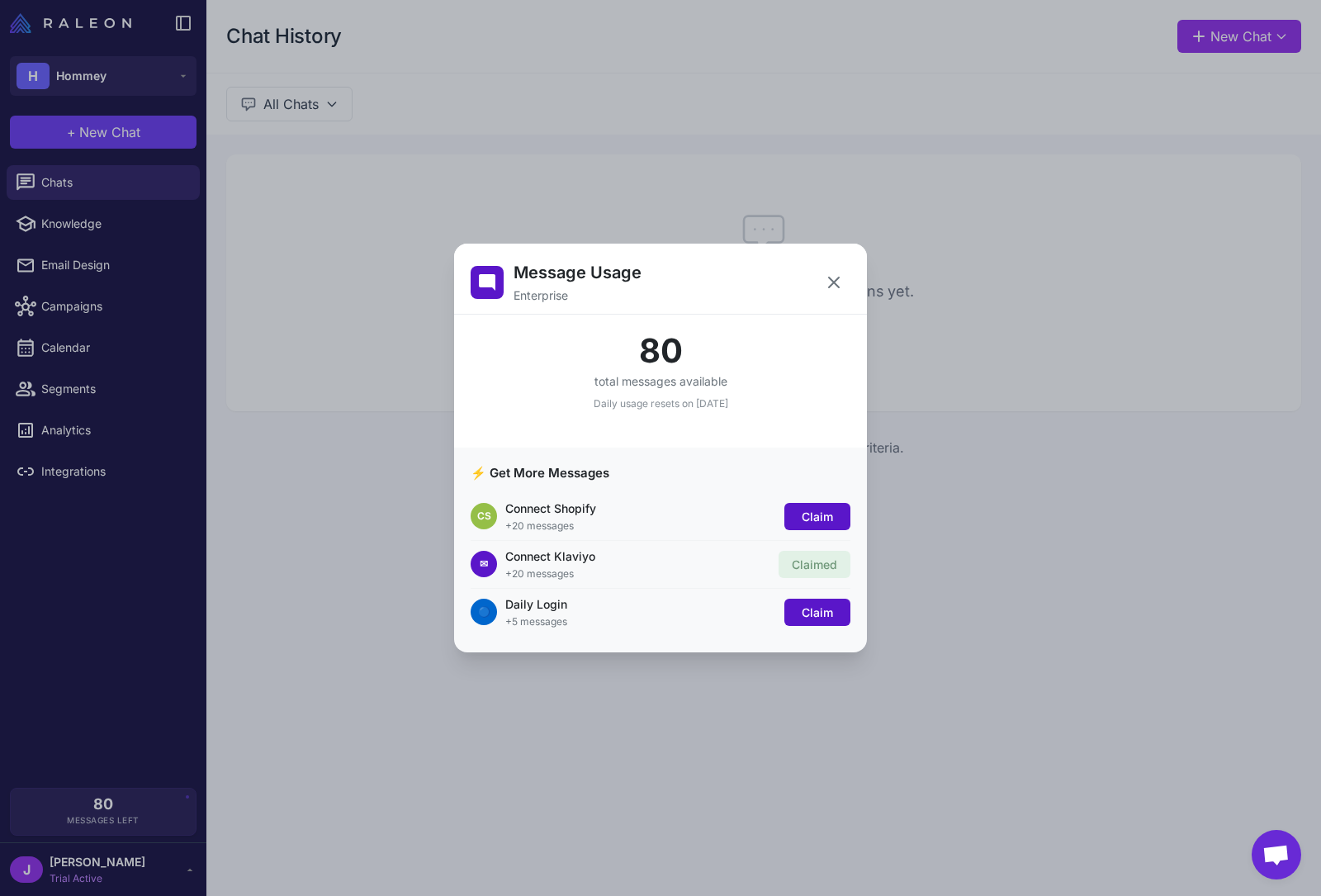
click at [357, 514] on div "Message Usage Enterprise 80 total messages available Daily usage resets on Sept…" at bounding box center [660, 447] width 1321 height 869
click at [45, 472] on div "Message Usage Enterprise 80 total messages available Daily usage resets on Sept…" at bounding box center [660, 447] width 1321 height 869
click at [828, 290] on icon at bounding box center [833, 283] width 20 height 20
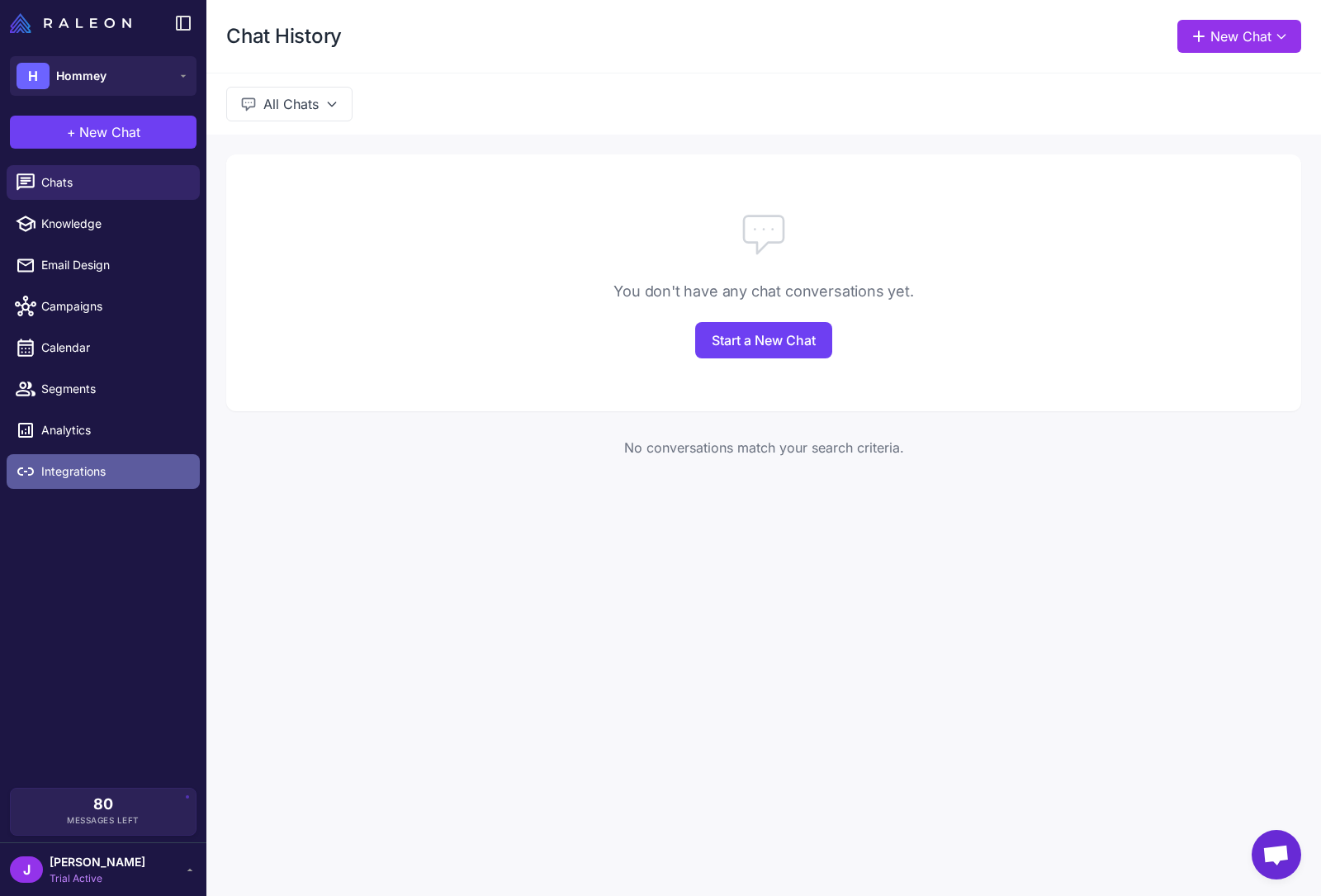
click at [67, 479] on span "Integrations" at bounding box center [113, 471] width 145 height 18
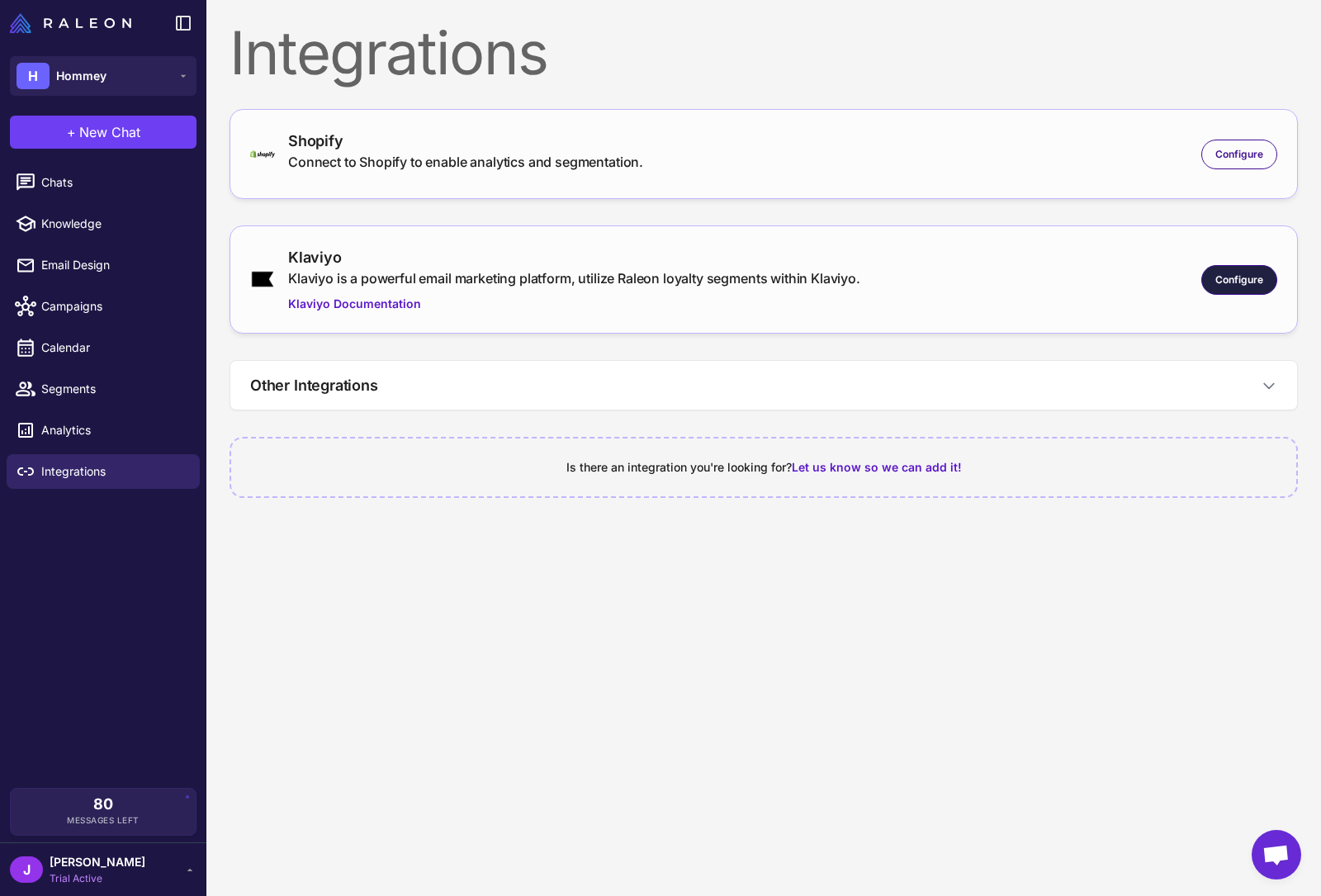
click at [1241, 277] on span "Configure" at bounding box center [1238, 280] width 48 height 15
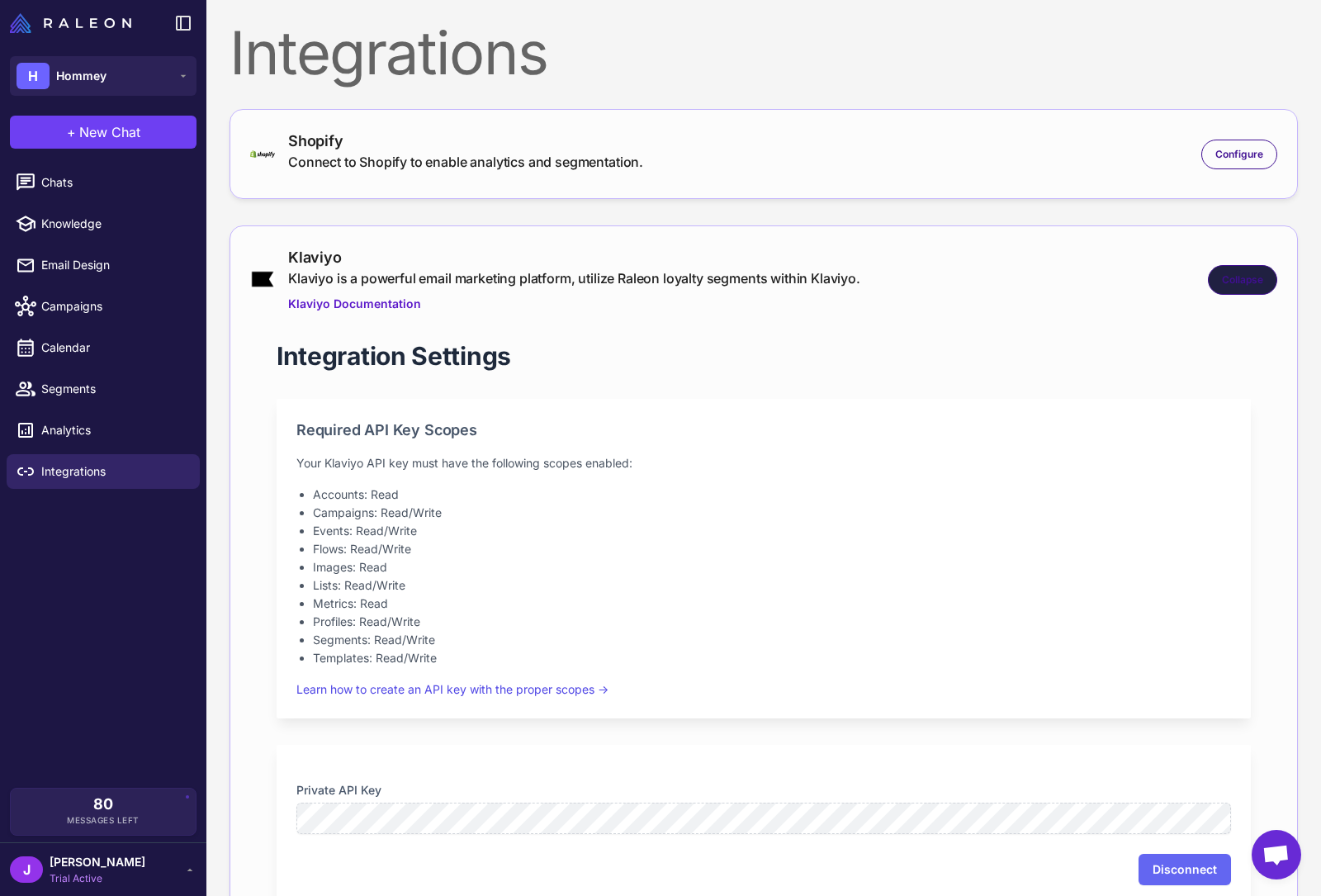
click at [1258, 283] on span "Collapse" at bounding box center [1241, 280] width 41 height 15
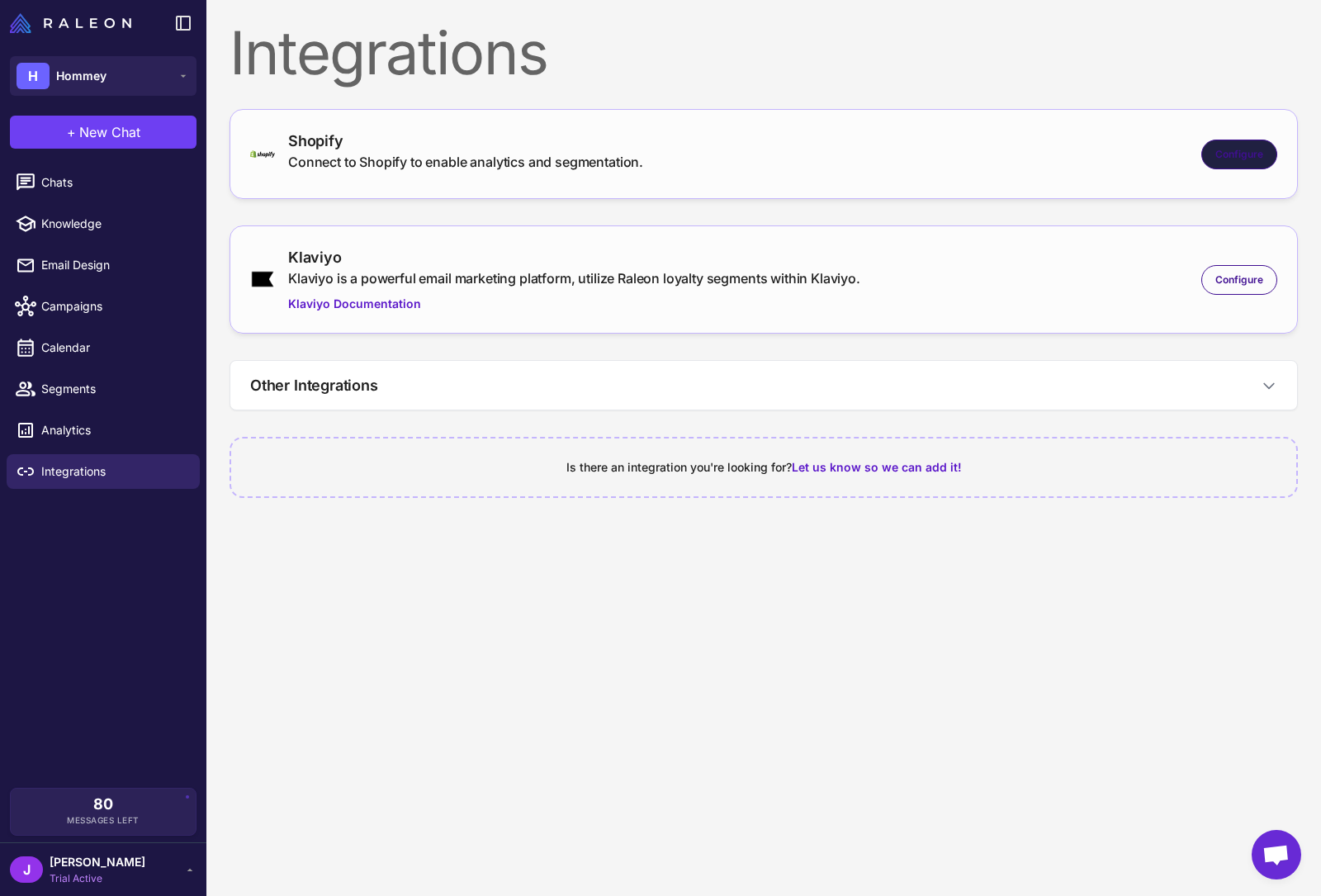
drag, startPoint x: 1016, startPoint y: 147, endPoint x: 1212, endPoint y: 162, distance: 196.6
click at [1016, 148] on div "Shopify Connect to Shopify to enable analytics and segmentation. Configure" at bounding box center [763, 153] width 1026 height 49
click at [1243, 157] on span "Configure" at bounding box center [1238, 154] width 48 height 15
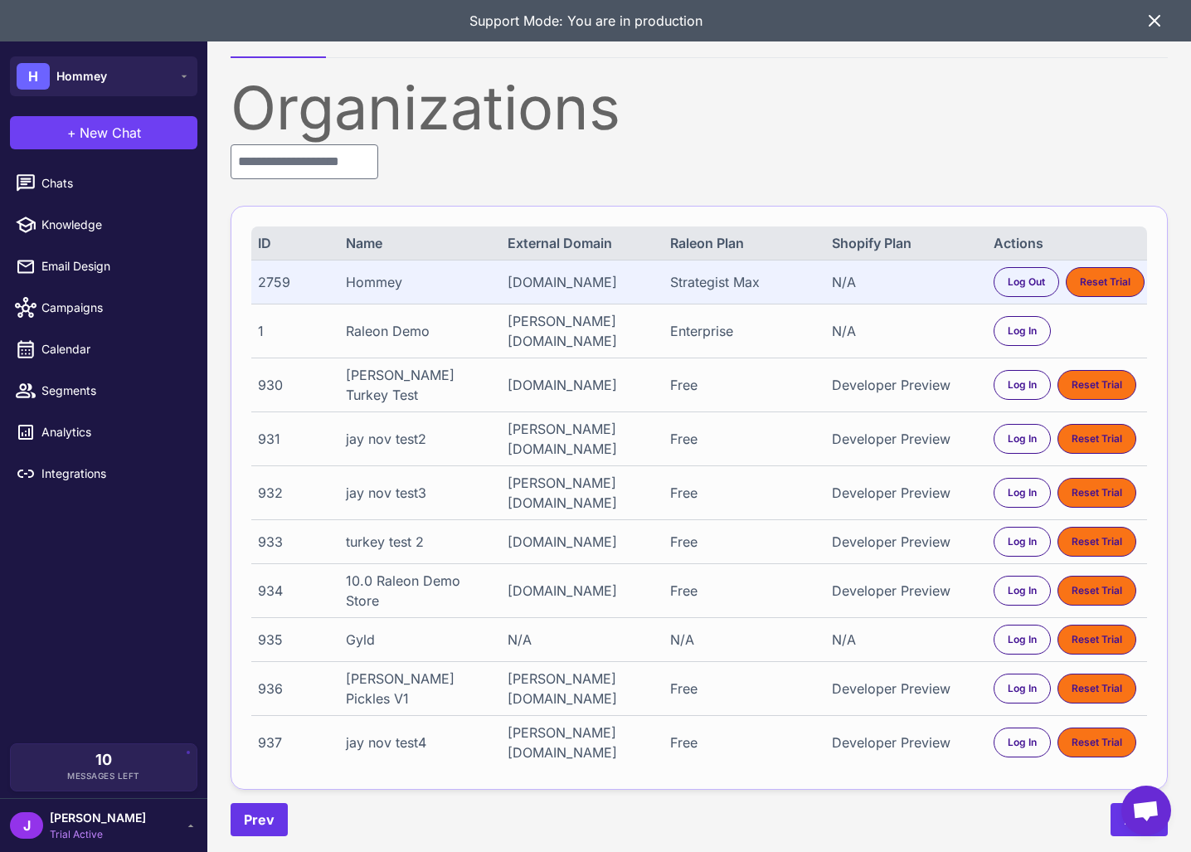
click at [69, 823] on span "[PERSON_NAME]" at bounding box center [98, 817] width 96 height 18
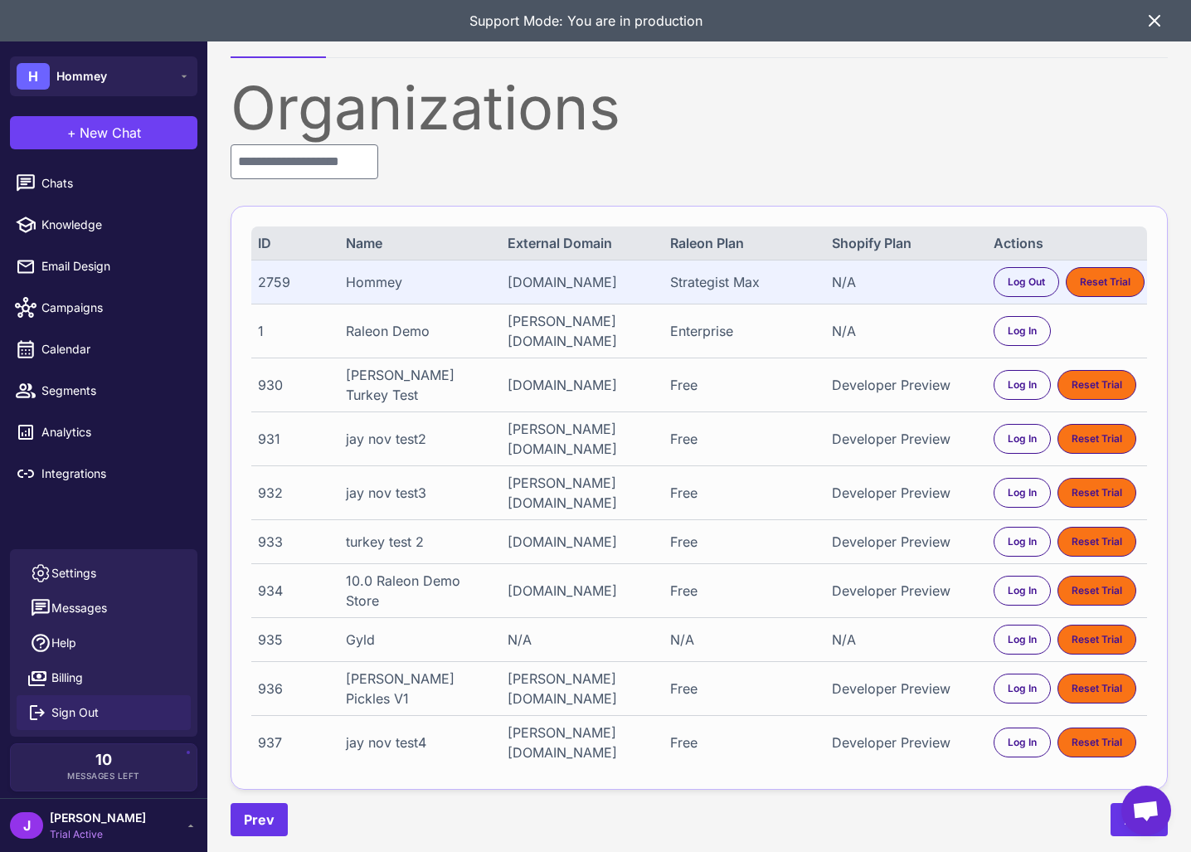
click at [55, 710] on span "Sign Out" at bounding box center [74, 712] width 47 height 18
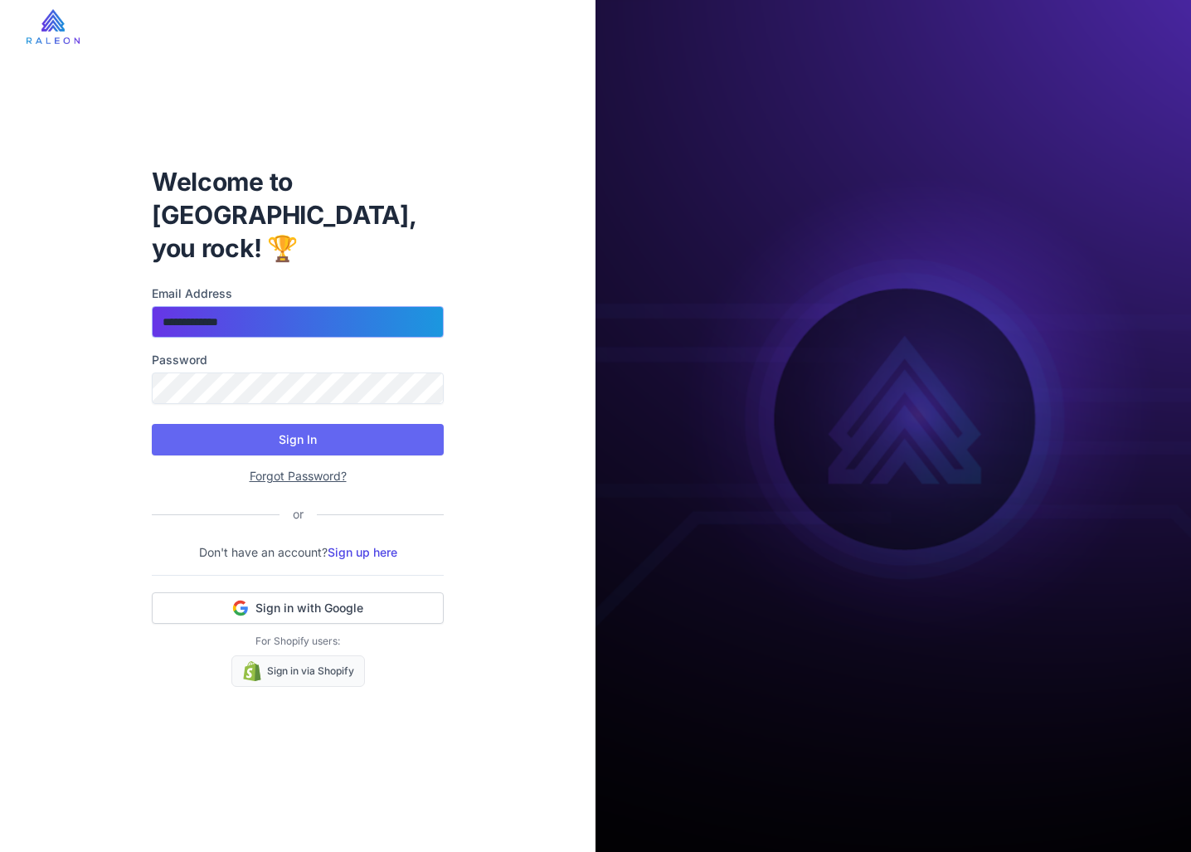
click at [318, 308] on input "**********" at bounding box center [298, 322] width 292 height 32
type input "**********"
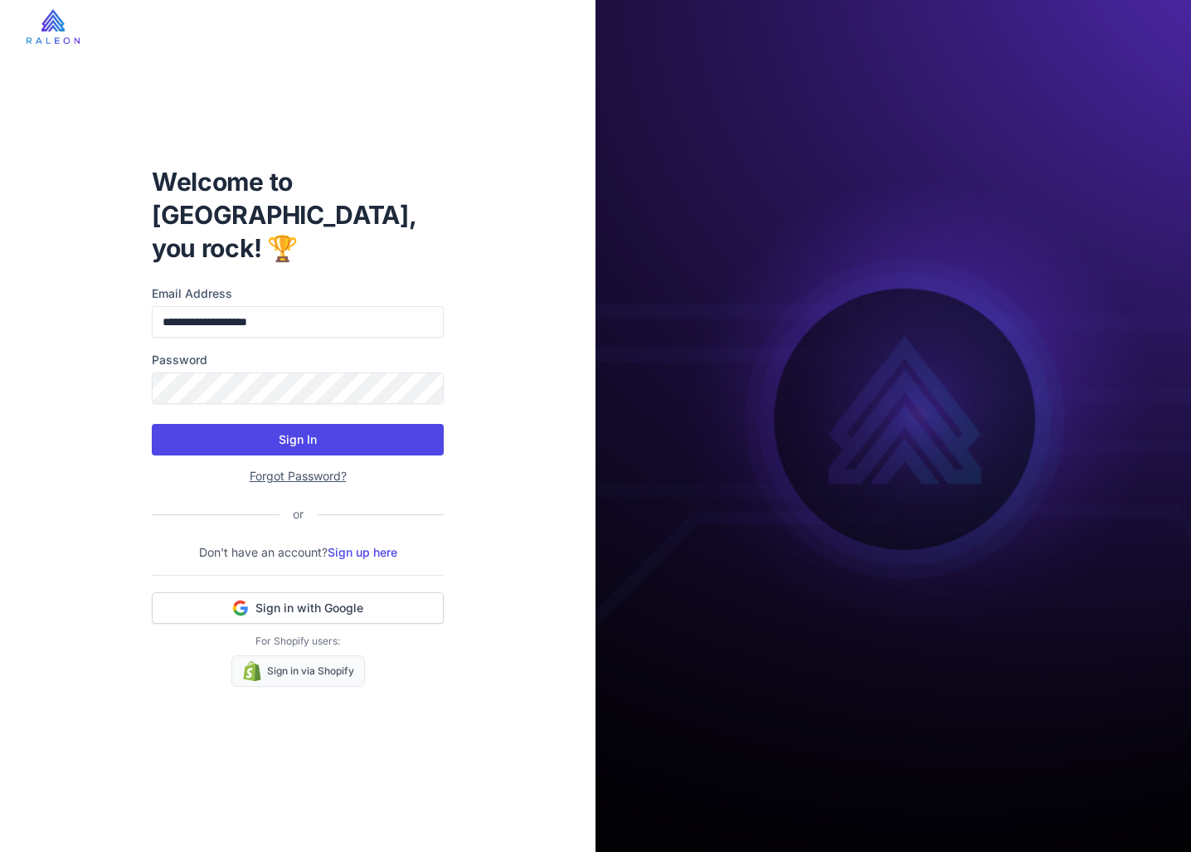
click at [300, 424] on button "Sign In" at bounding box center [298, 440] width 292 height 32
